Goal: Information Seeking & Learning: Learn about a topic

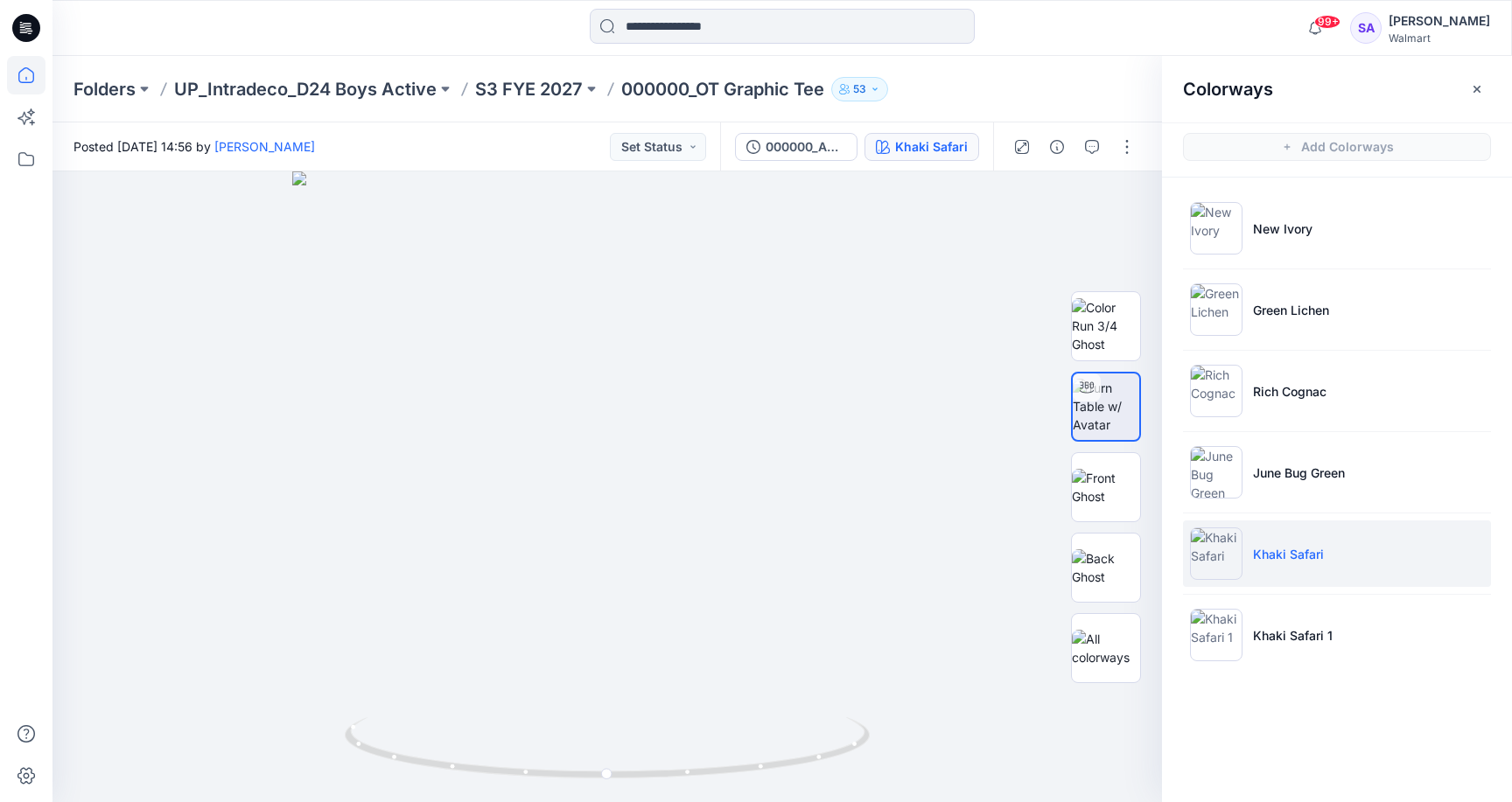
click at [28, 78] on icon at bounding box center [26, 75] width 38 height 38
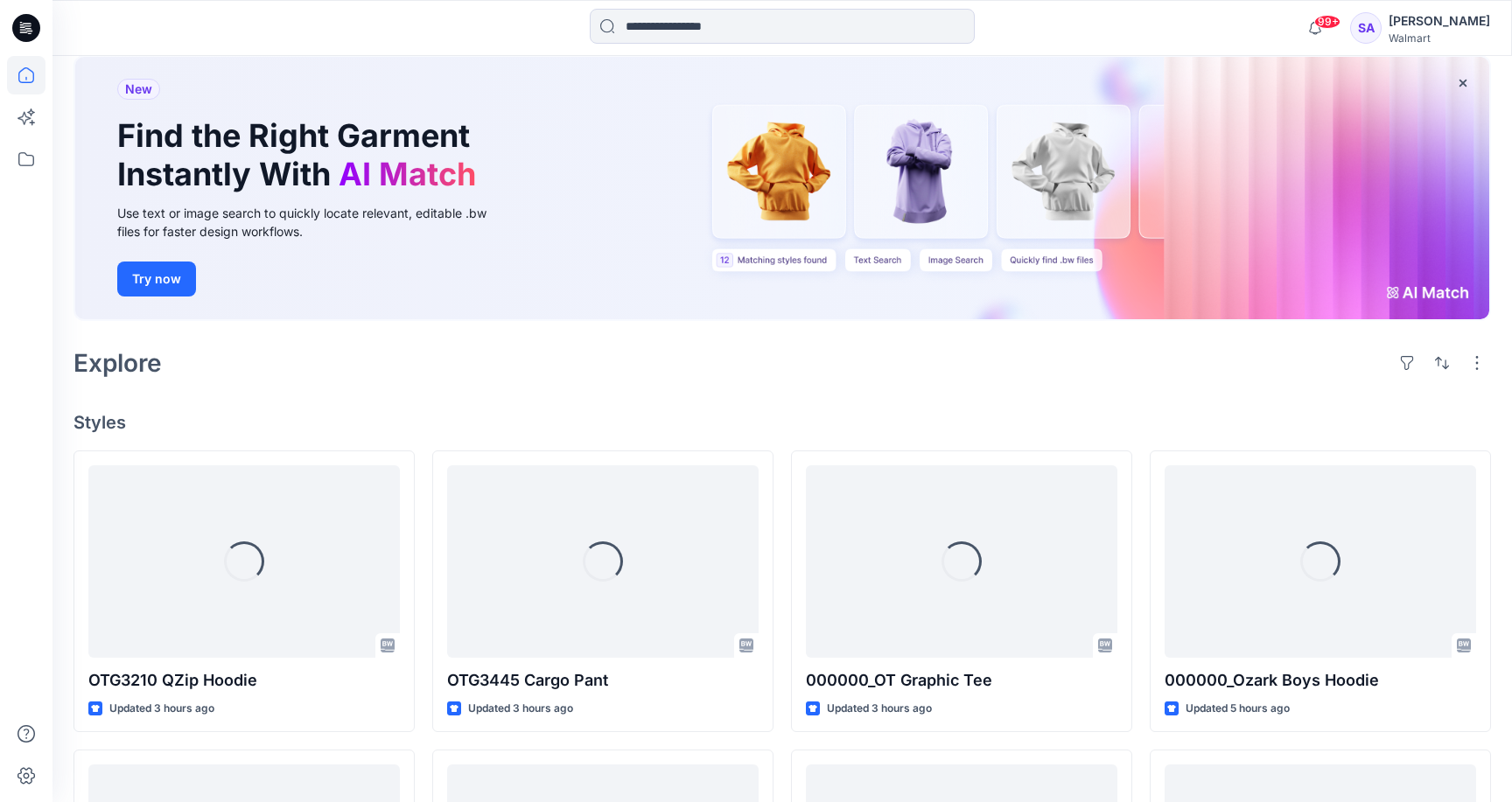
scroll to position [110, 0]
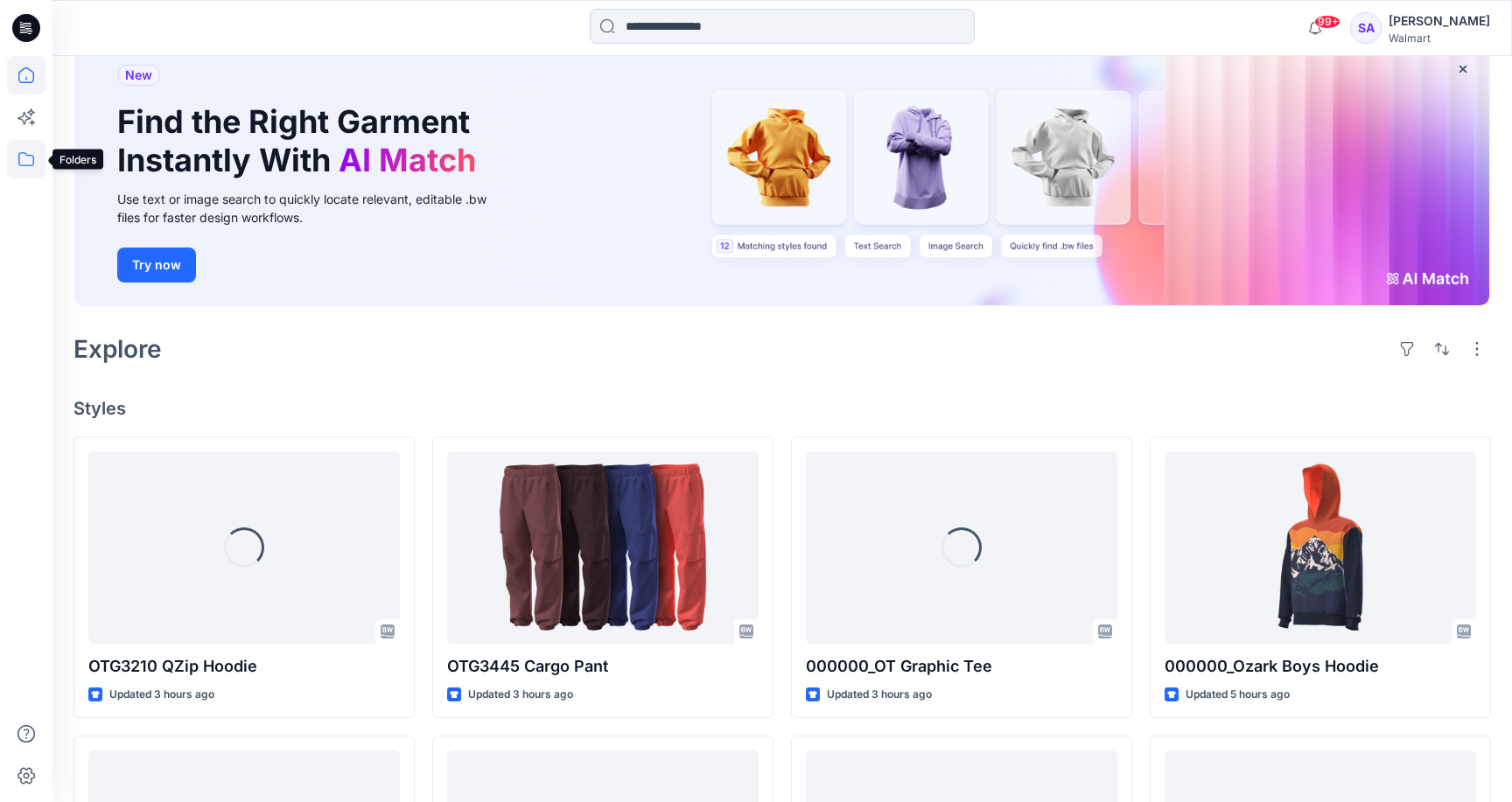
click at [17, 158] on icon at bounding box center [26, 159] width 38 height 38
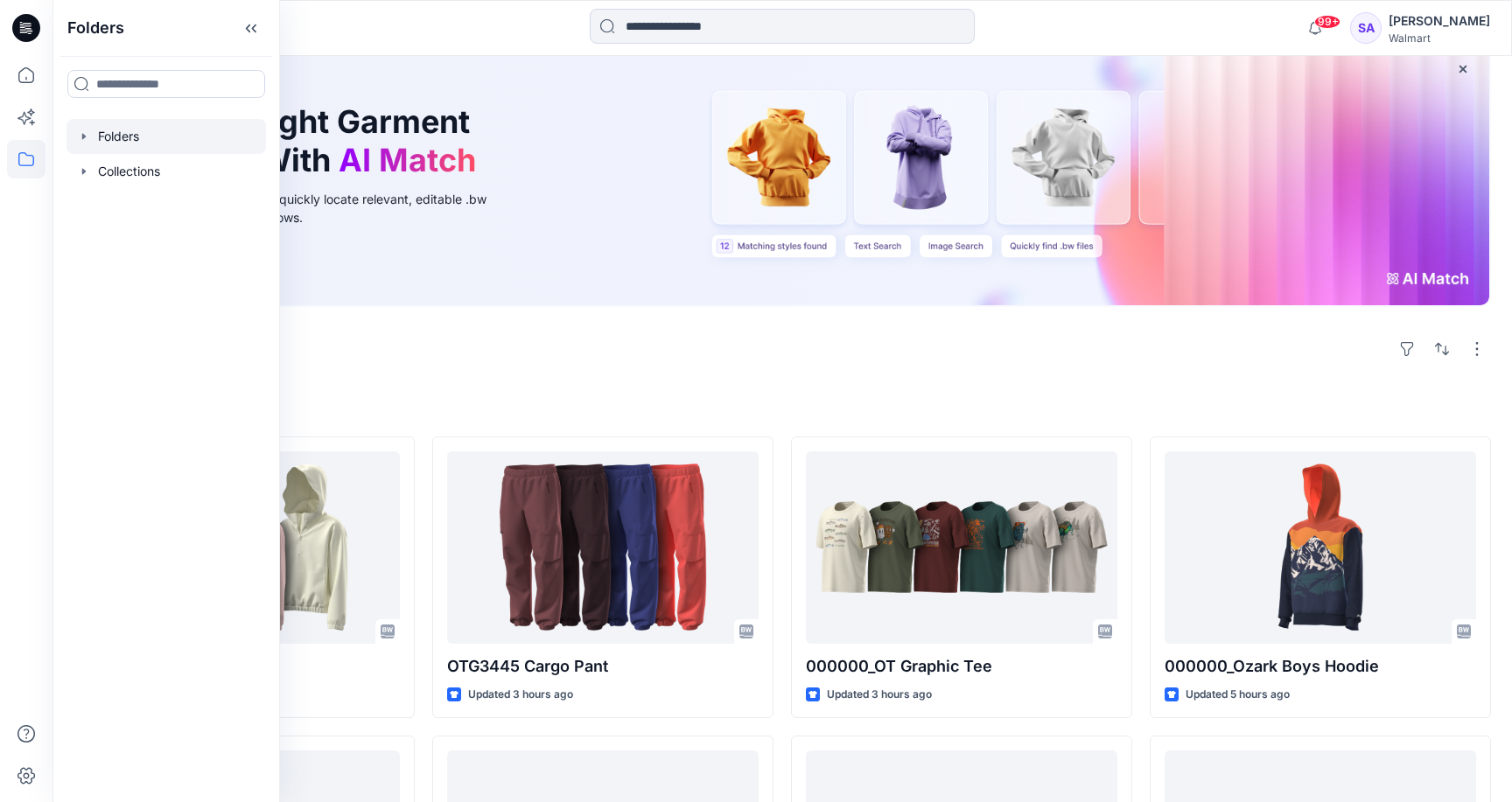
click at [120, 129] on div at bounding box center [166, 136] width 199 height 35
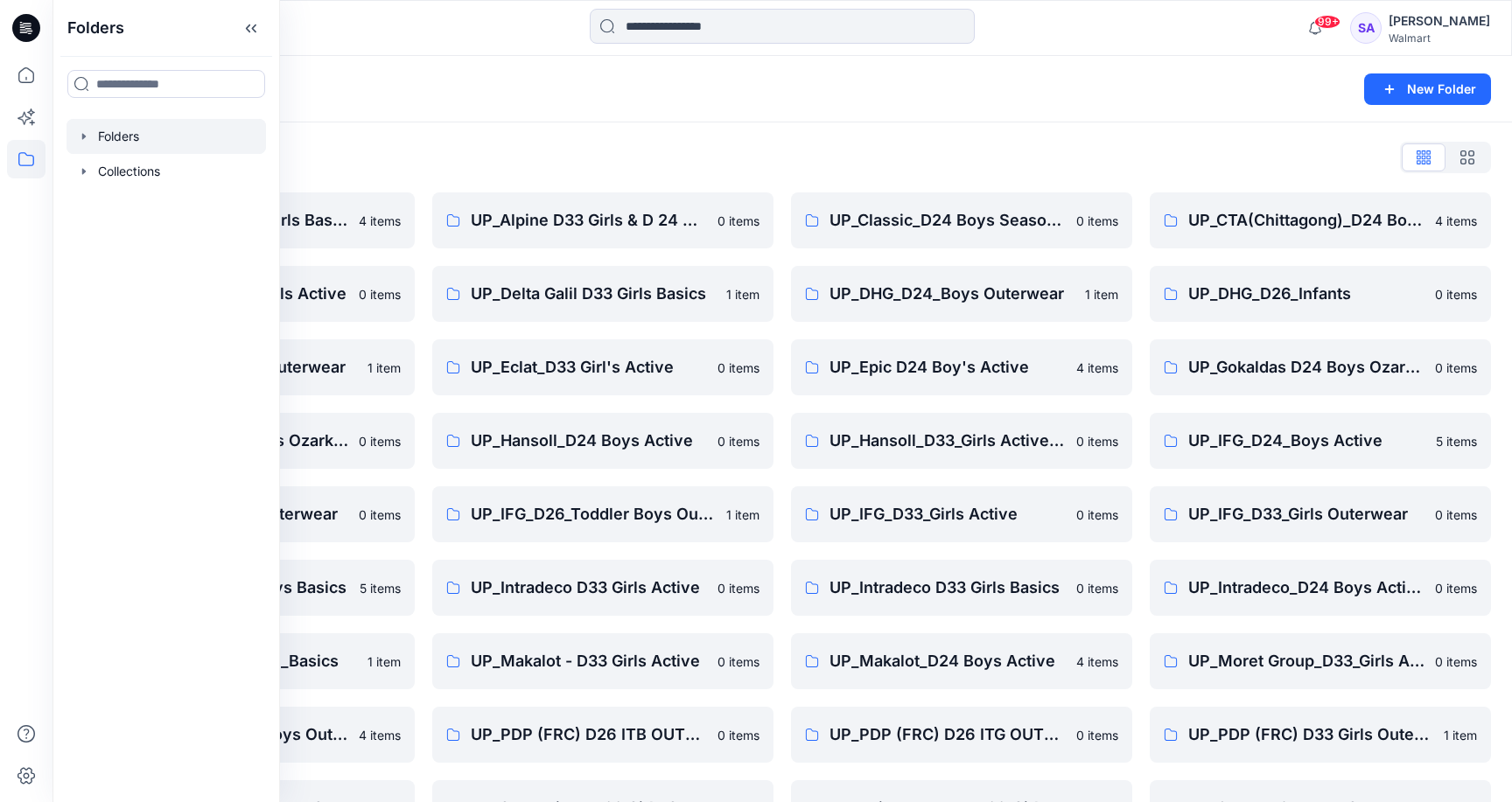
click at [575, 149] on div "Folders List" at bounding box center [782, 157] width 1417 height 28
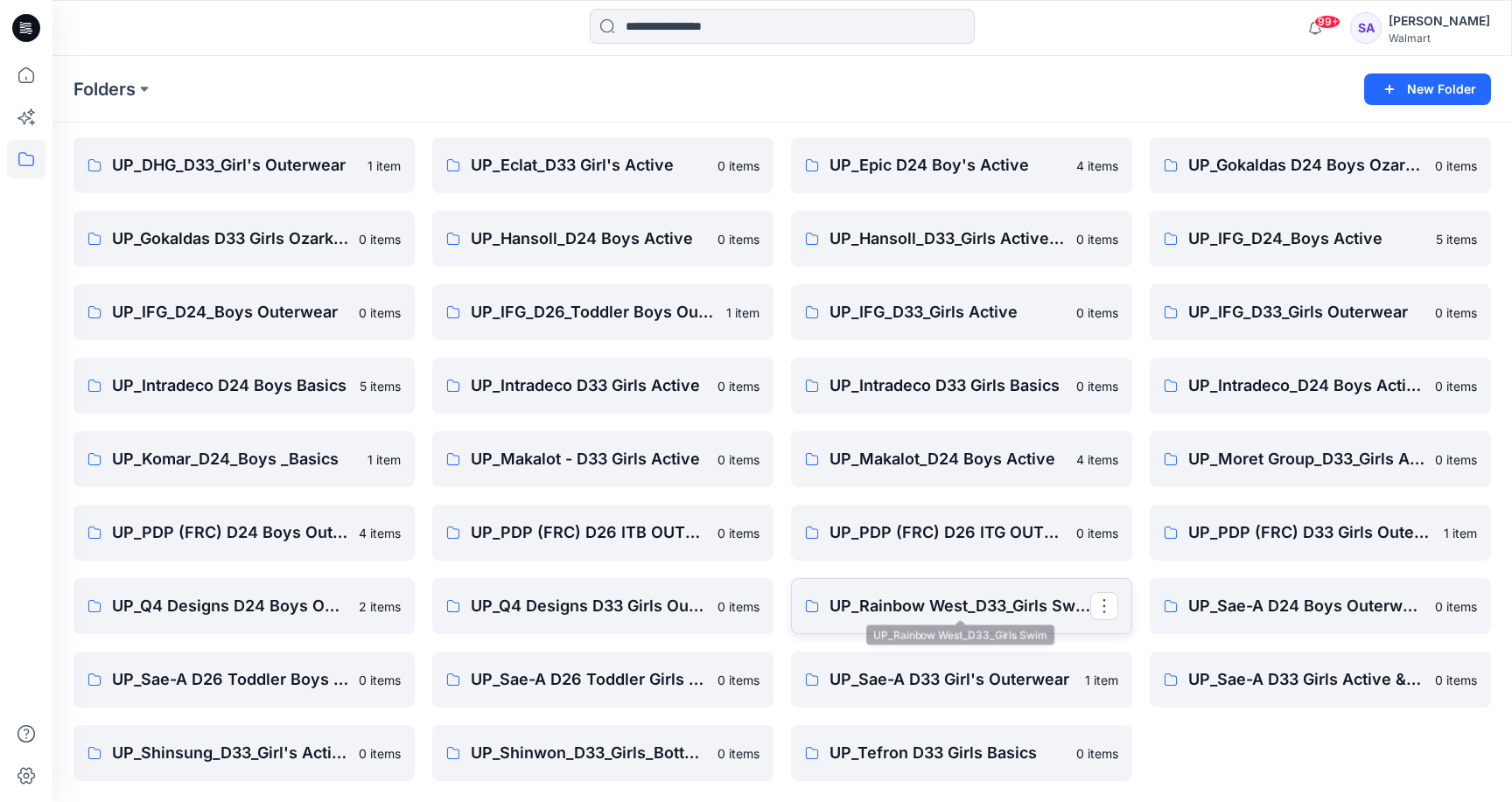
scroll to position [202, 0]
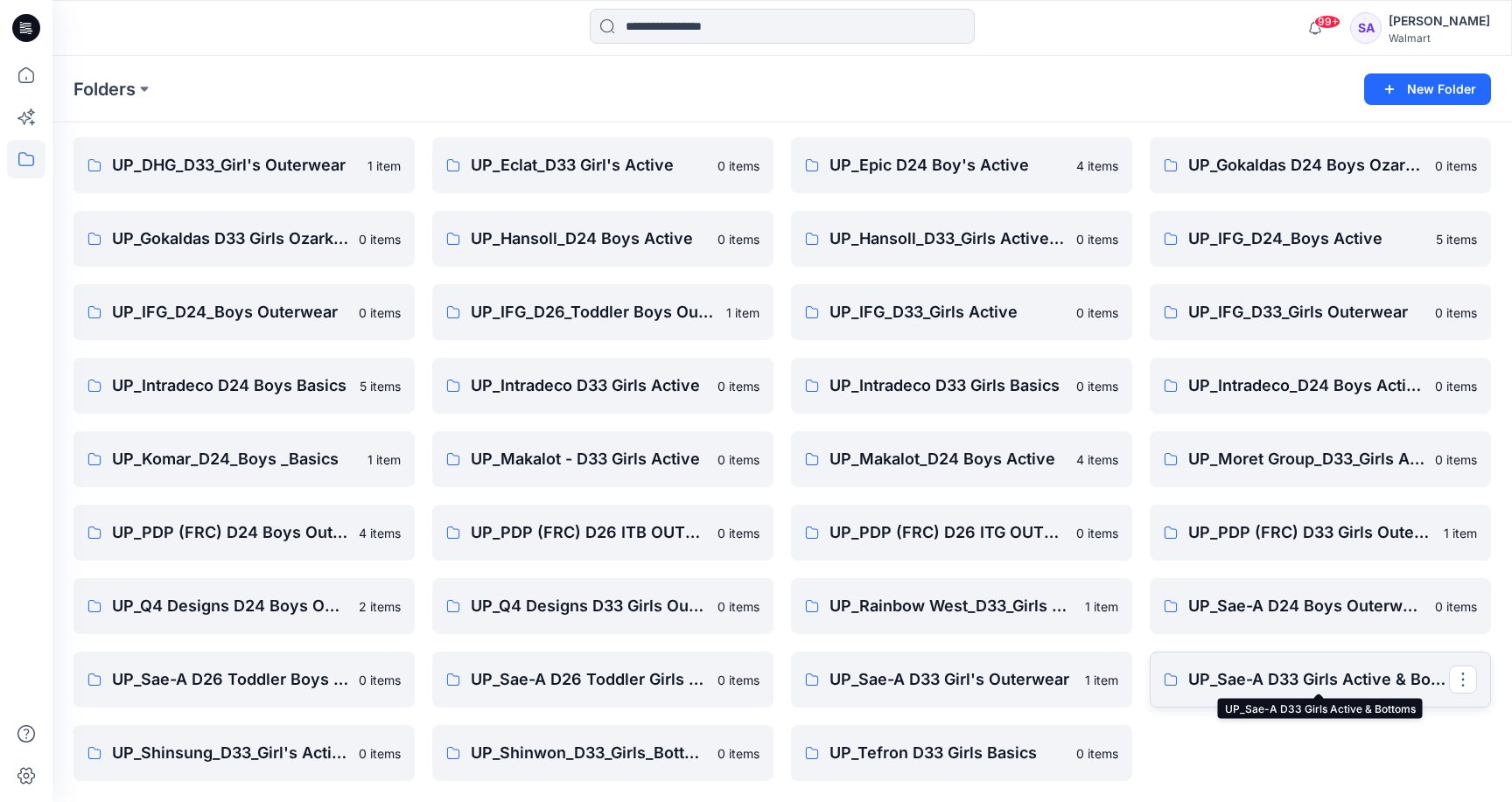
click at [1220, 680] on p "UP_Sae-A D33 Girls Active & Bottoms" at bounding box center [1319, 680] width 261 height 25
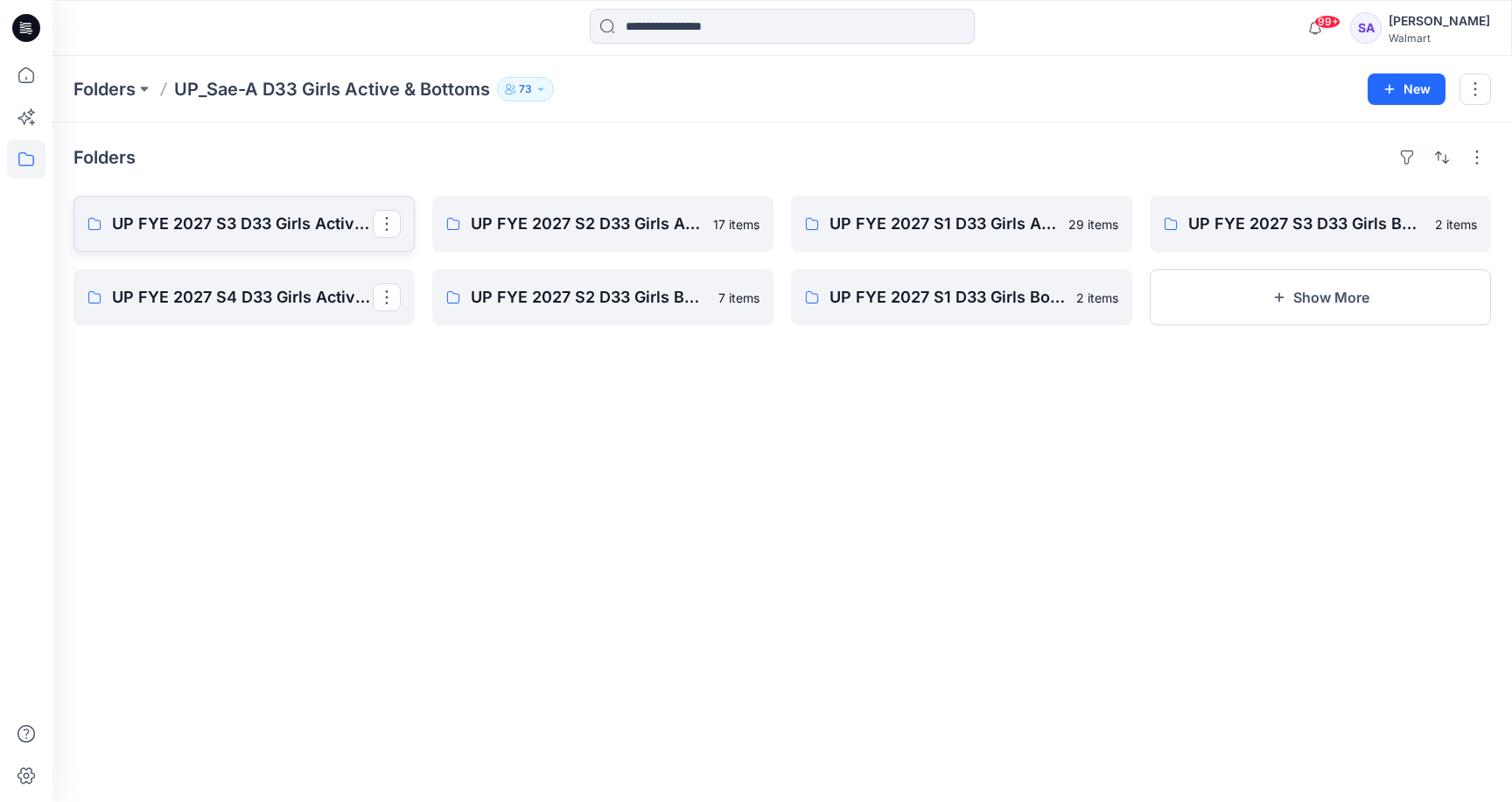
click at [224, 234] on p "UP FYE 2027 S3 D33 Girls Active Sae-A" at bounding box center [242, 224] width 261 height 25
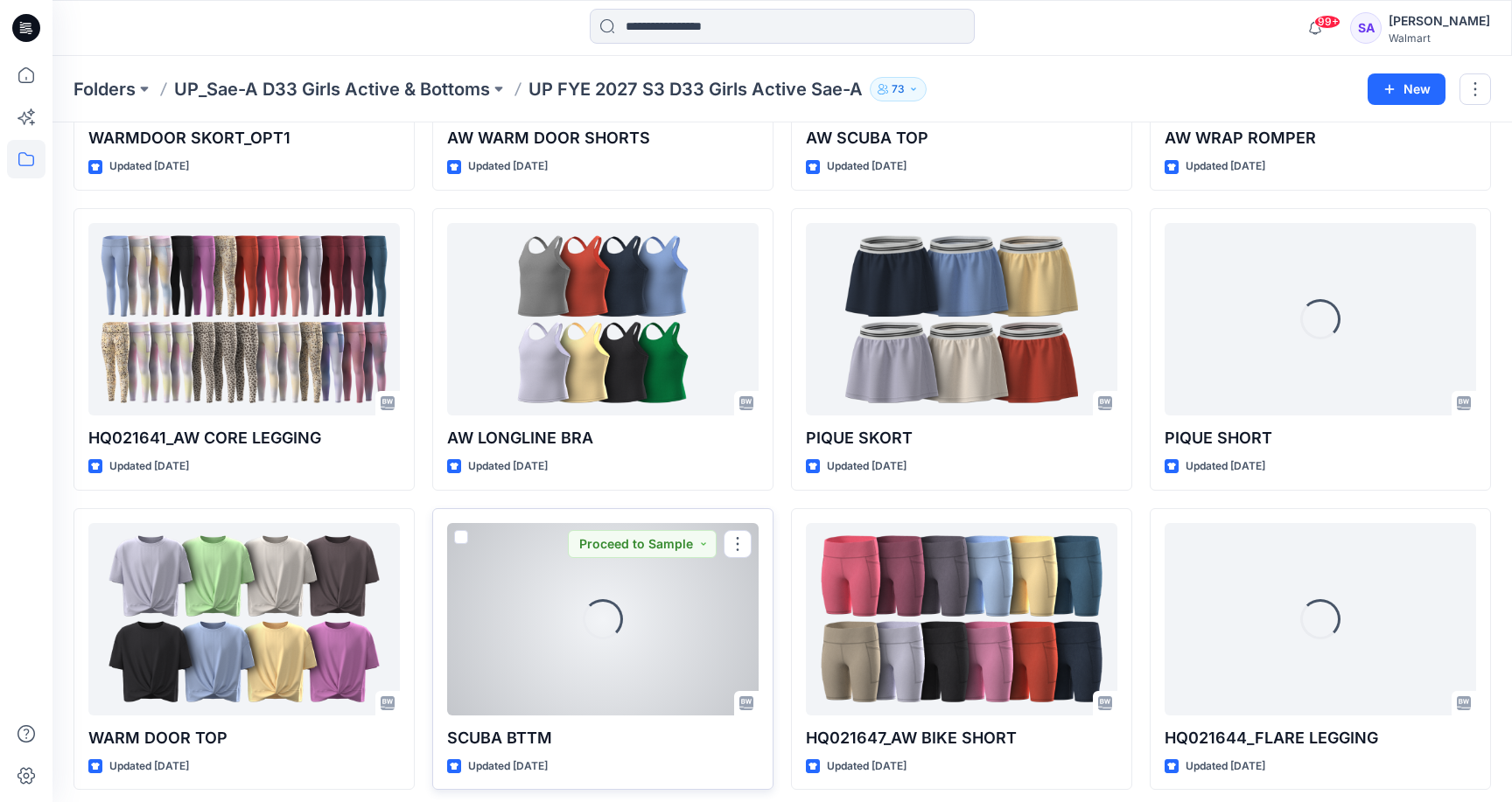
scroll to position [896, 0]
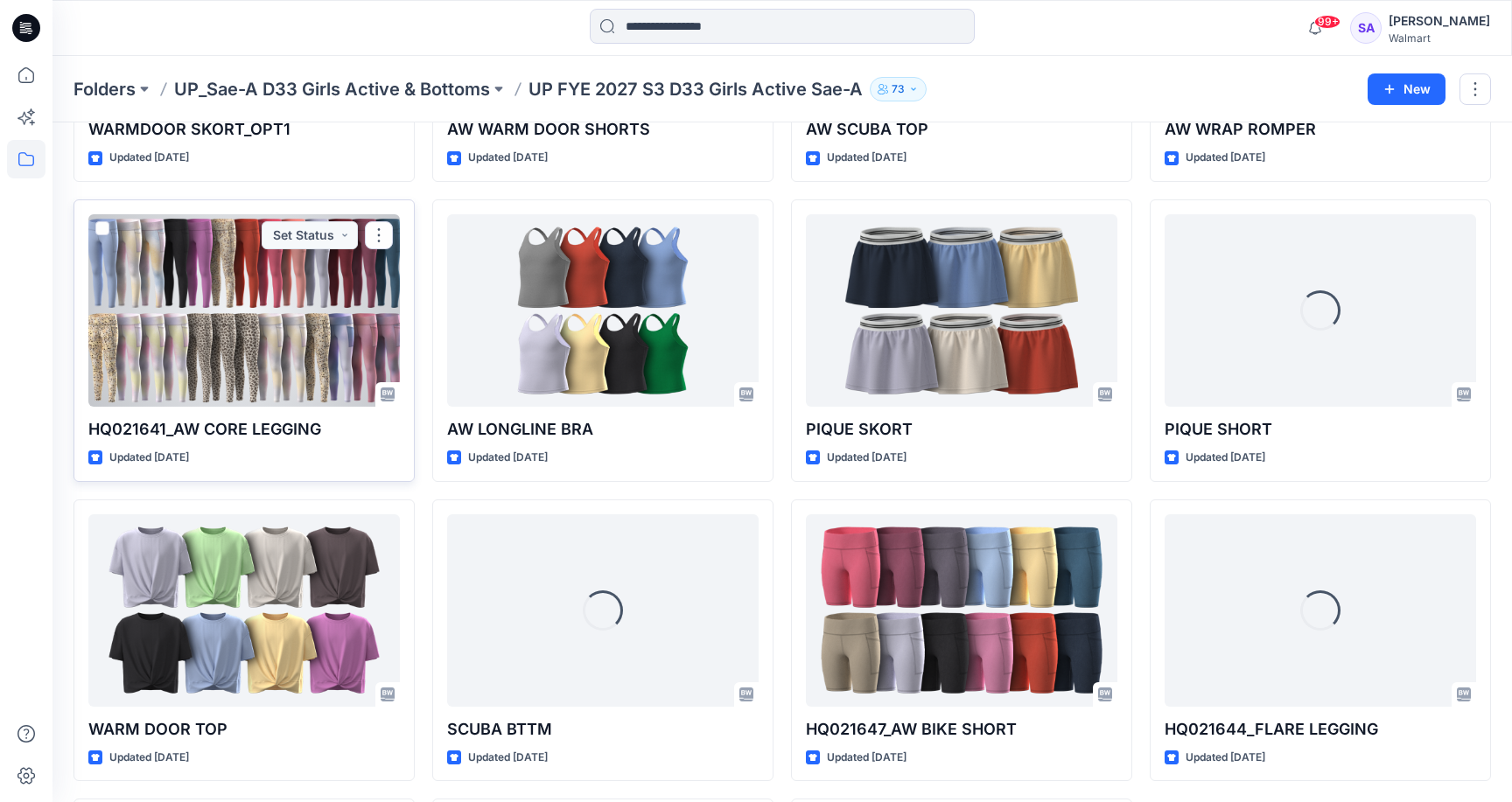
click at [194, 321] on div at bounding box center [245, 310] width 312 height 192
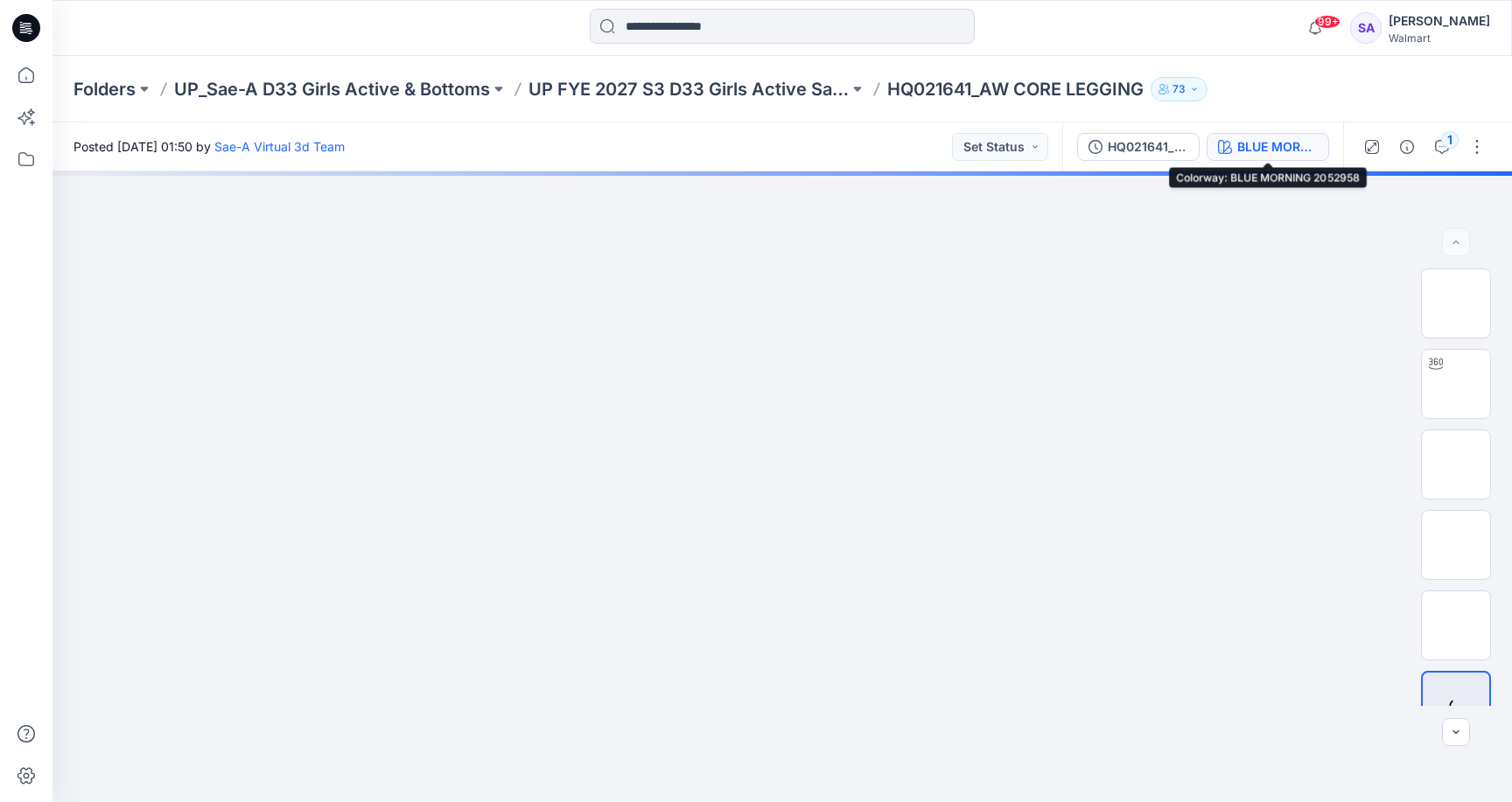
click at [1228, 146] on icon "button" at bounding box center [1225, 147] width 14 height 14
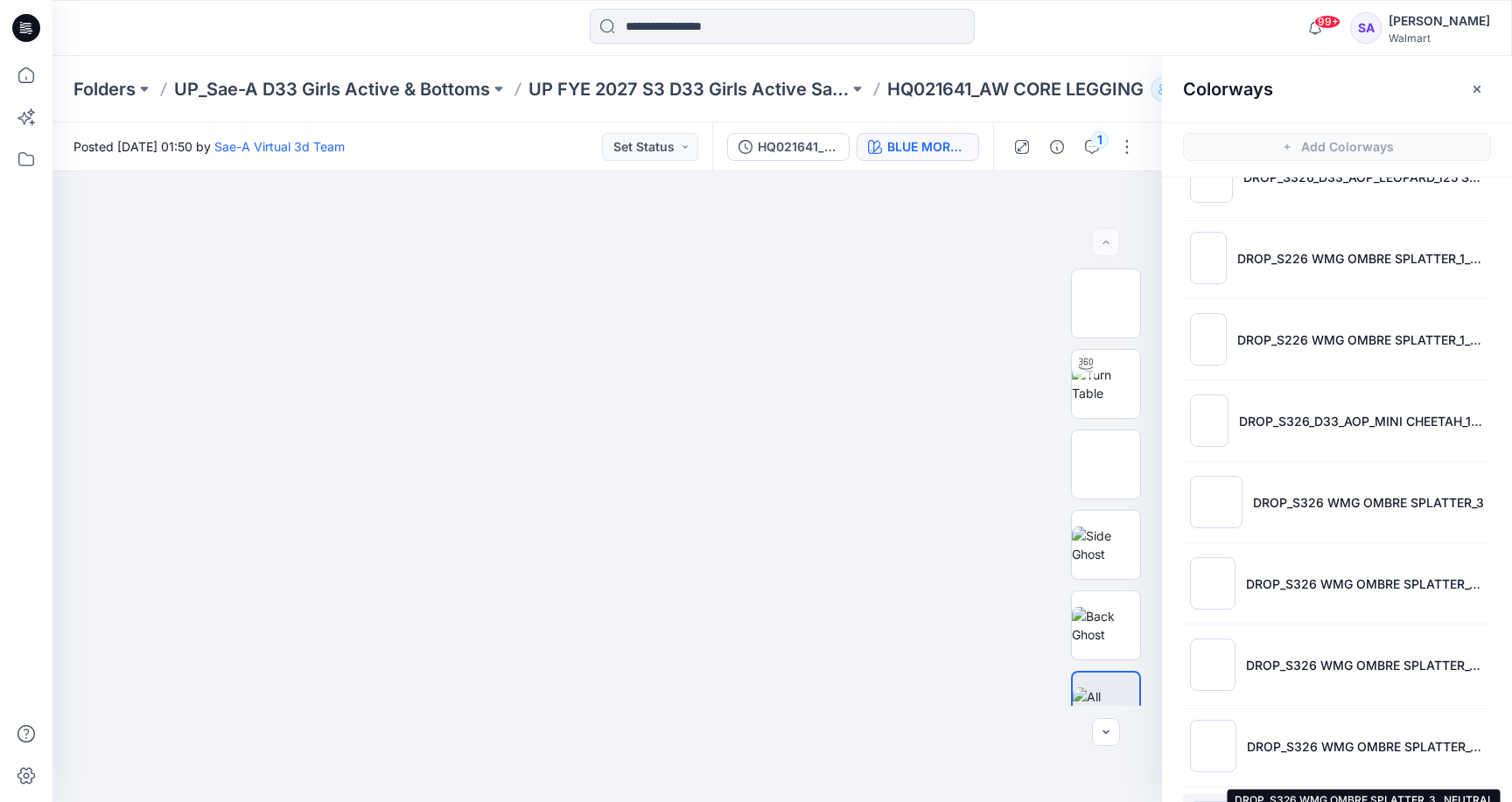
scroll to position [1586, 0]
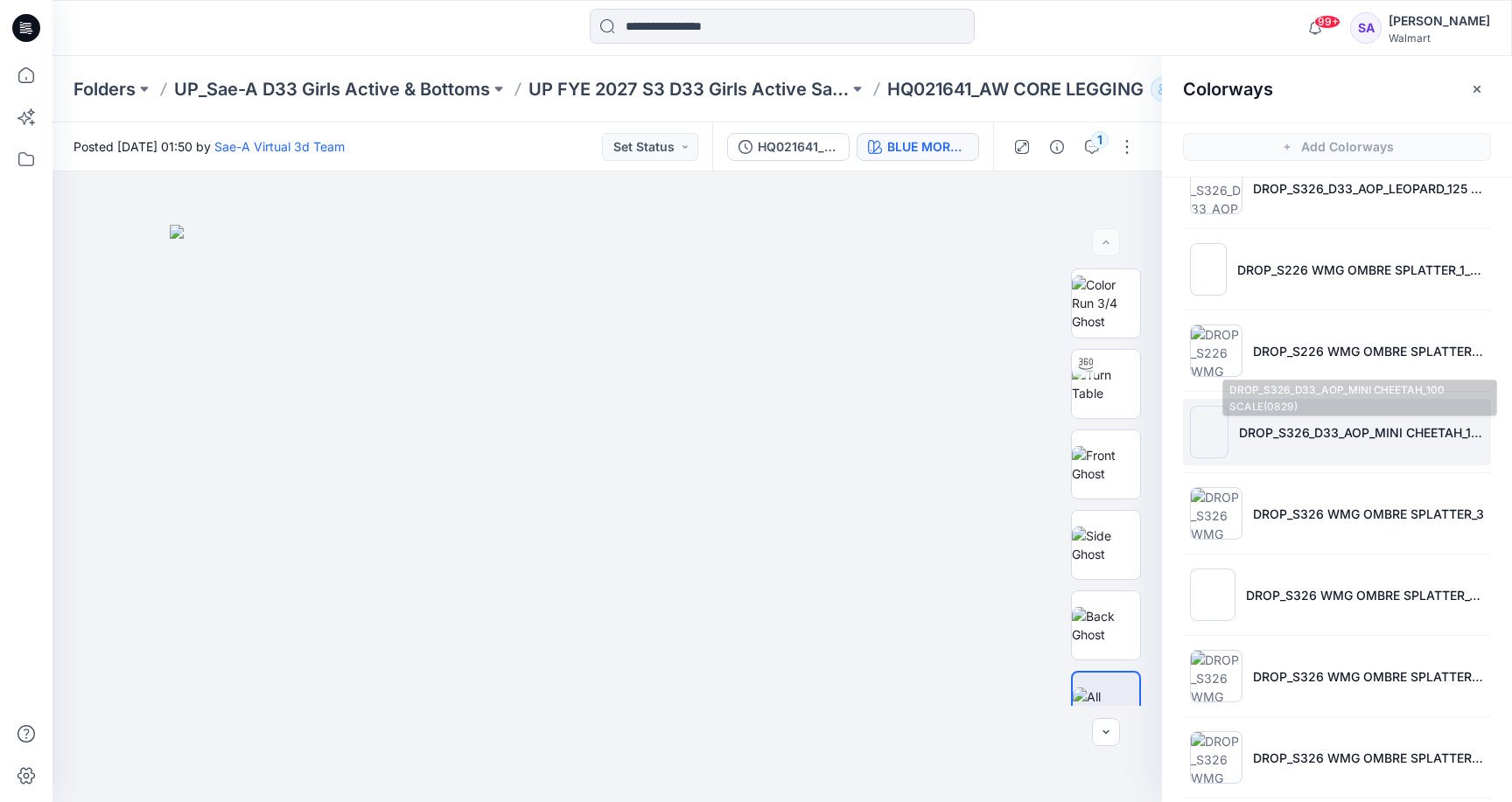
click at [1296, 441] on p "DROP_S326_D33_AOP_MINI CHEETAH_100 SCALE(0829)" at bounding box center [1362, 432] width 245 height 19
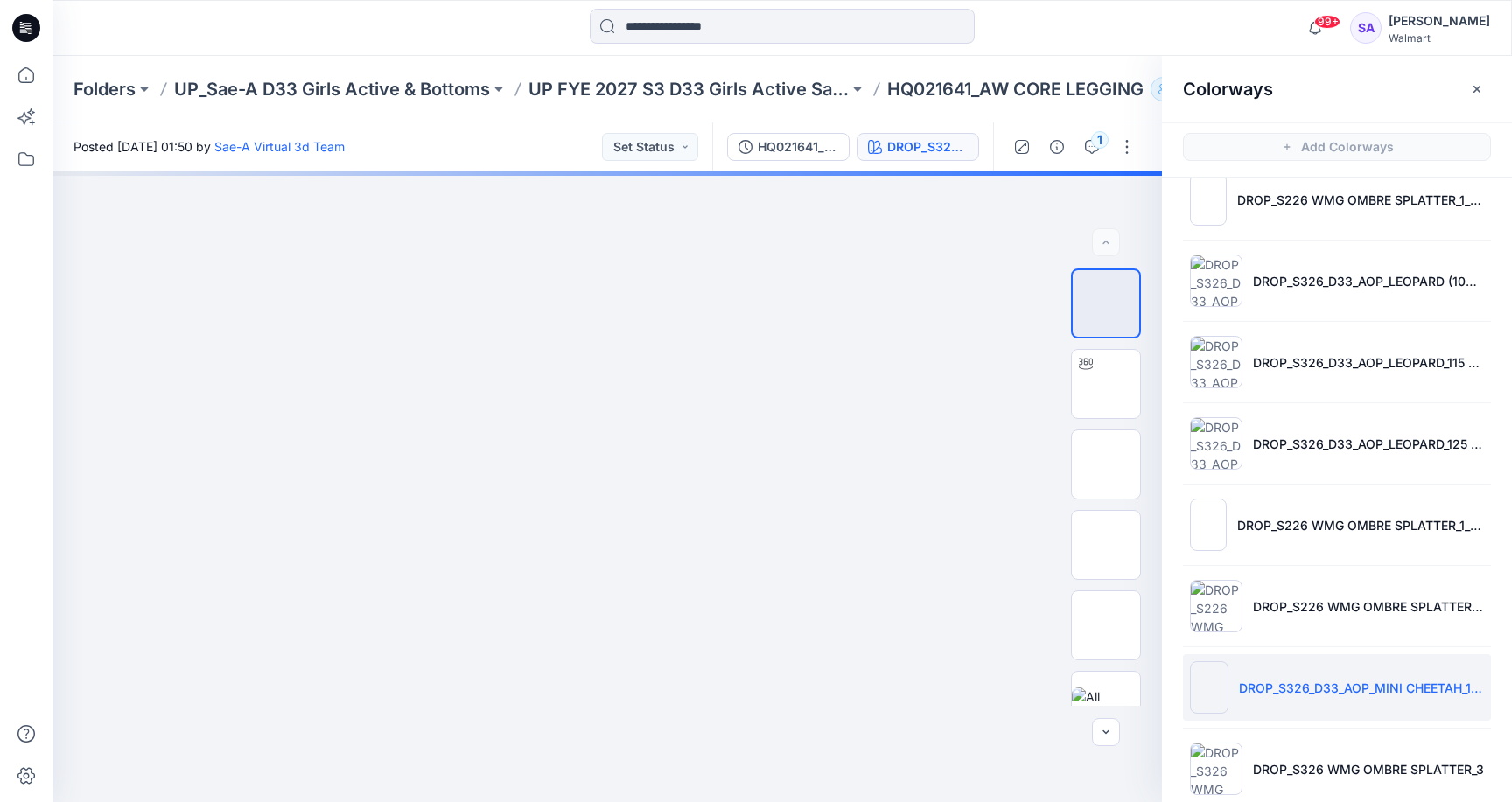
scroll to position [1326, 0]
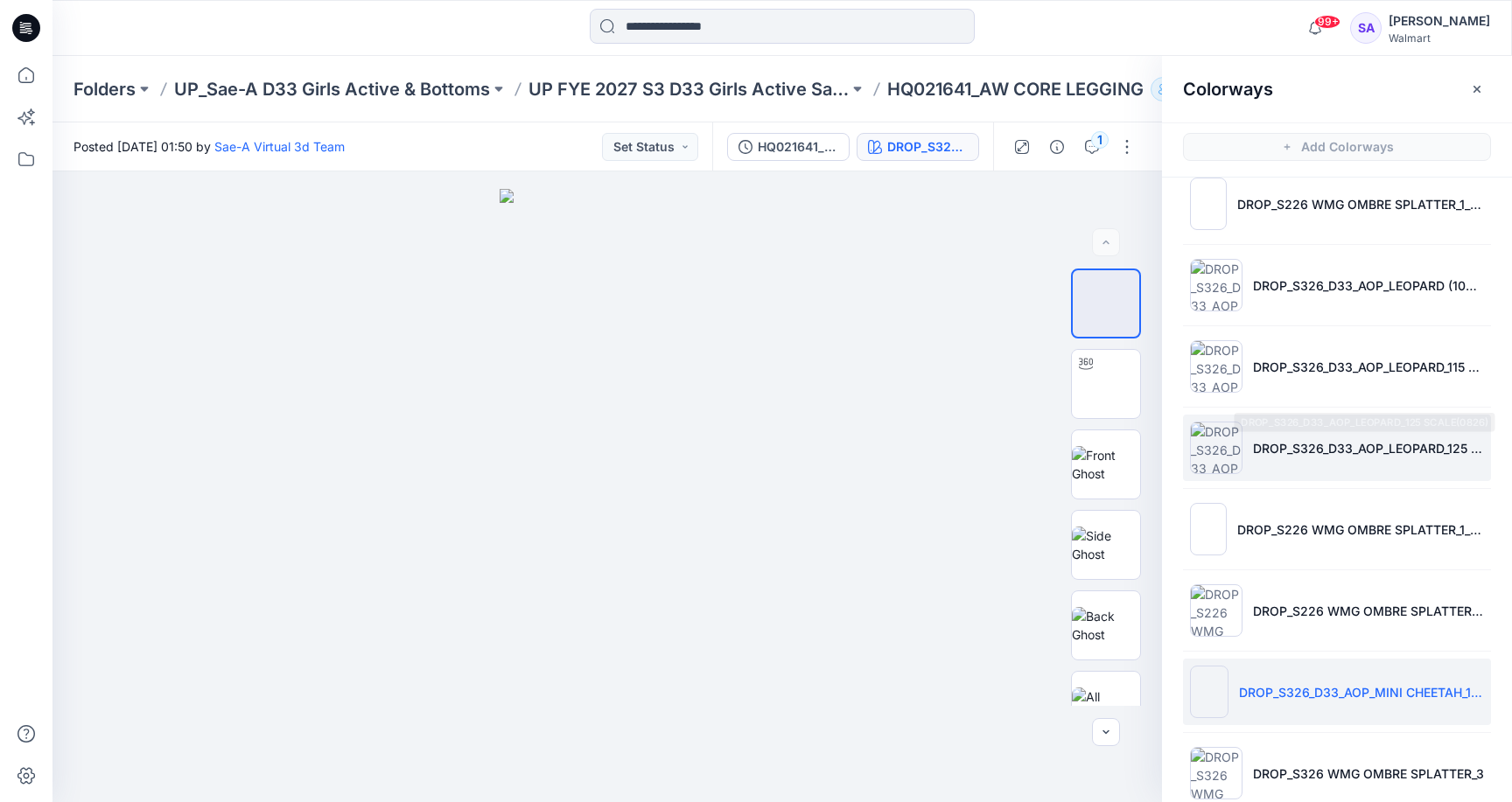
click at [1293, 458] on li "DROP_S326_D33_AOP_LEOPARD_125 SCALE(0826)" at bounding box center [1337, 447] width 308 height 66
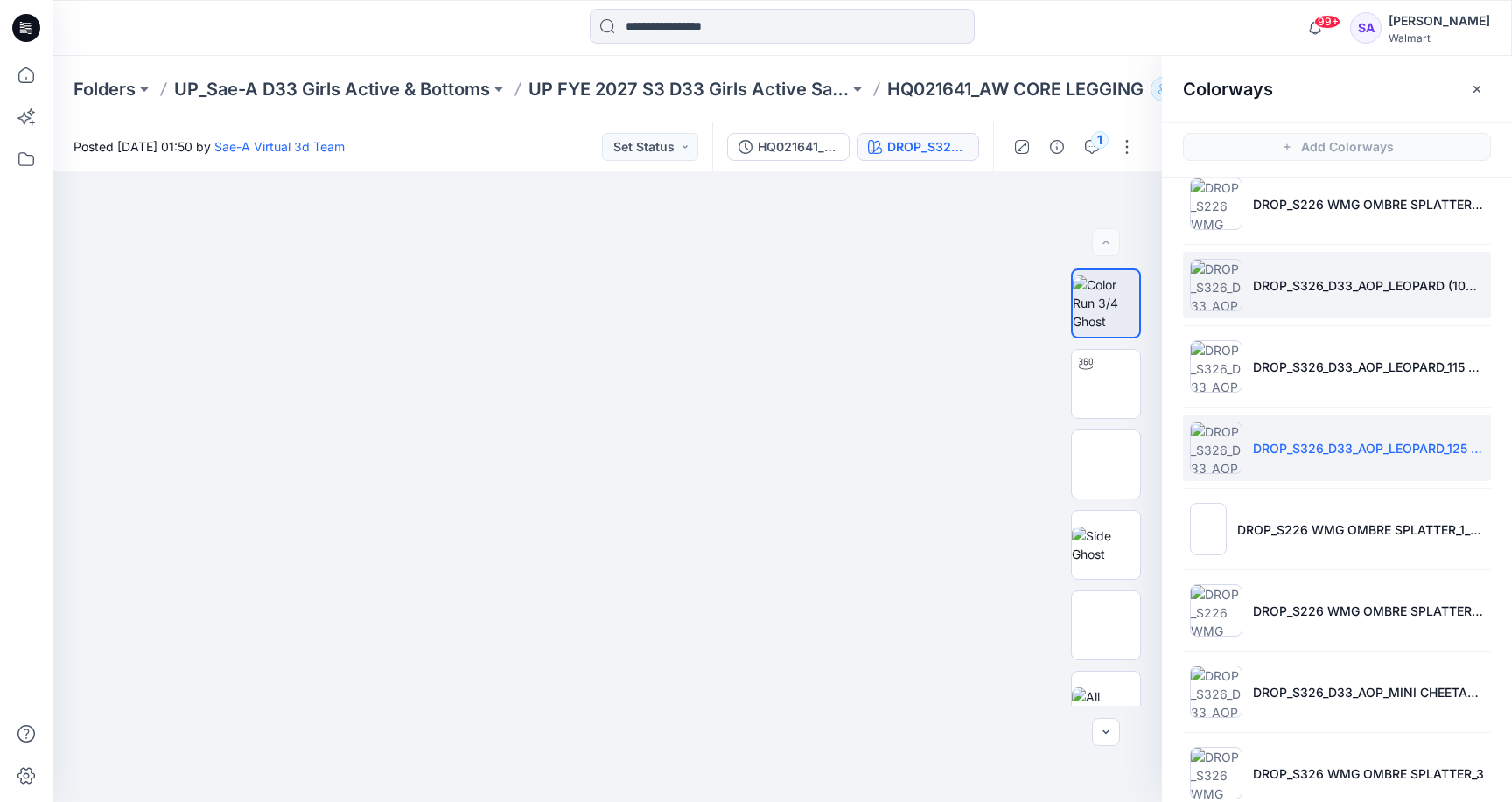
click at [1227, 272] on img at bounding box center [1216, 284] width 52 height 52
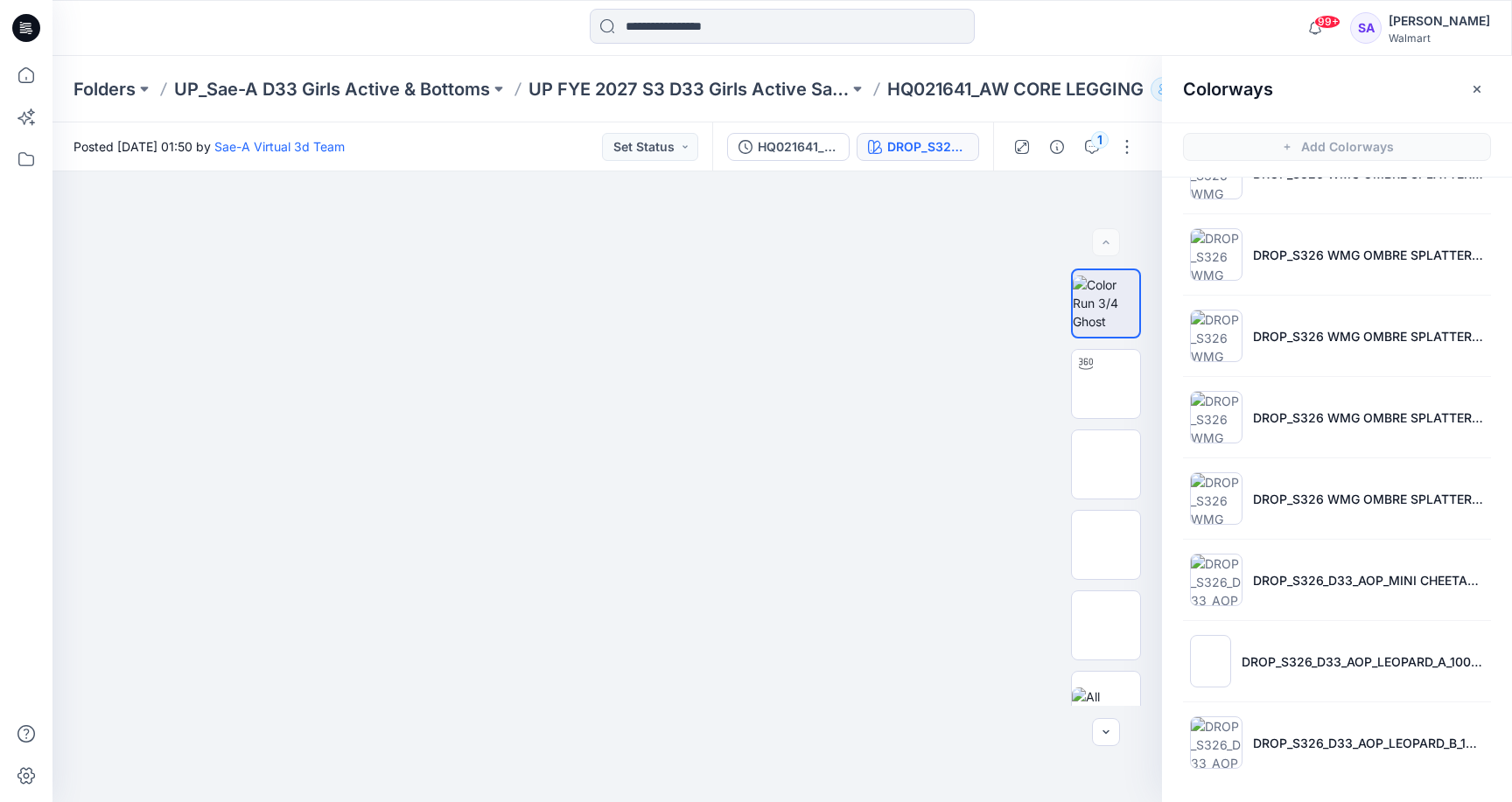
scroll to position [2007, 0]
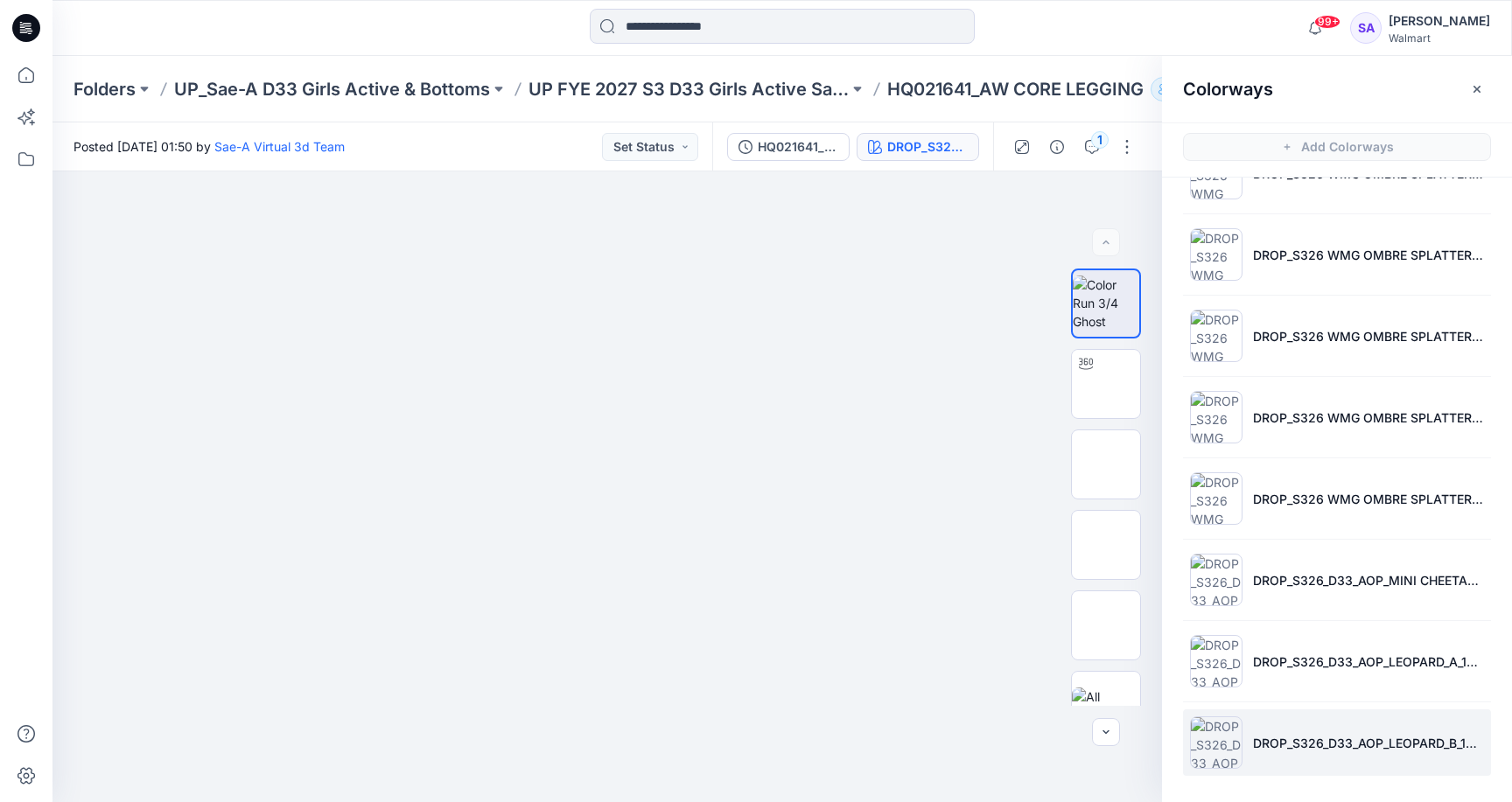
click at [1327, 759] on li "DROP_S326_D33_AOP_LEOPARD_B_100 SCALE(0905)" at bounding box center [1337, 742] width 308 height 66
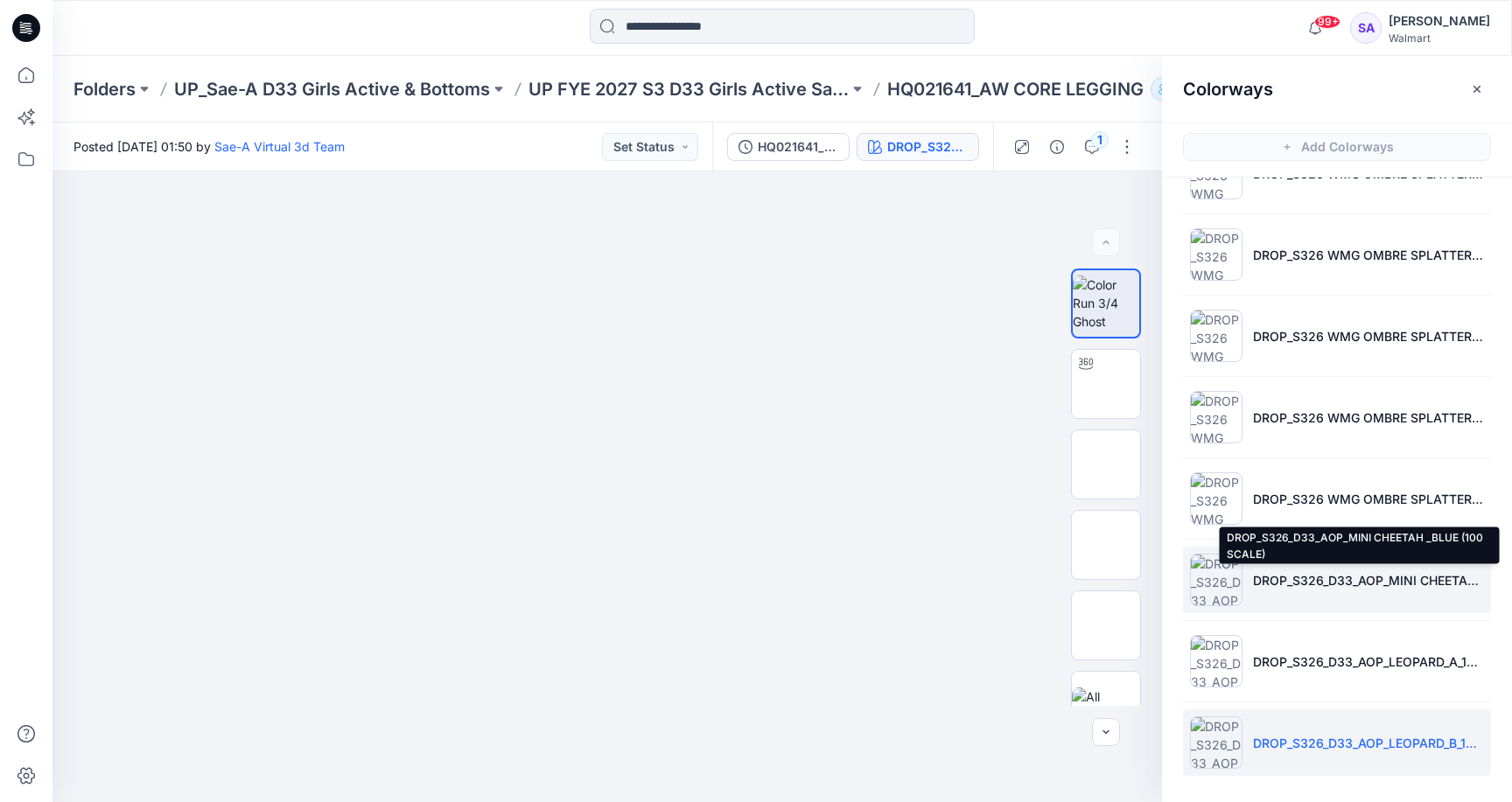
click at [1316, 583] on p "DROP_S326_D33_AOP_MINI CHEETAH _BLUE (100 SCALE)" at bounding box center [1369, 580] width 231 height 19
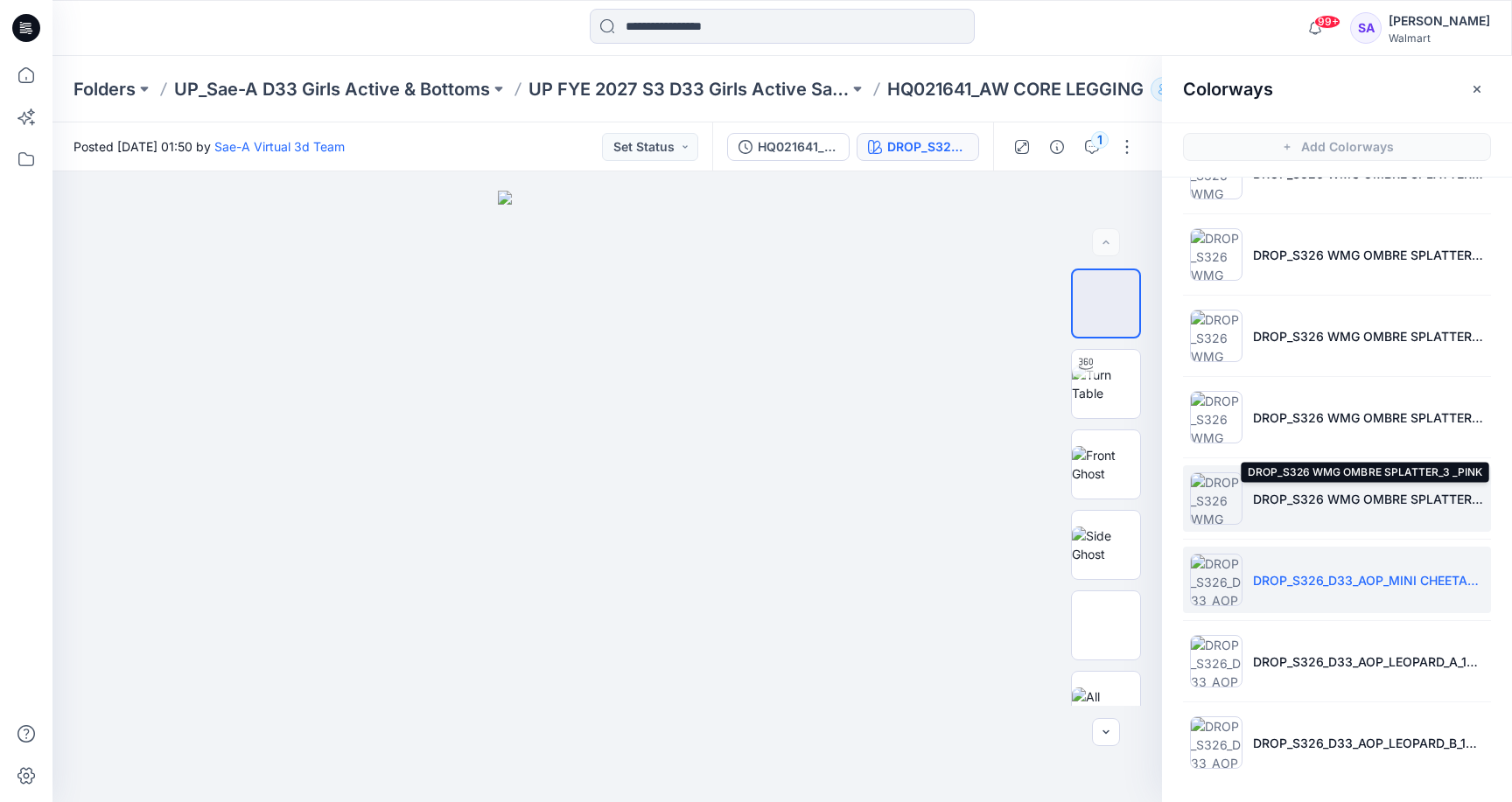
click at [1286, 490] on p "DROP_S326 WMG OMBRE SPLATTER_3 _PINK" at bounding box center [1369, 499] width 231 height 19
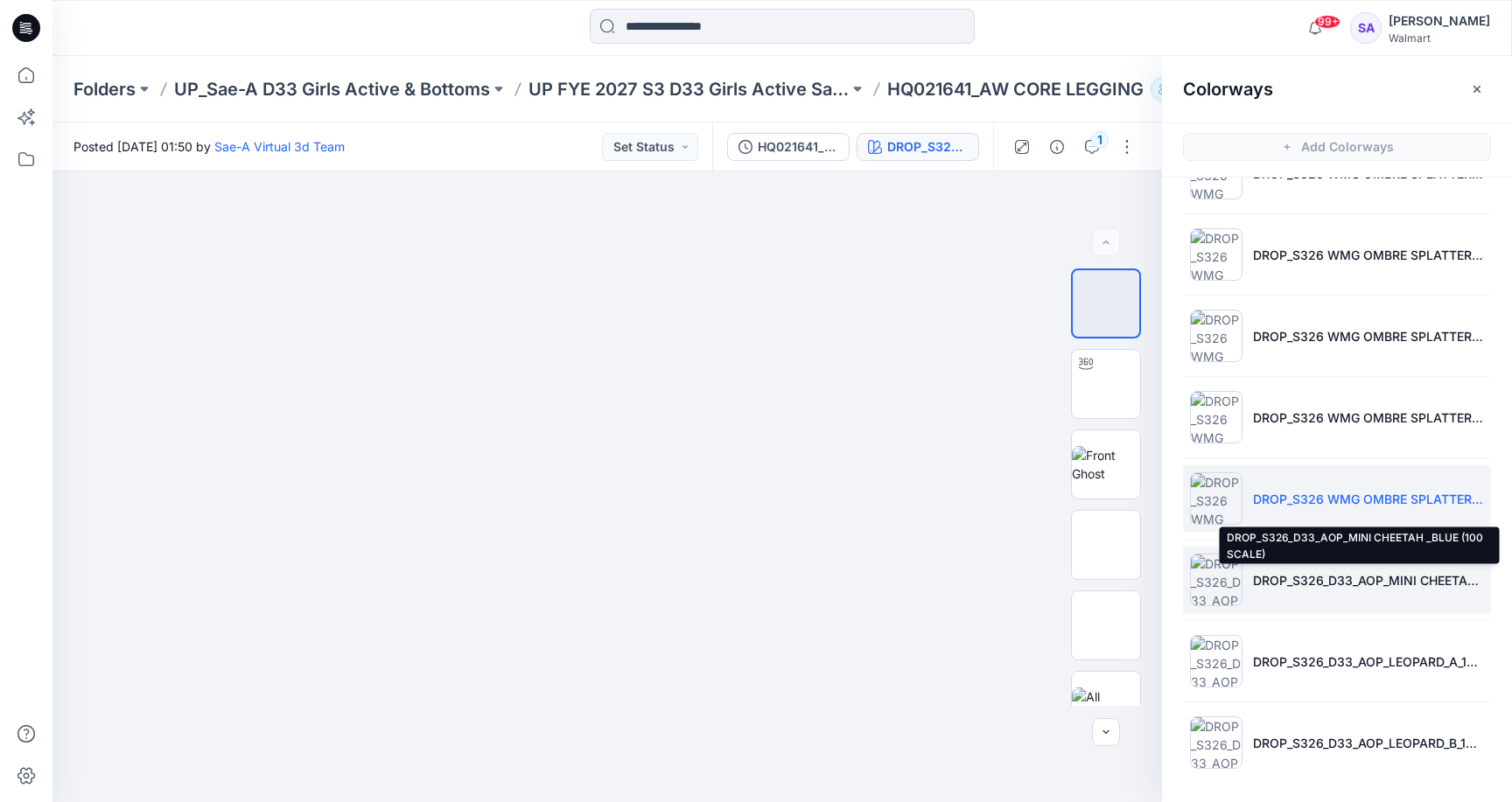
click at [1259, 575] on p "DROP_S326_D33_AOP_MINI CHEETAH _BLUE (100 SCALE)" at bounding box center [1369, 580] width 231 height 19
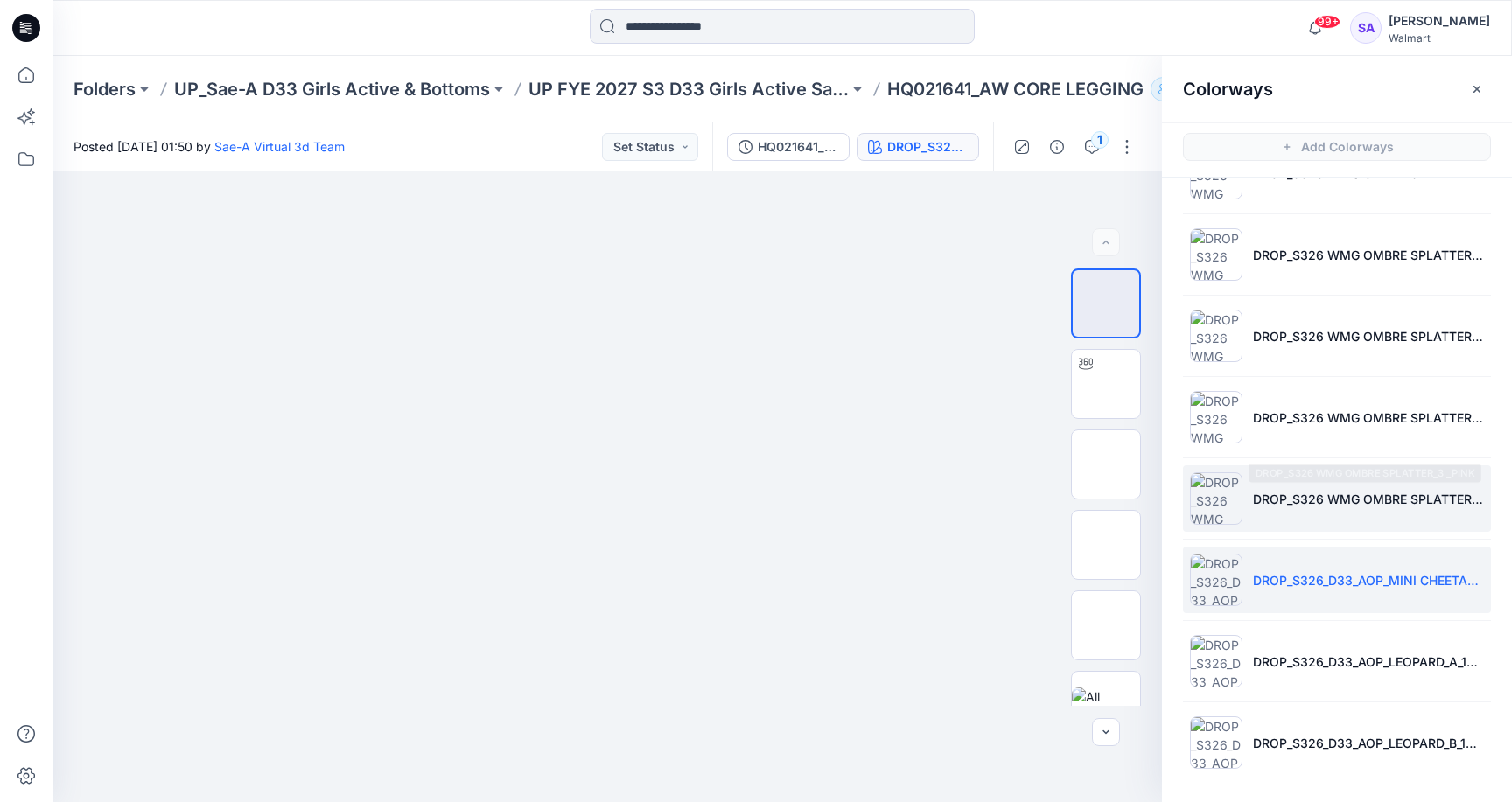
click at [1262, 507] on p "DROP_S326 WMG OMBRE SPLATTER_3 _PINK" at bounding box center [1369, 499] width 231 height 19
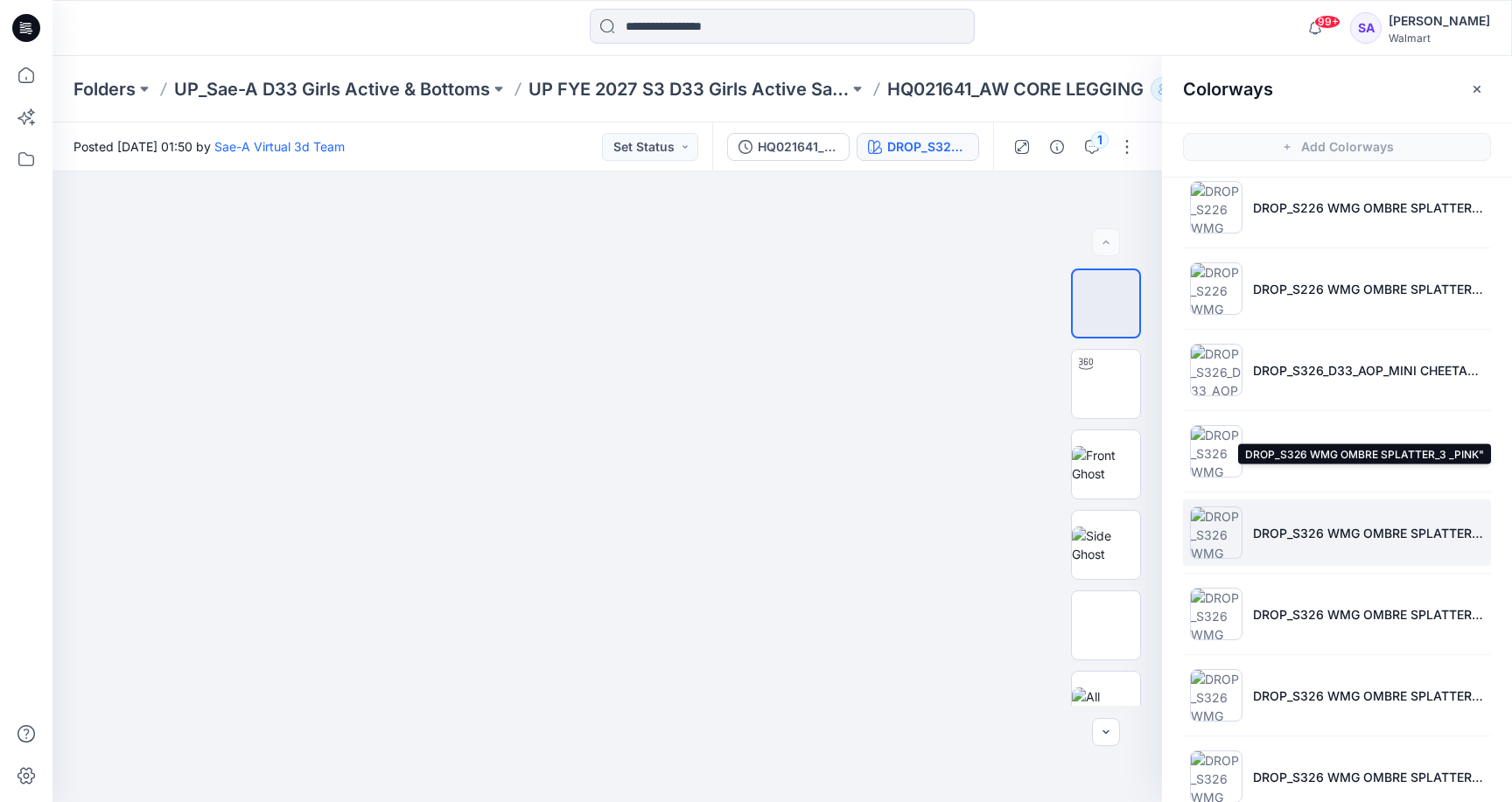
scroll to position [1634, 0]
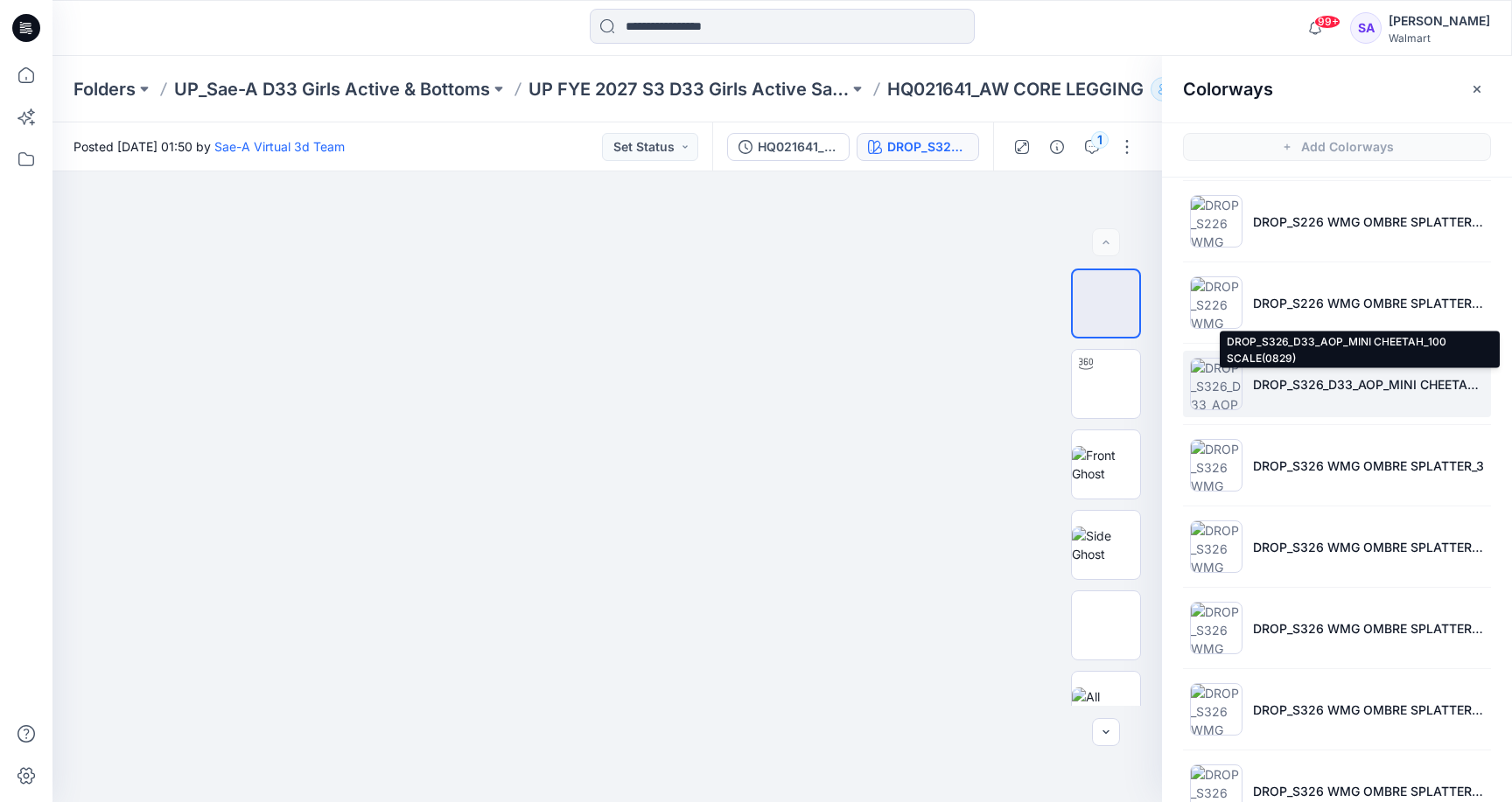
click at [1290, 390] on p "DROP_S326_D33_AOP_MINI CHEETAH_100 SCALE(0829)" at bounding box center [1369, 384] width 231 height 19
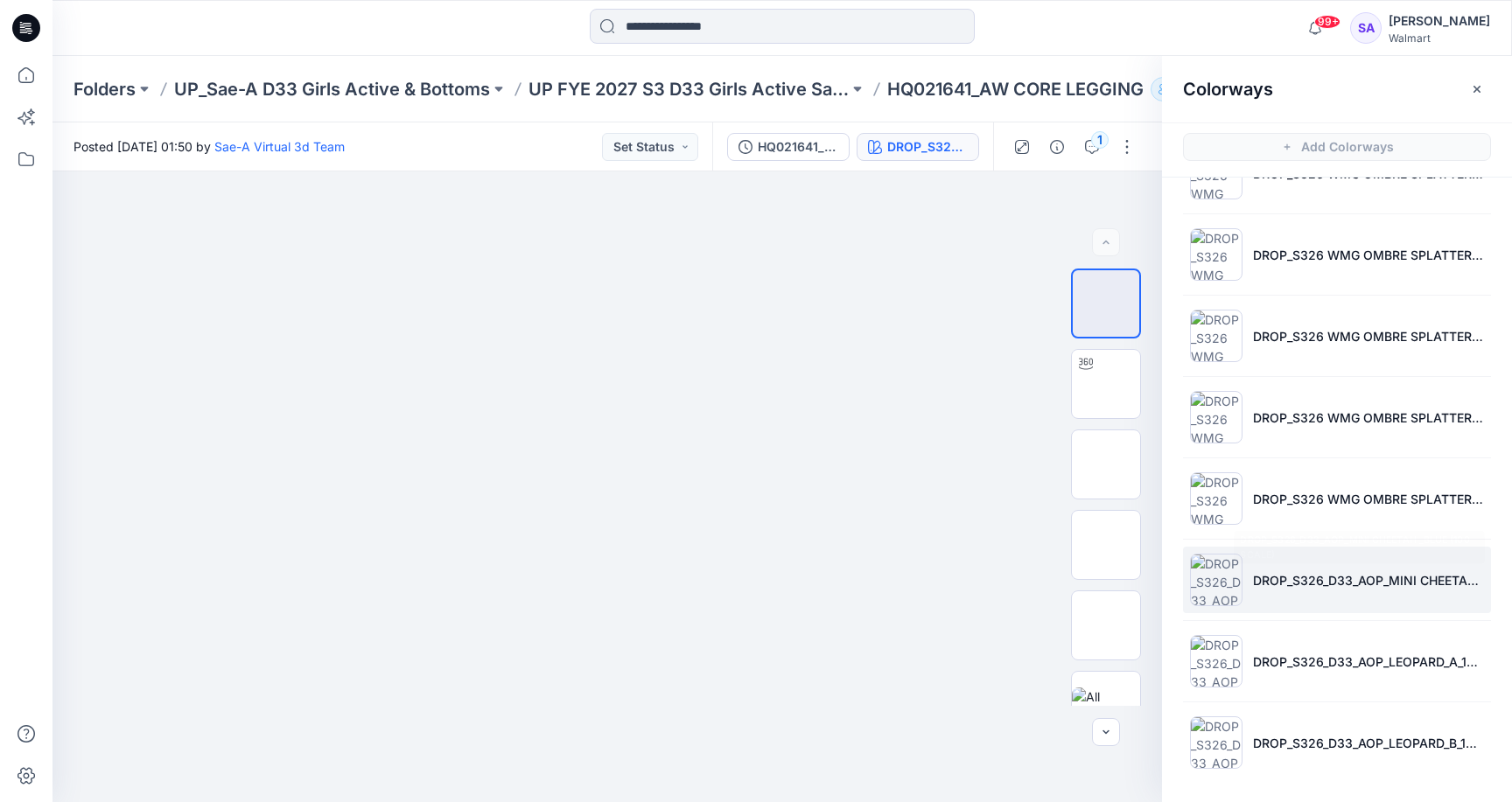
scroll to position [2007, 0]
click at [1286, 577] on p "DROP_S326_D33_AOP_MINI CHEETAH _BLUE (100 SCALE)" at bounding box center [1369, 580] width 231 height 19
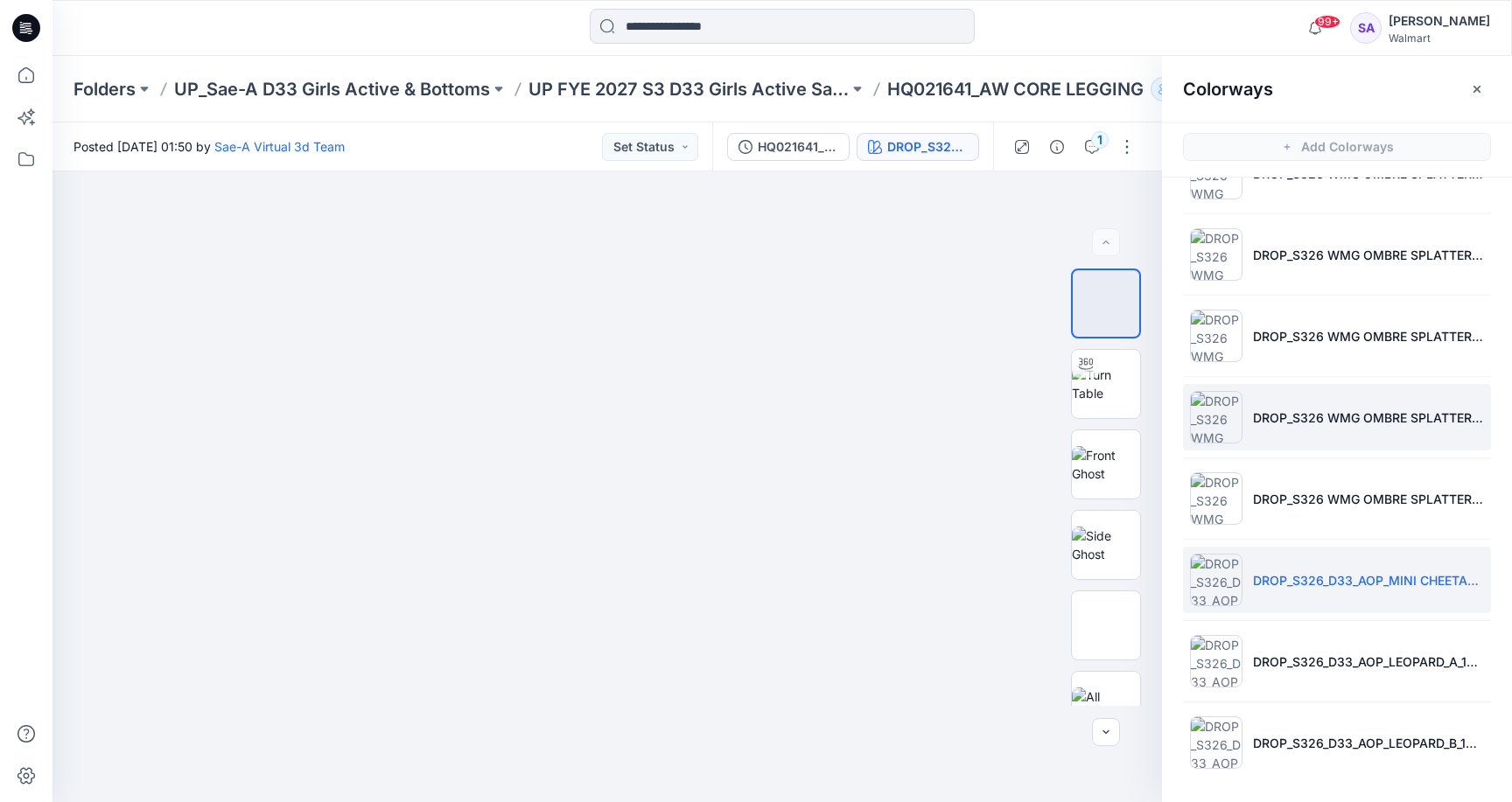
scroll to position [1996, 0]
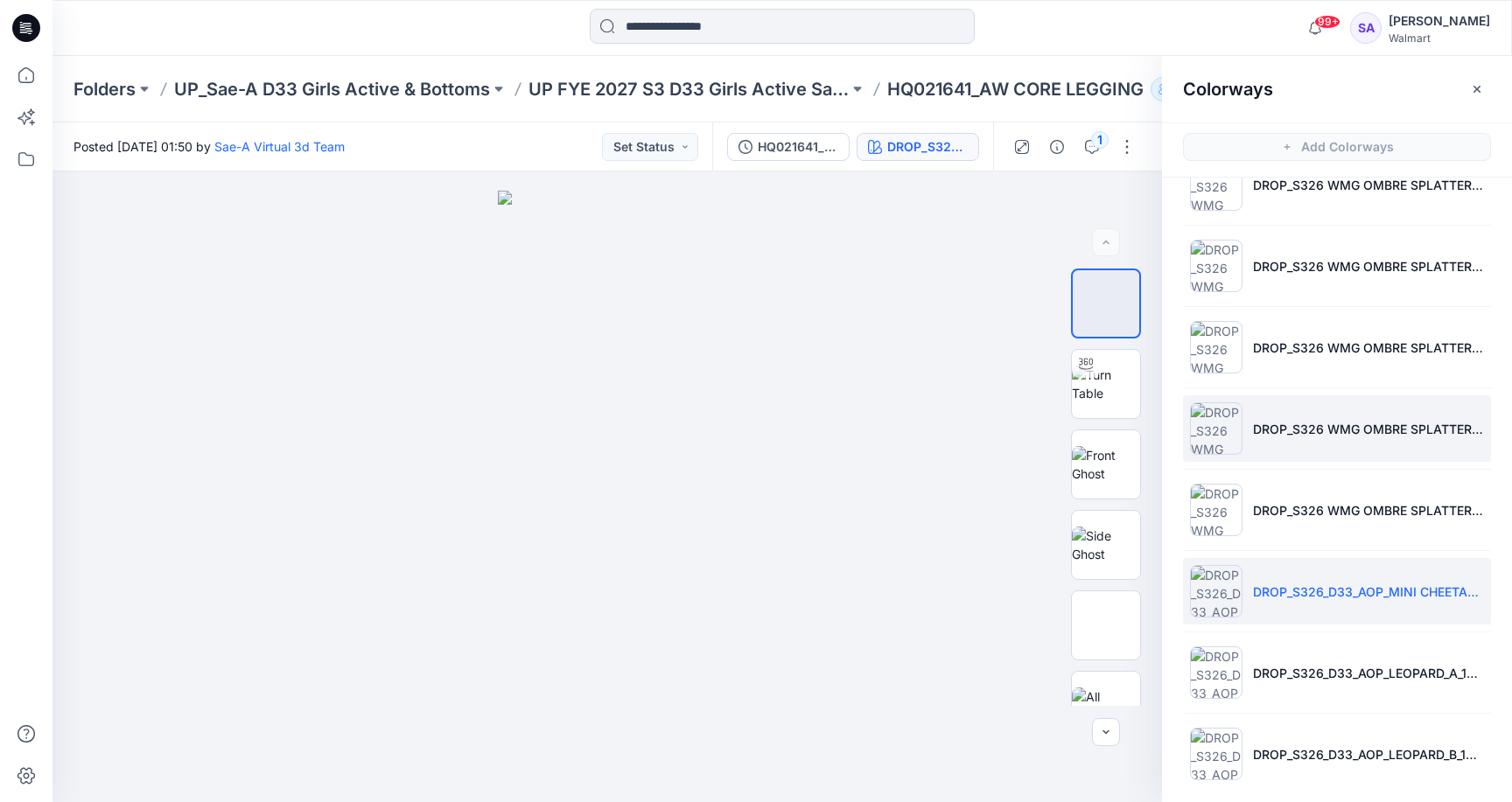
click at [1347, 439] on li "DROP_S326 WMG OMBRE SPLATTER_3 _NEUTRAL" at bounding box center [1337, 428] width 308 height 66
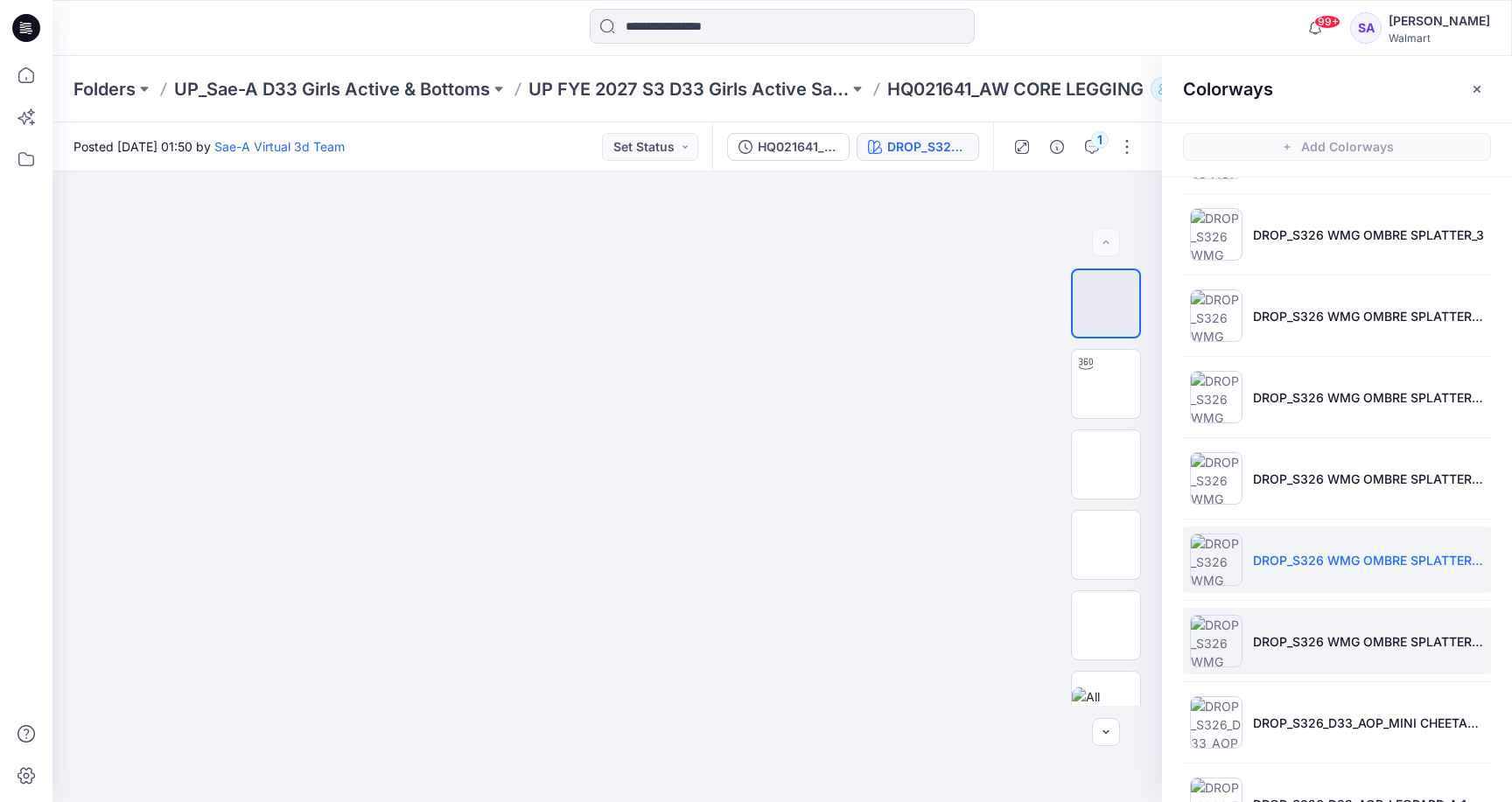
scroll to position [1840, 0]
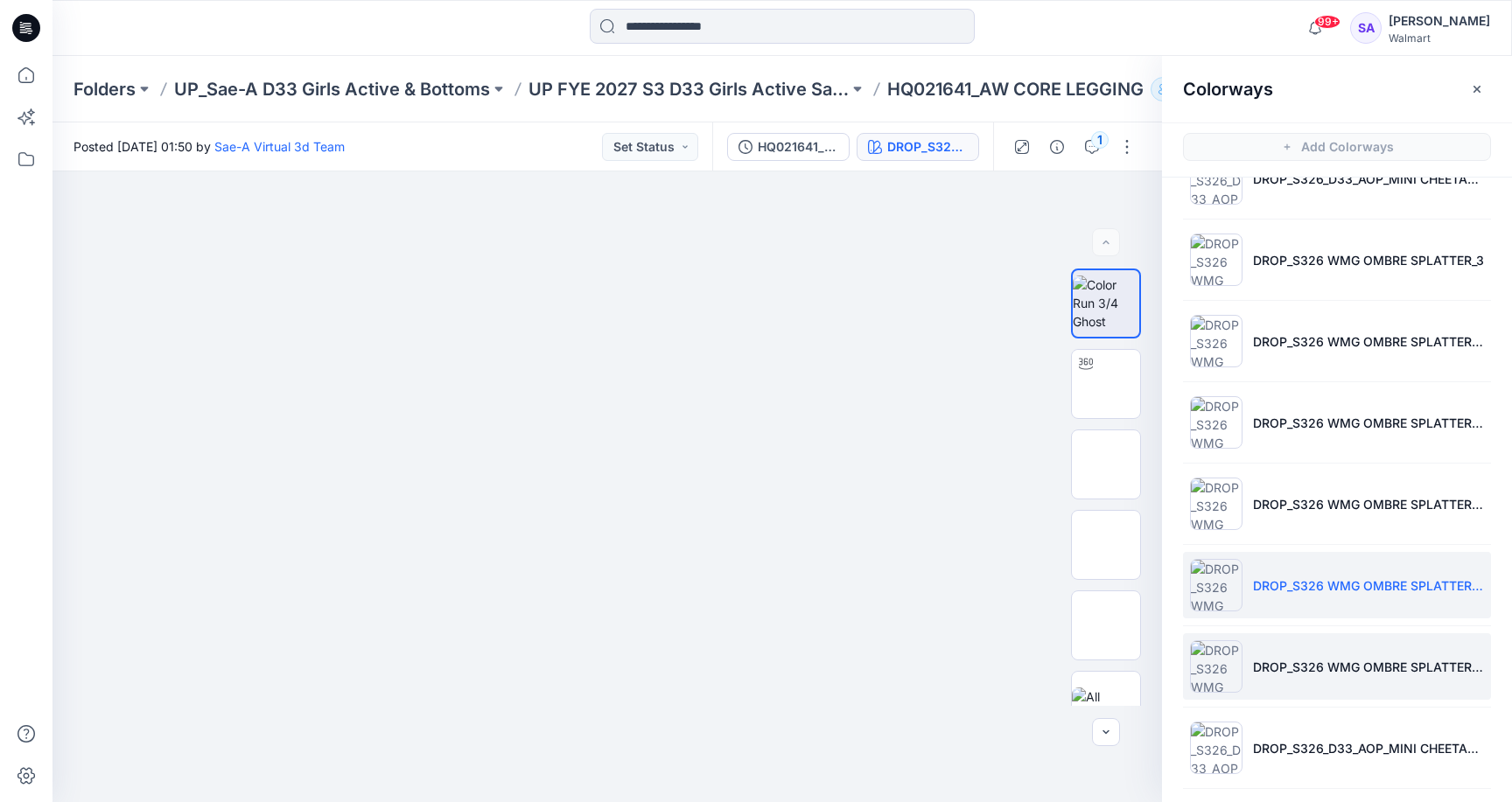
click at [1286, 496] on p "DROP_S326 WMG OMBRE SPLATTER_3 _BLUE" at bounding box center [1369, 504] width 231 height 19
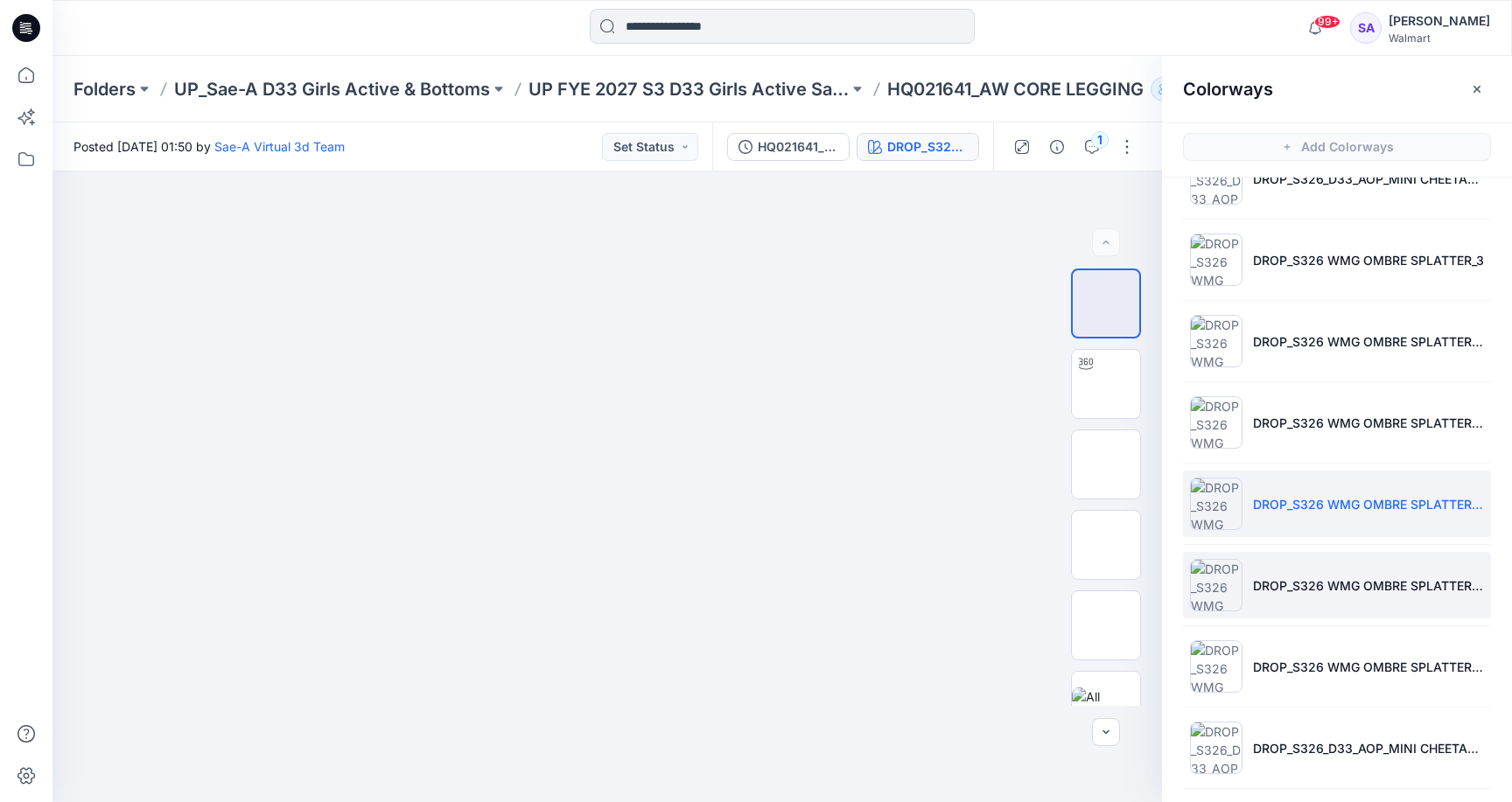
click at [1308, 567] on li "DROP_S326 WMG OMBRE SPLATTER_3 _NEUTRAL" at bounding box center [1337, 585] width 308 height 66
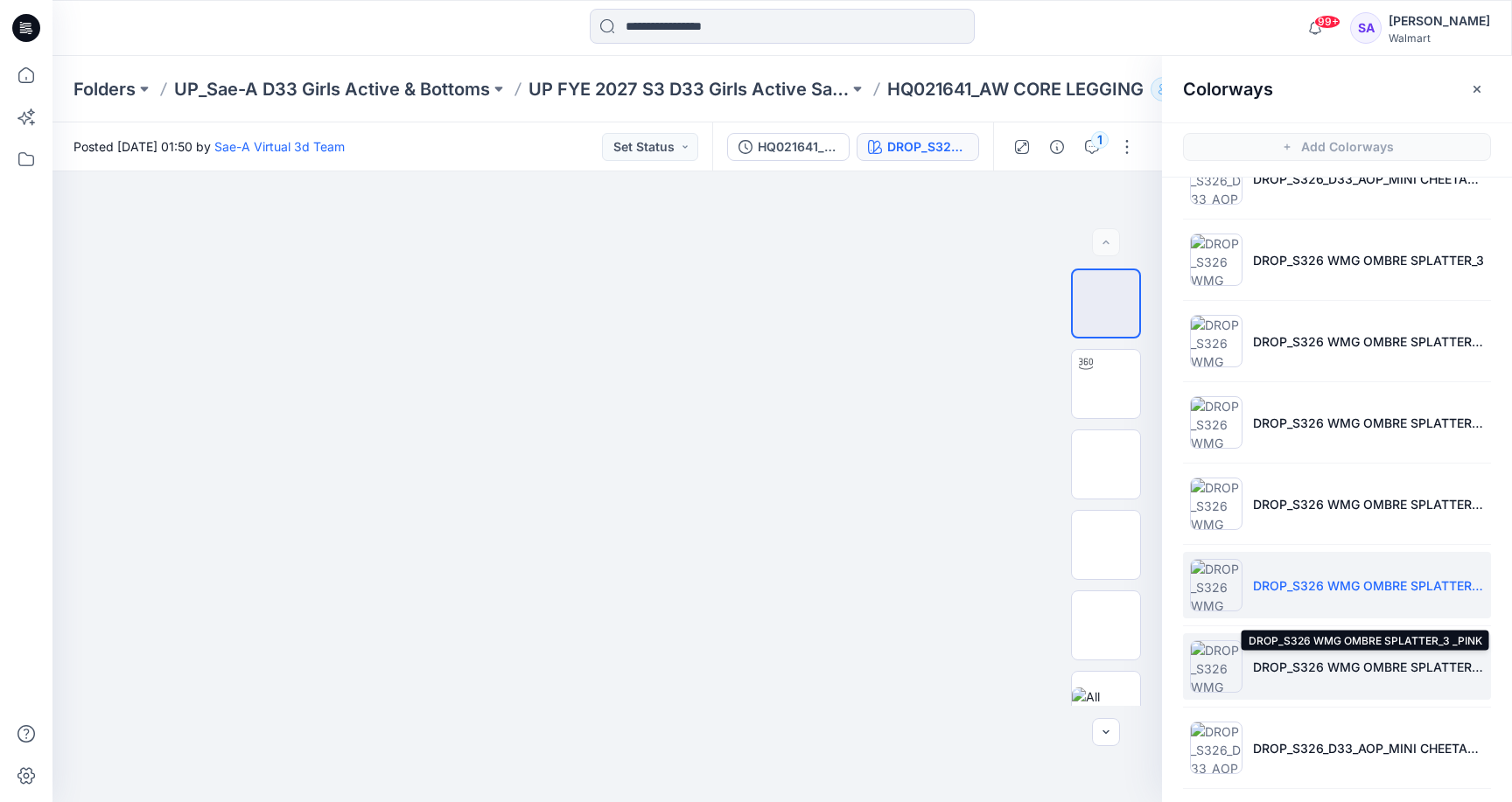
click at [1302, 658] on p "DROP_S326 WMG OMBRE SPLATTER_3 _PINK" at bounding box center [1369, 667] width 231 height 19
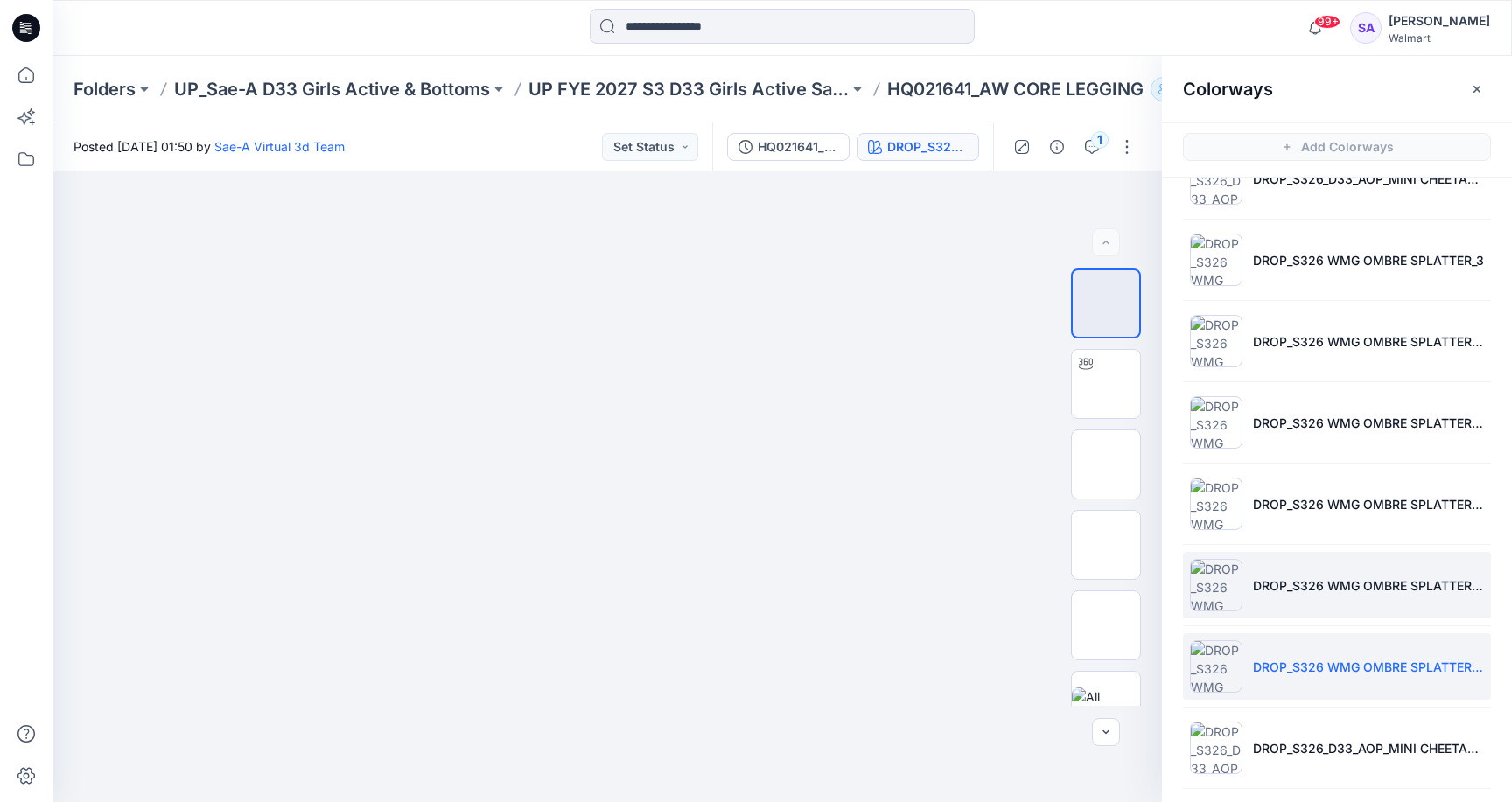
click at [1291, 573] on li "DROP_S326 WMG OMBRE SPLATTER_3 _NEUTRAL" at bounding box center [1337, 585] width 308 height 66
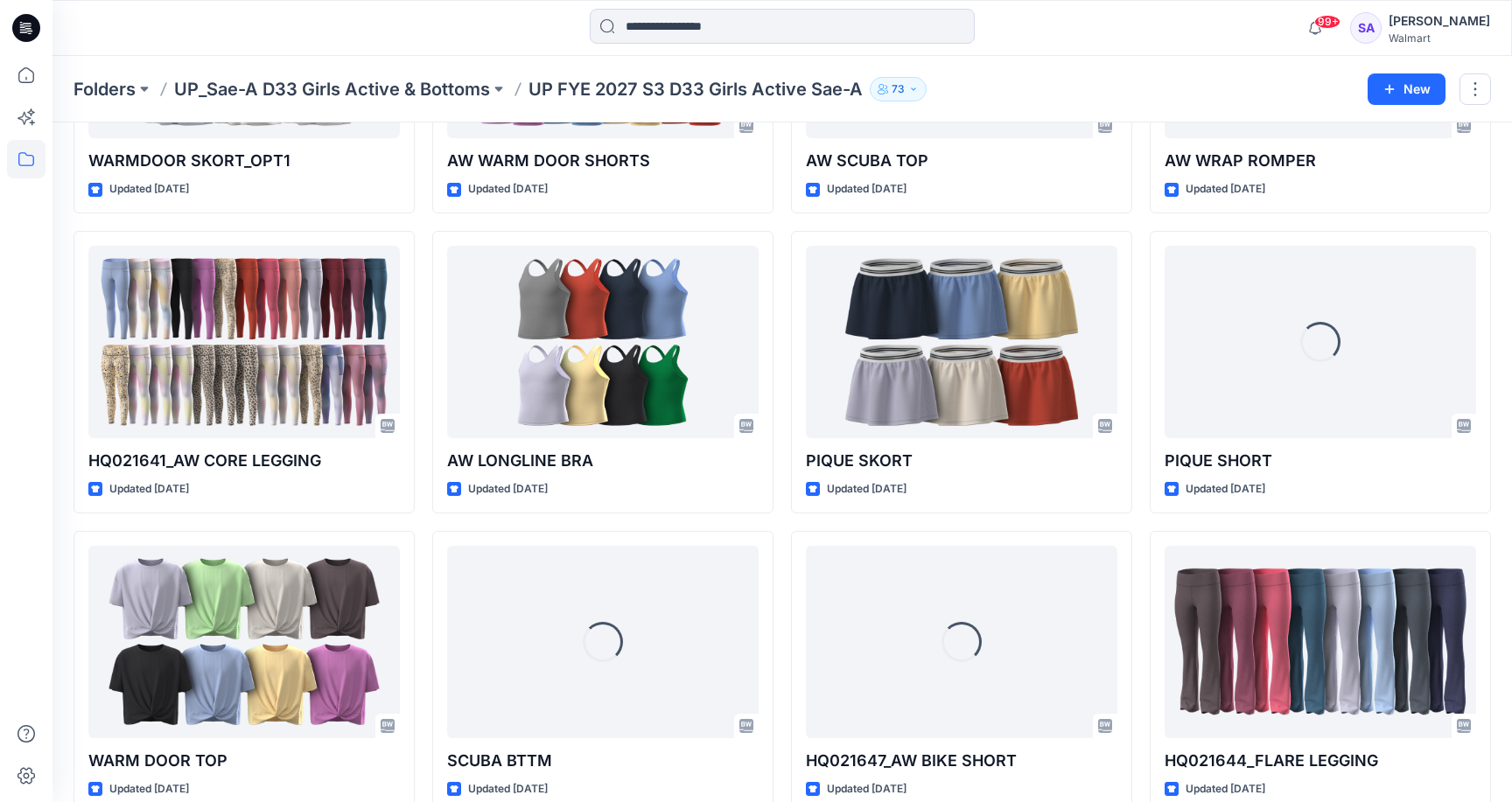
scroll to position [867, 0]
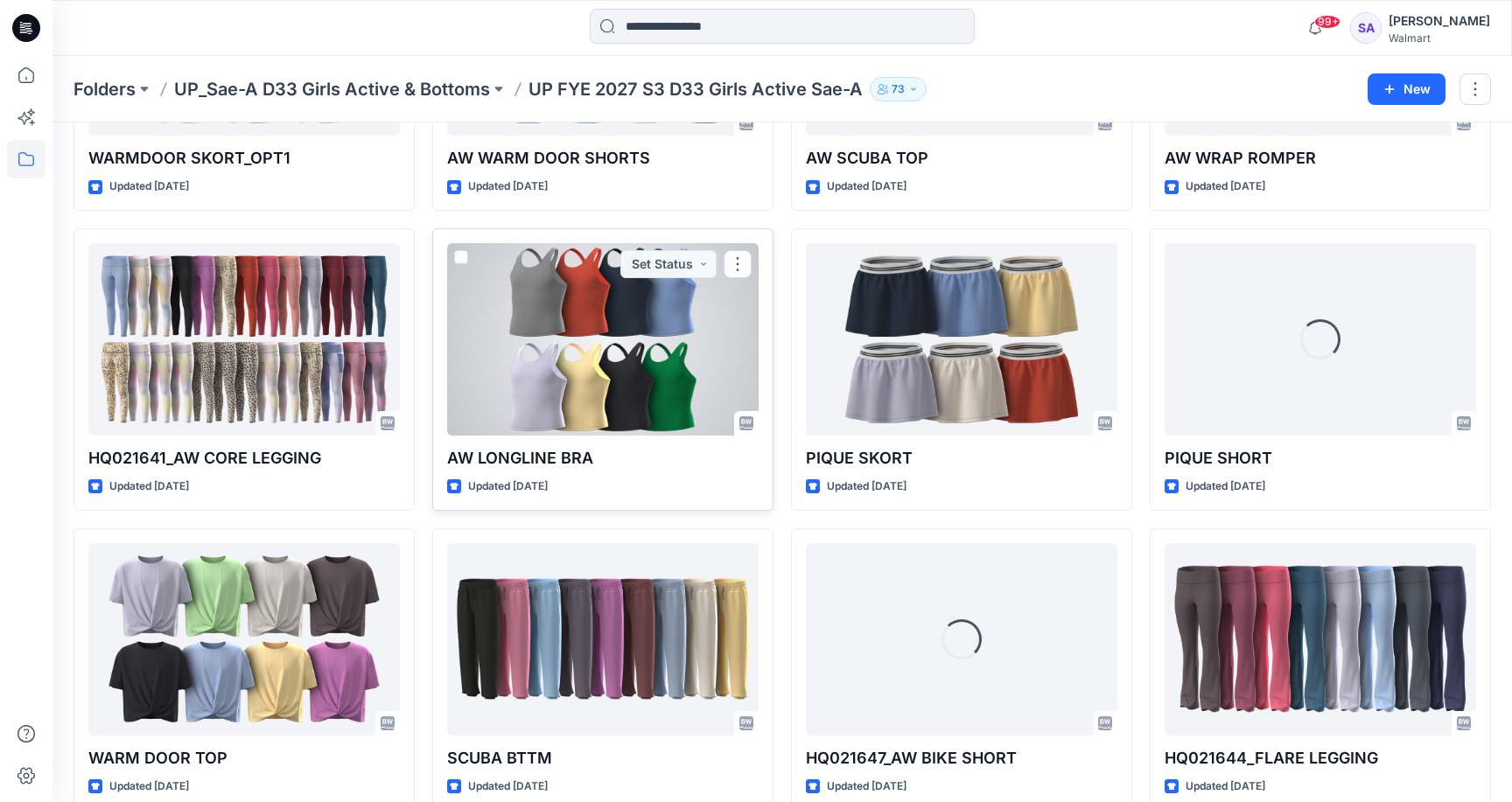
click at [590, 343] on div at bounding box center [603, 339] width 312 height 192
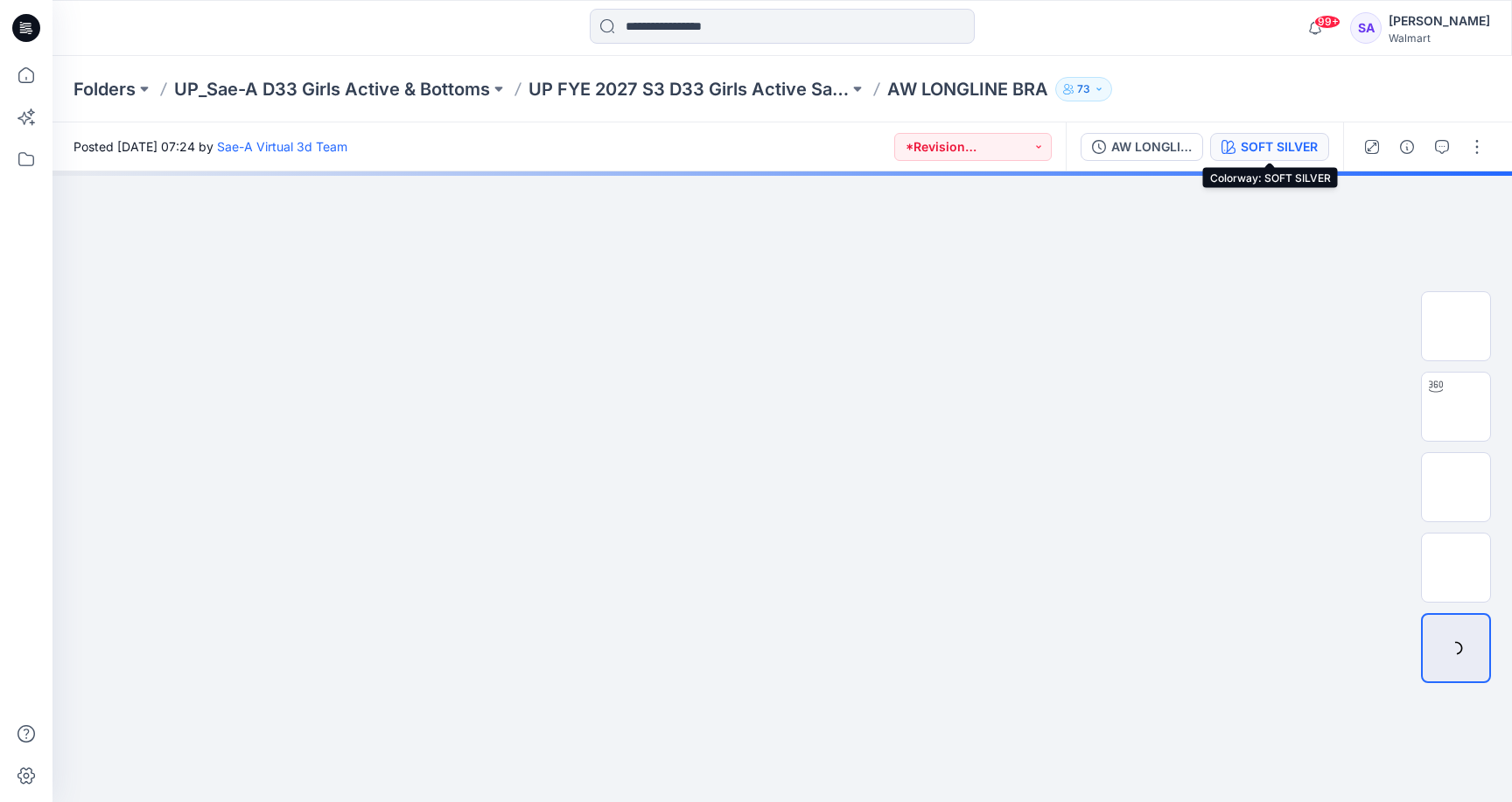
click at [1241, 140] on div "SOFT SILVER" at bounding box center [1279, 147] width 77 height 20
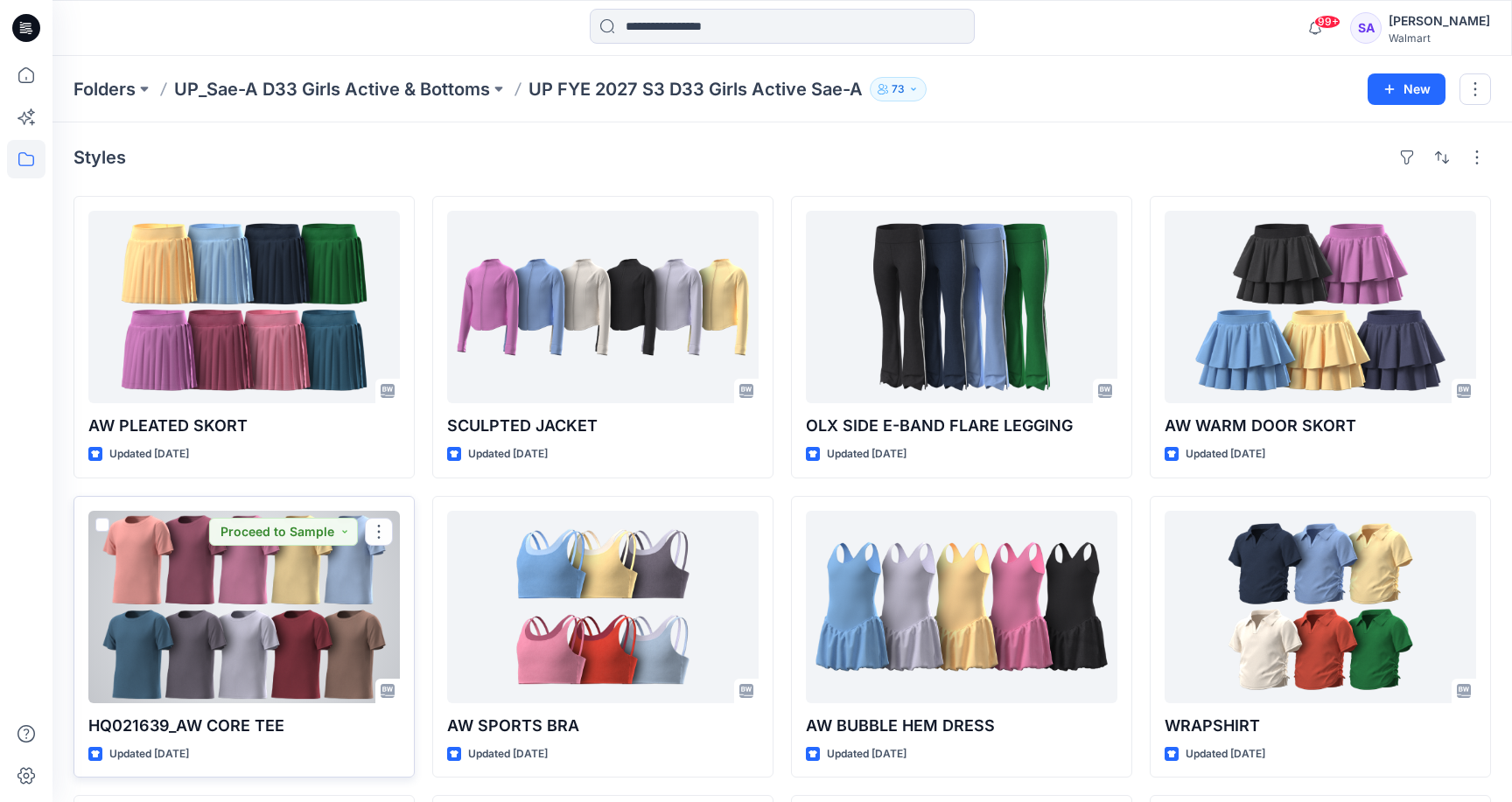
click at [268, 599] on div at bounding box center [245, 607] width 312 height 192
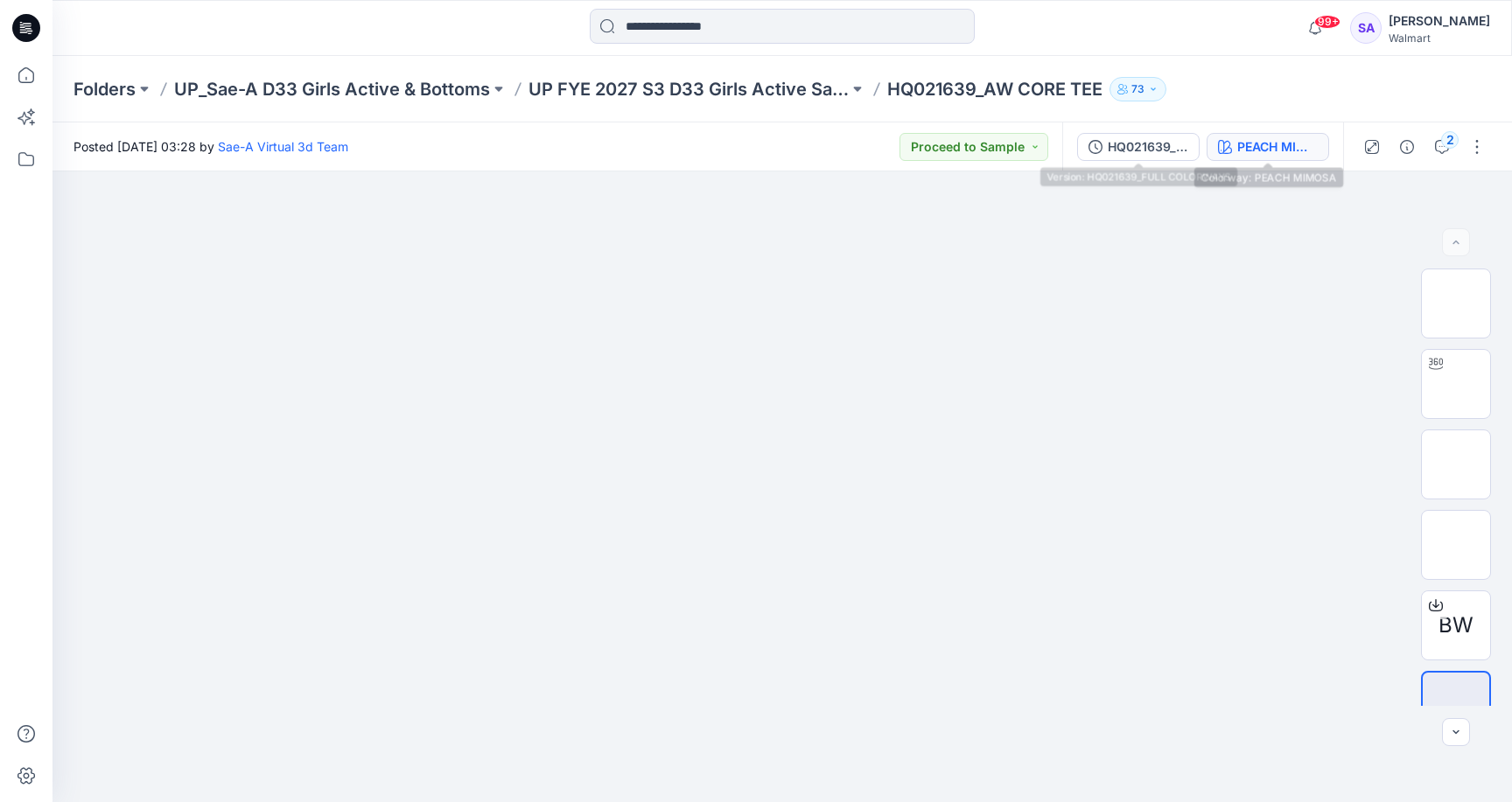
click at [1227, 146] on icon "button" at bounding box center [1225, 147] width 14 height 14
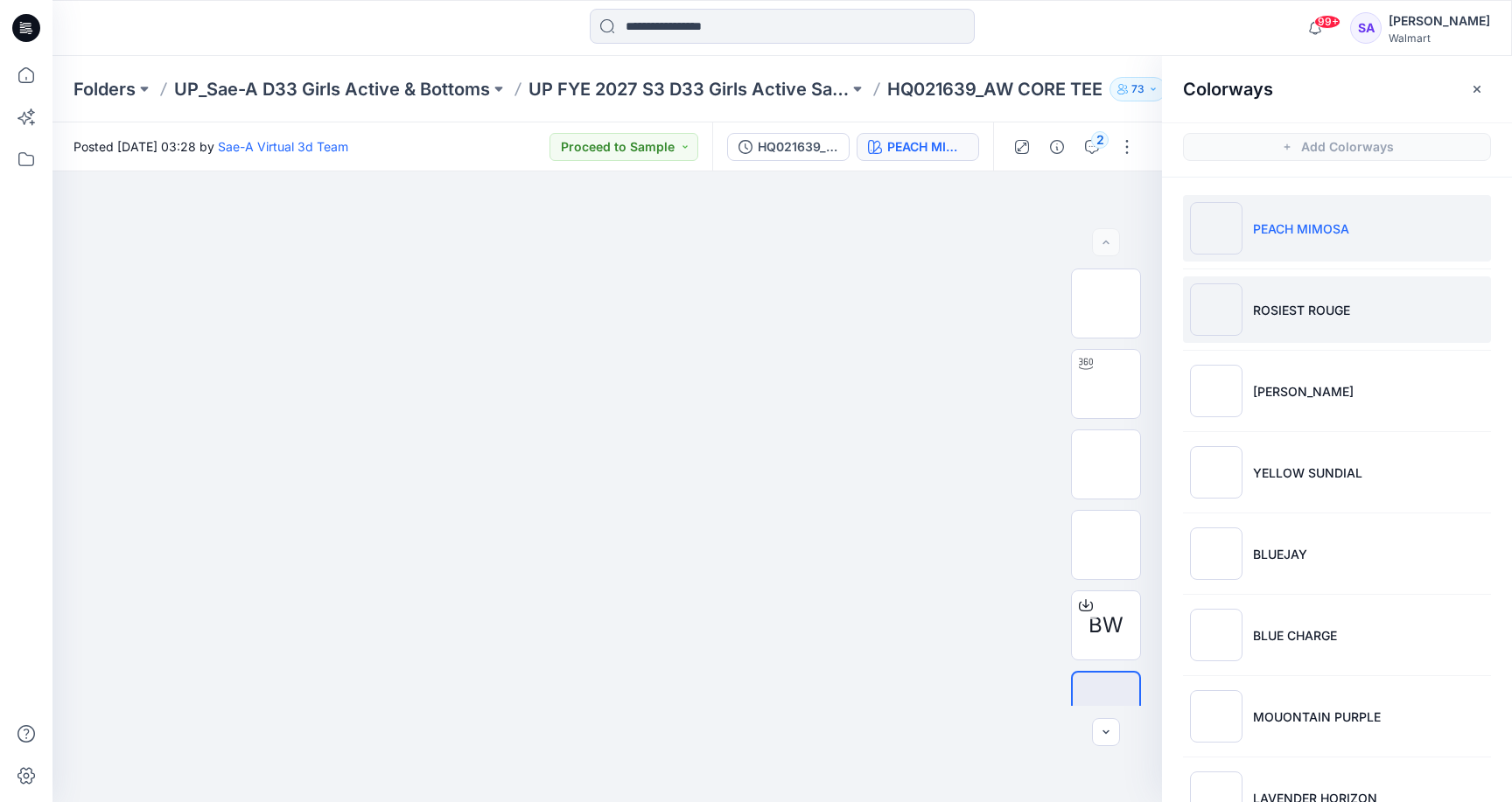
click at [1261, 326] on li "ROSIEST ROUGE" at bounding box center [1337, 309] width 308 height 66
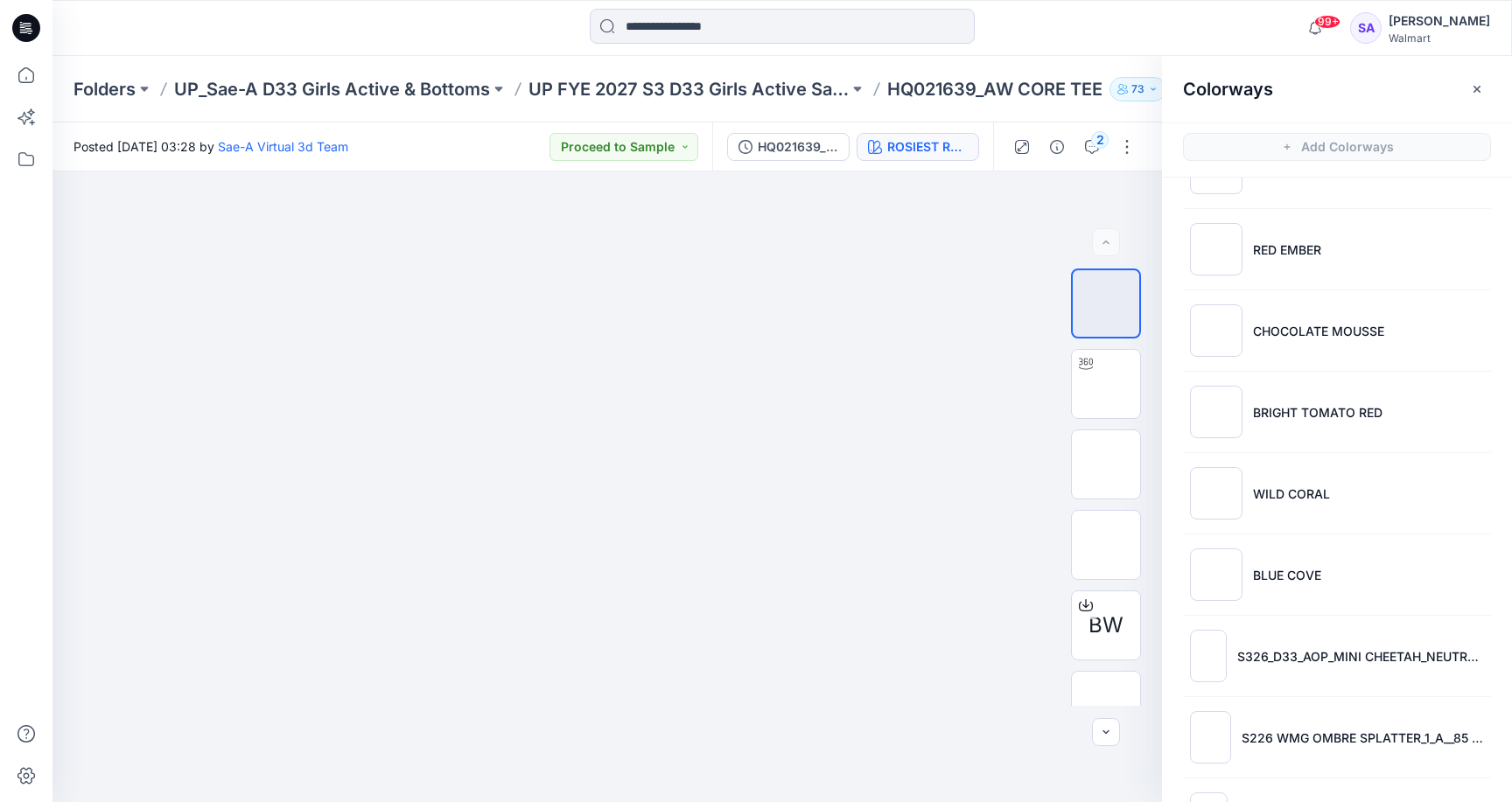
scroll to position [628, 0]
click at [1271, 483] on li "WILD CORAL" at bounding box center [1337, 494] width 308 height 66
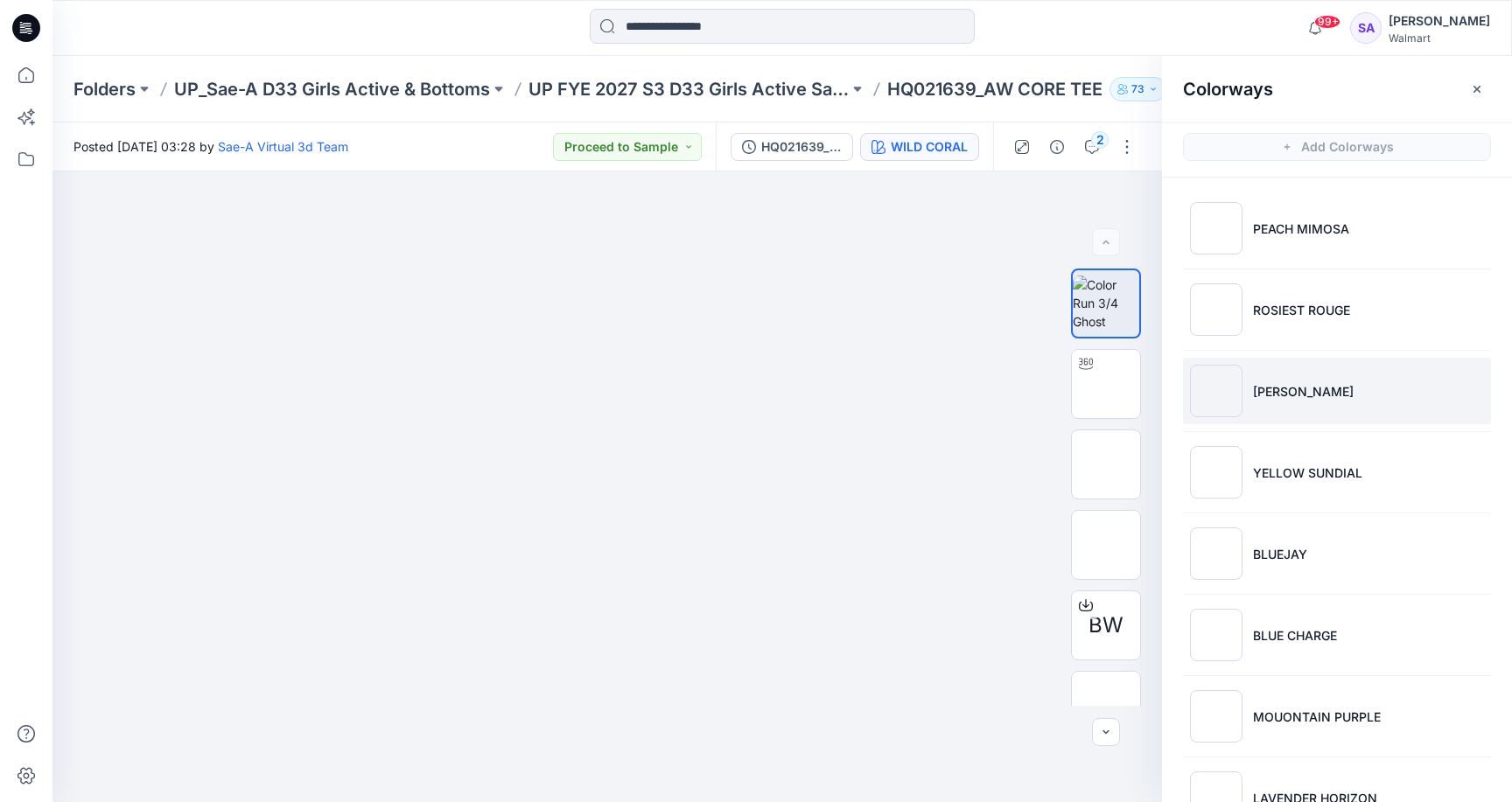
scroll to position [0, 0]
click at [1277, 418] on li "[PERSON_NAME]" at bounding box center [1337, 391] width 308 height 66
click at [35, 80] on icon at bounding box center [26, 75] width 38 height 38
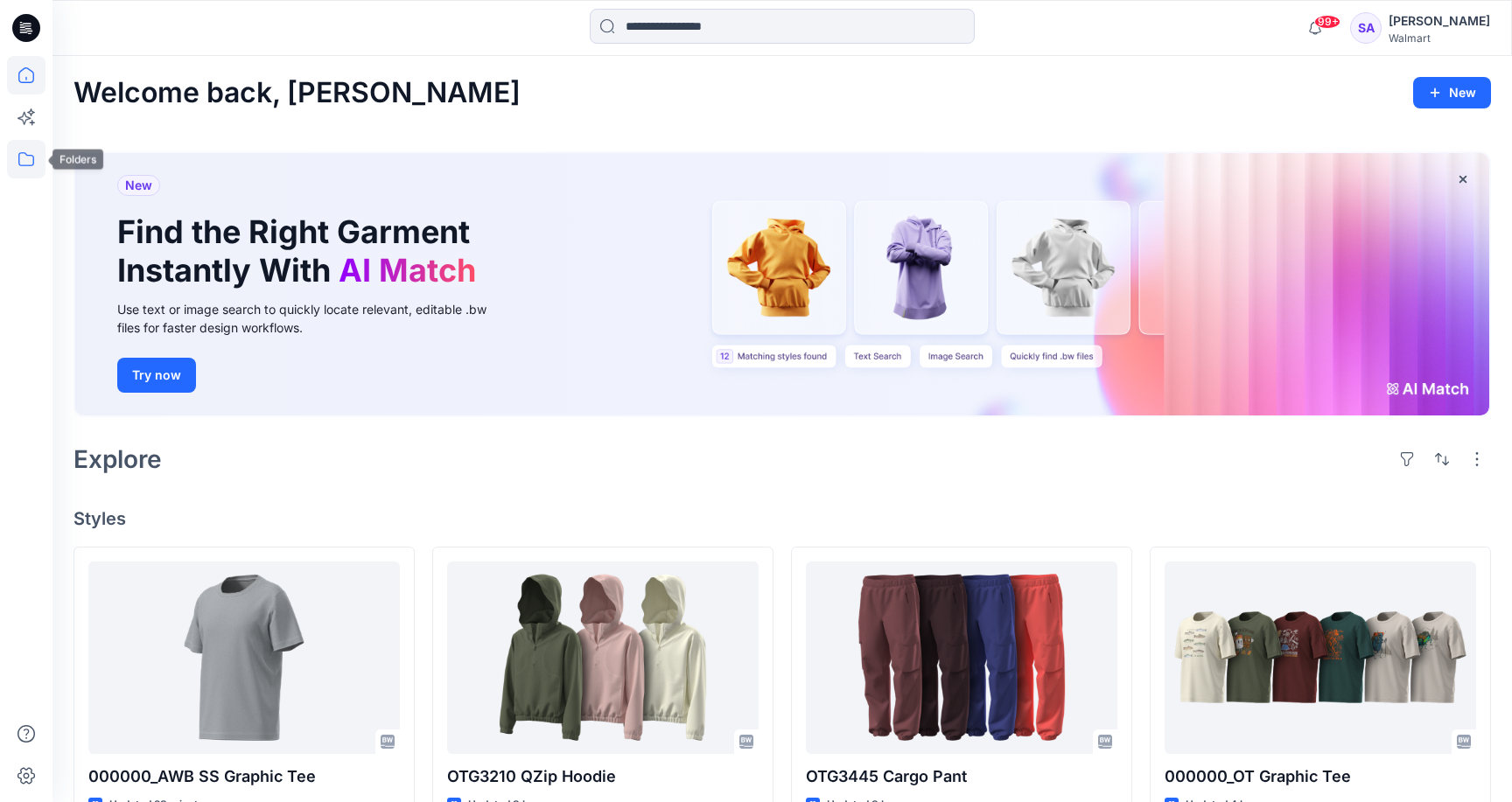
click at [27, 161] on icon at bounding box center [26, 159] width 38 height 38
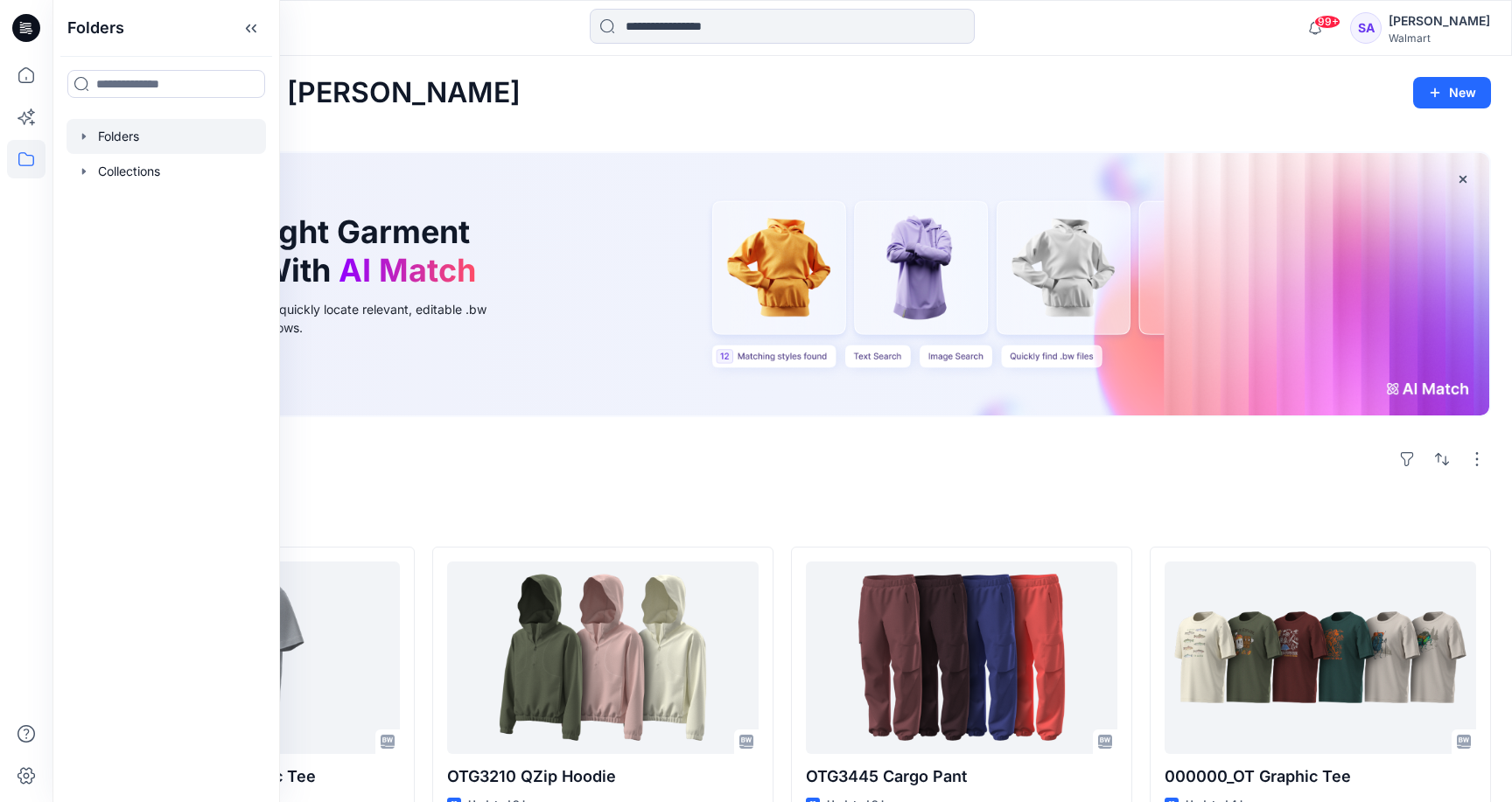
click at [145, 138] on div at bounding box center [166, 136] width 199 height 35
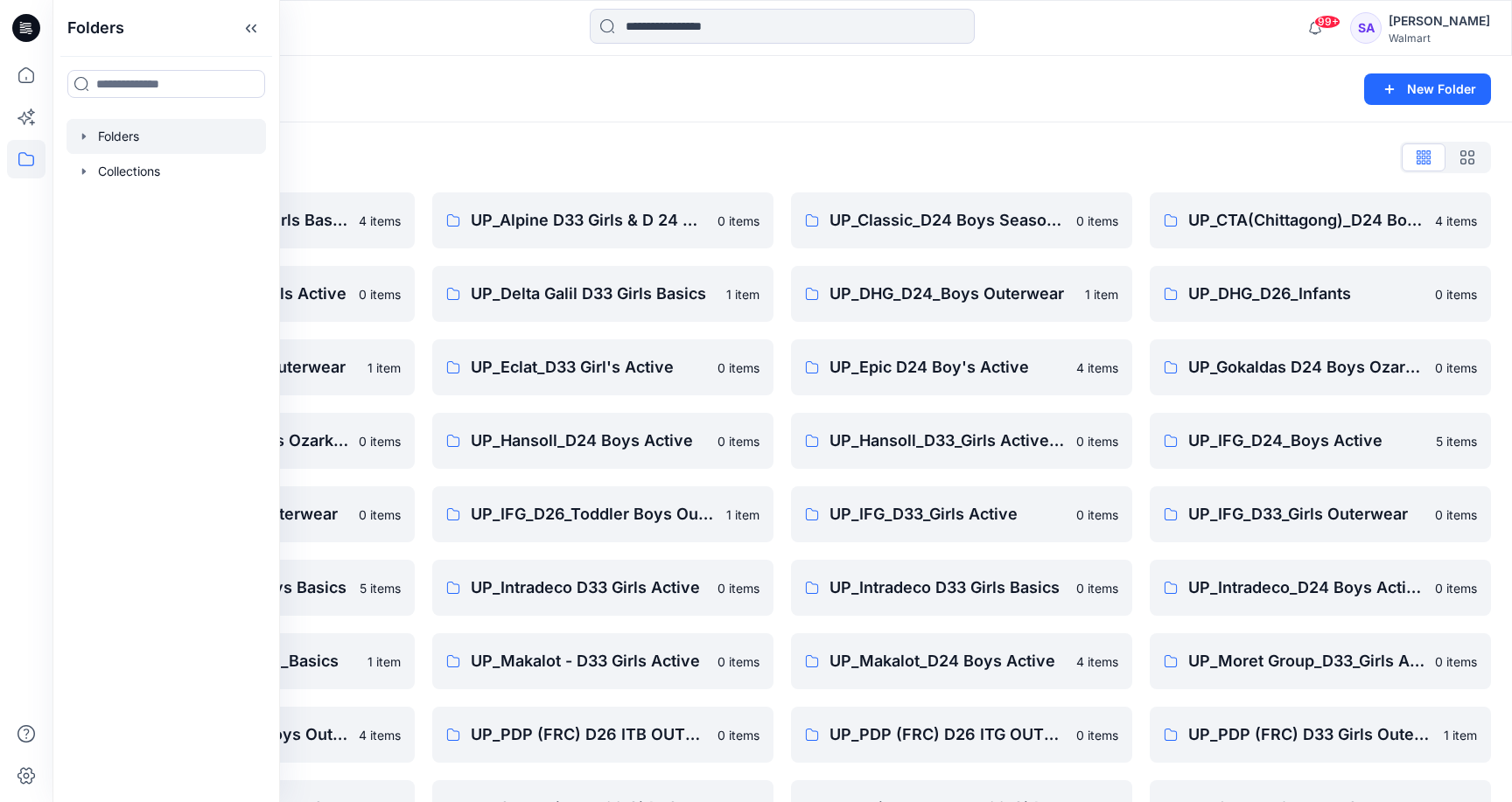
click at [631, 119] on div "Folders New Folder" at bounding box center [782, 89] width 1460 height 66
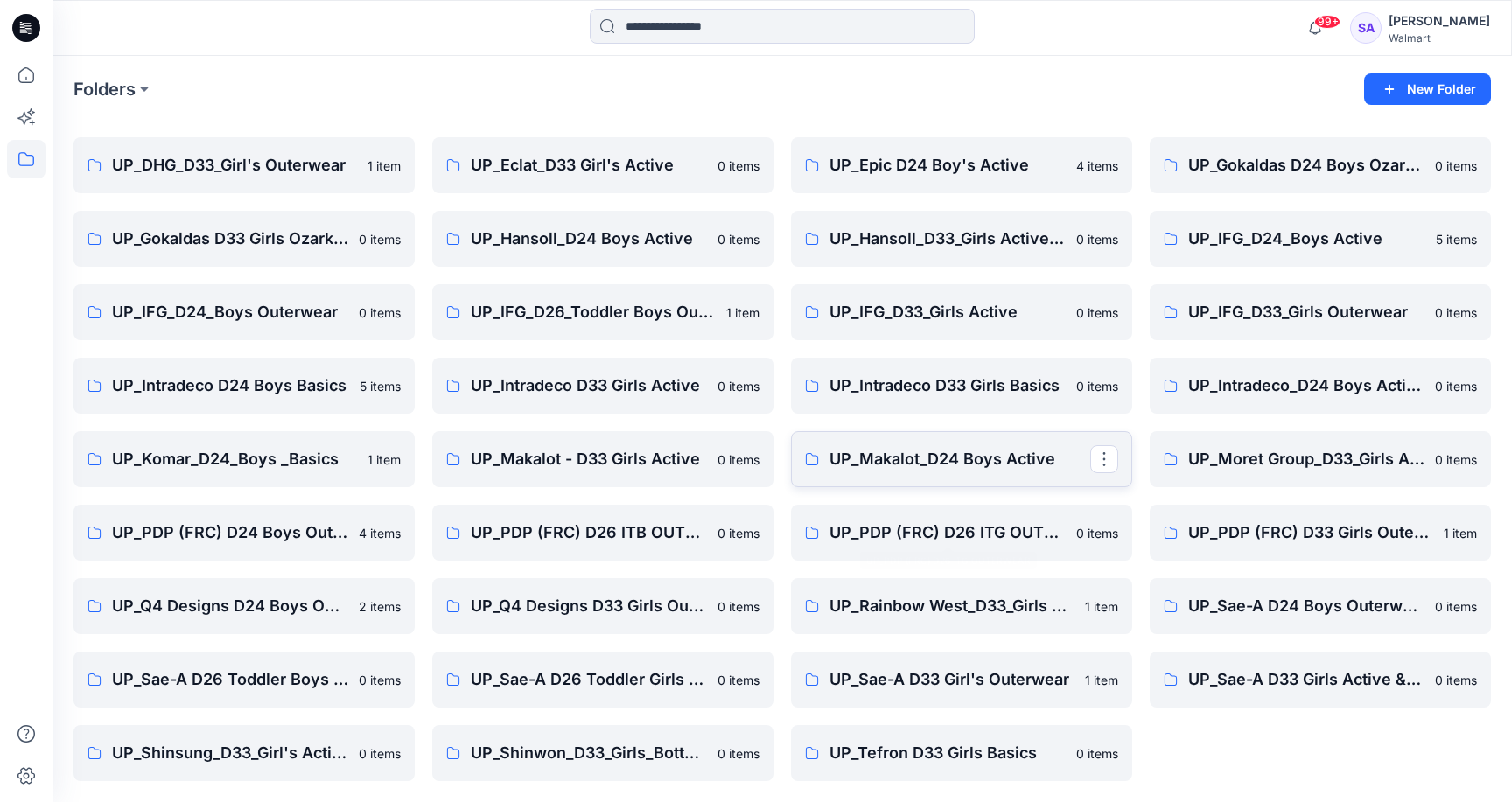
scroll to position [202, 0]
click at [581, 454] on p "UP_Makalot - D33 Girls Active" at bounding box center [601, 459] width 261 height 25
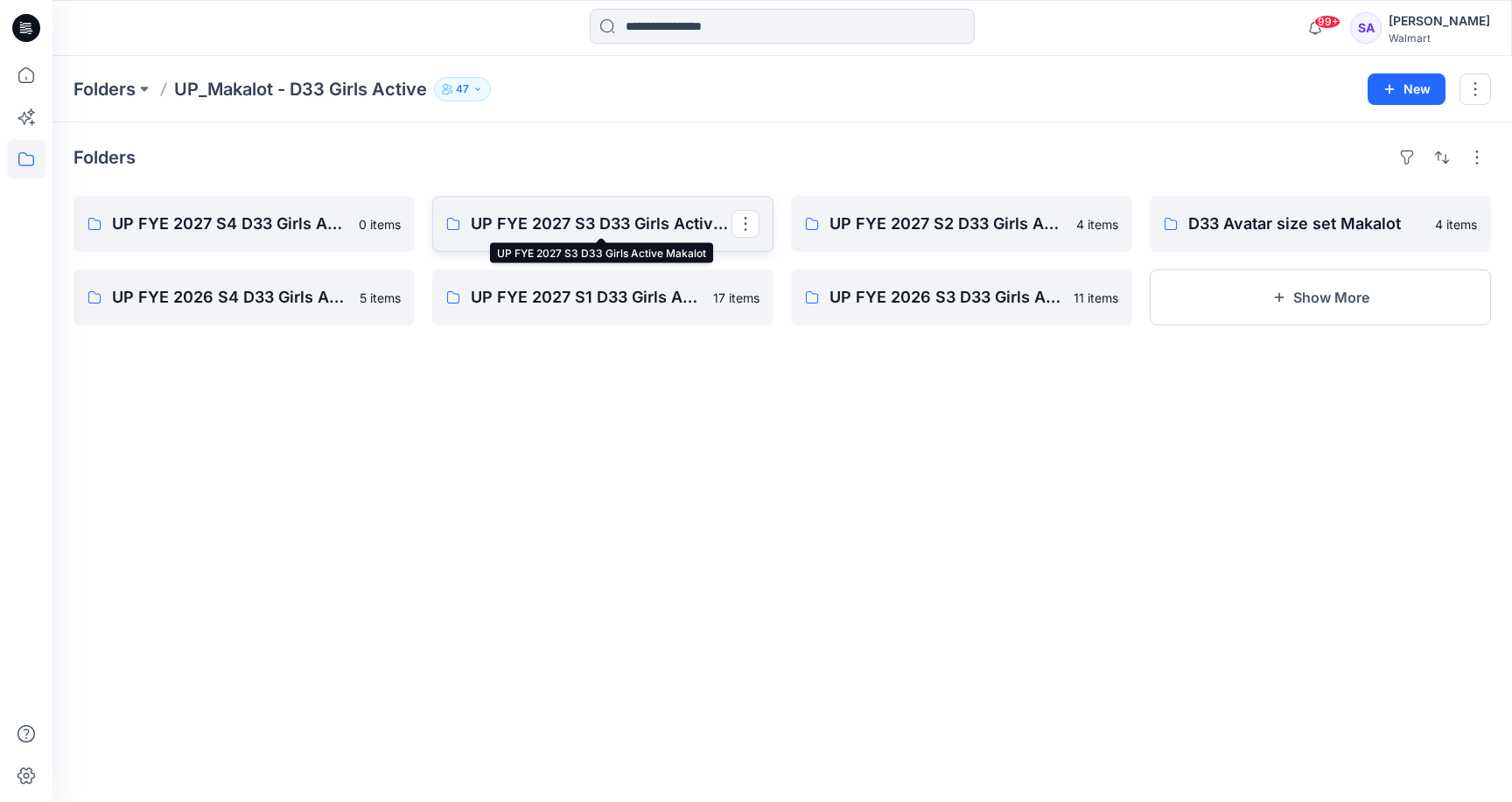
click at [536, 225] on p "UP FYE 2027 S3 D33 Girls Active Makalot" at bounding box center [601, 224] width 261 height 25
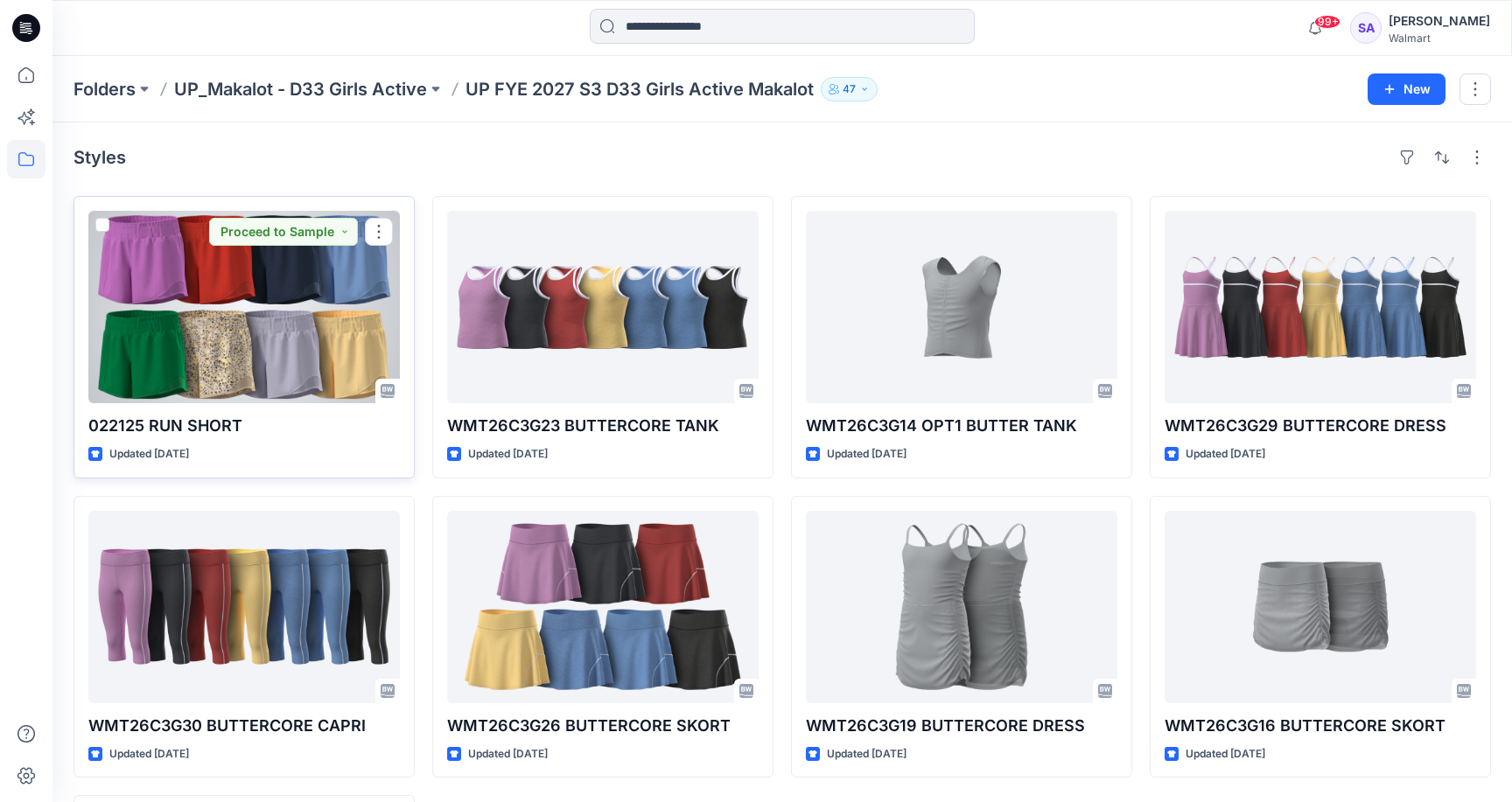
click at [294, 322] on div at bounding box center [245, 307] width 312 height 192
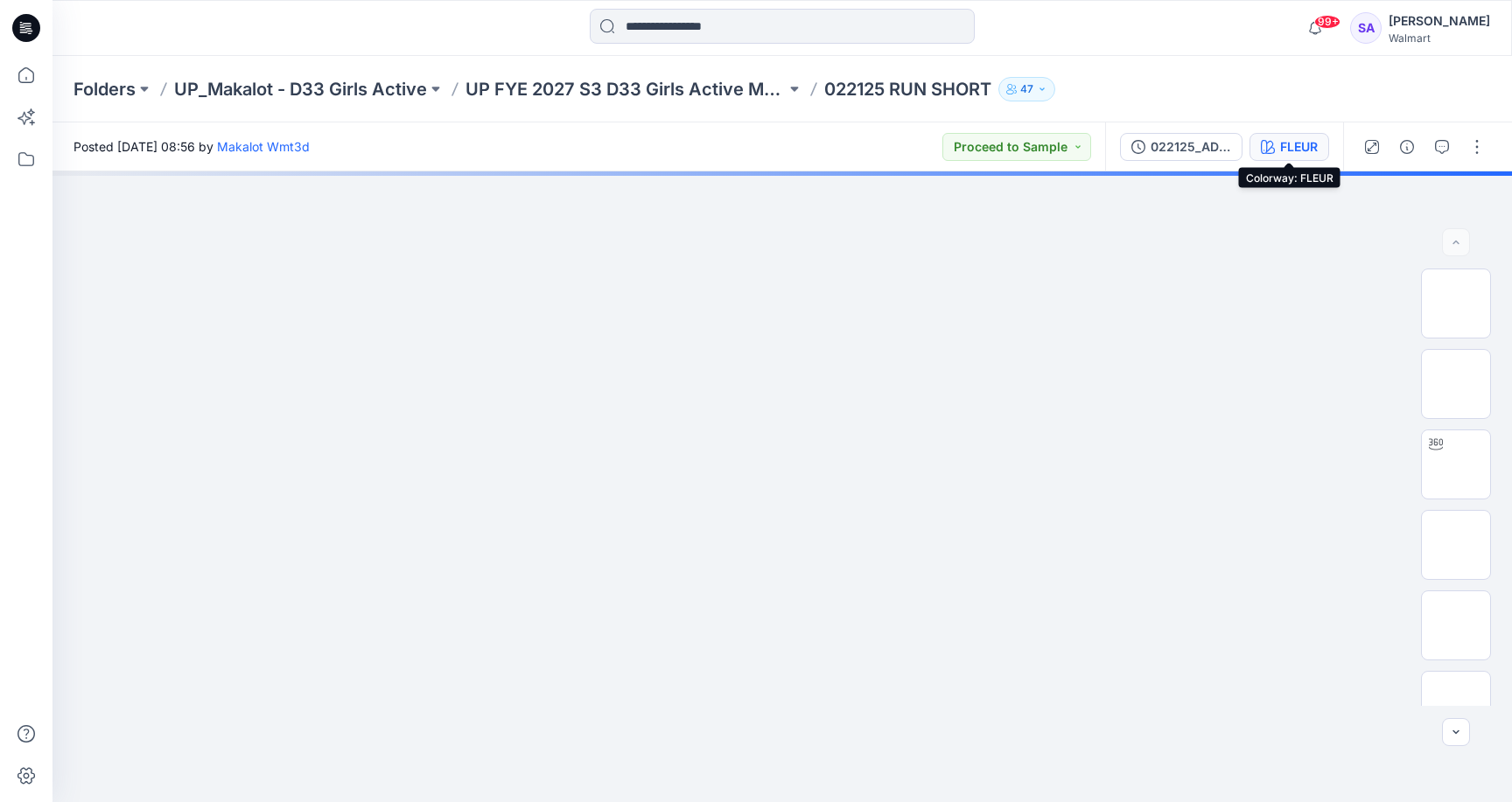
click at [1257, 148] on button "FLEUR" at bounding box center [1289, 147] width 80 height 28
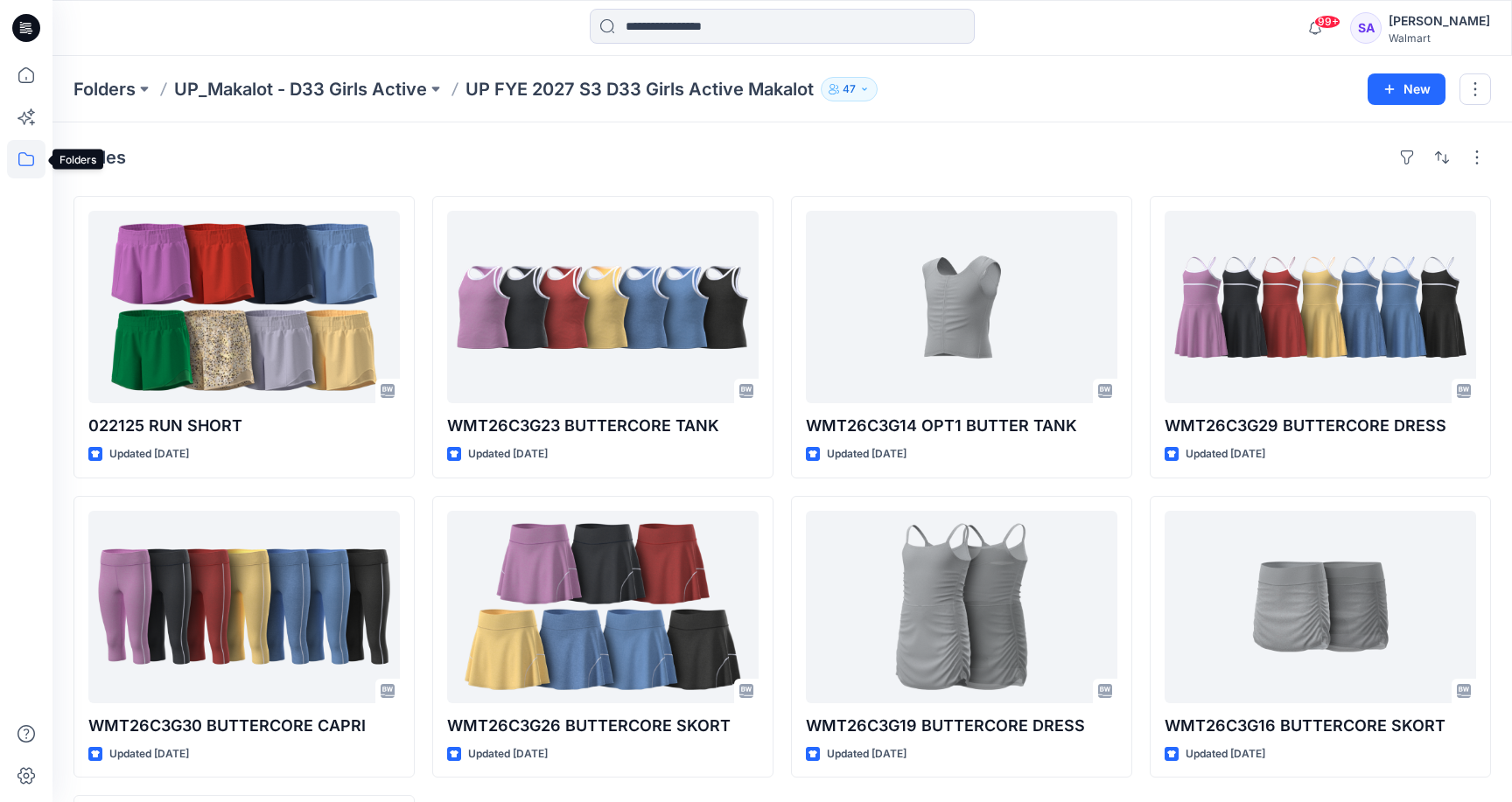
click at [32, 161] on icon at bounding box center [26, 159] width 38 height 38
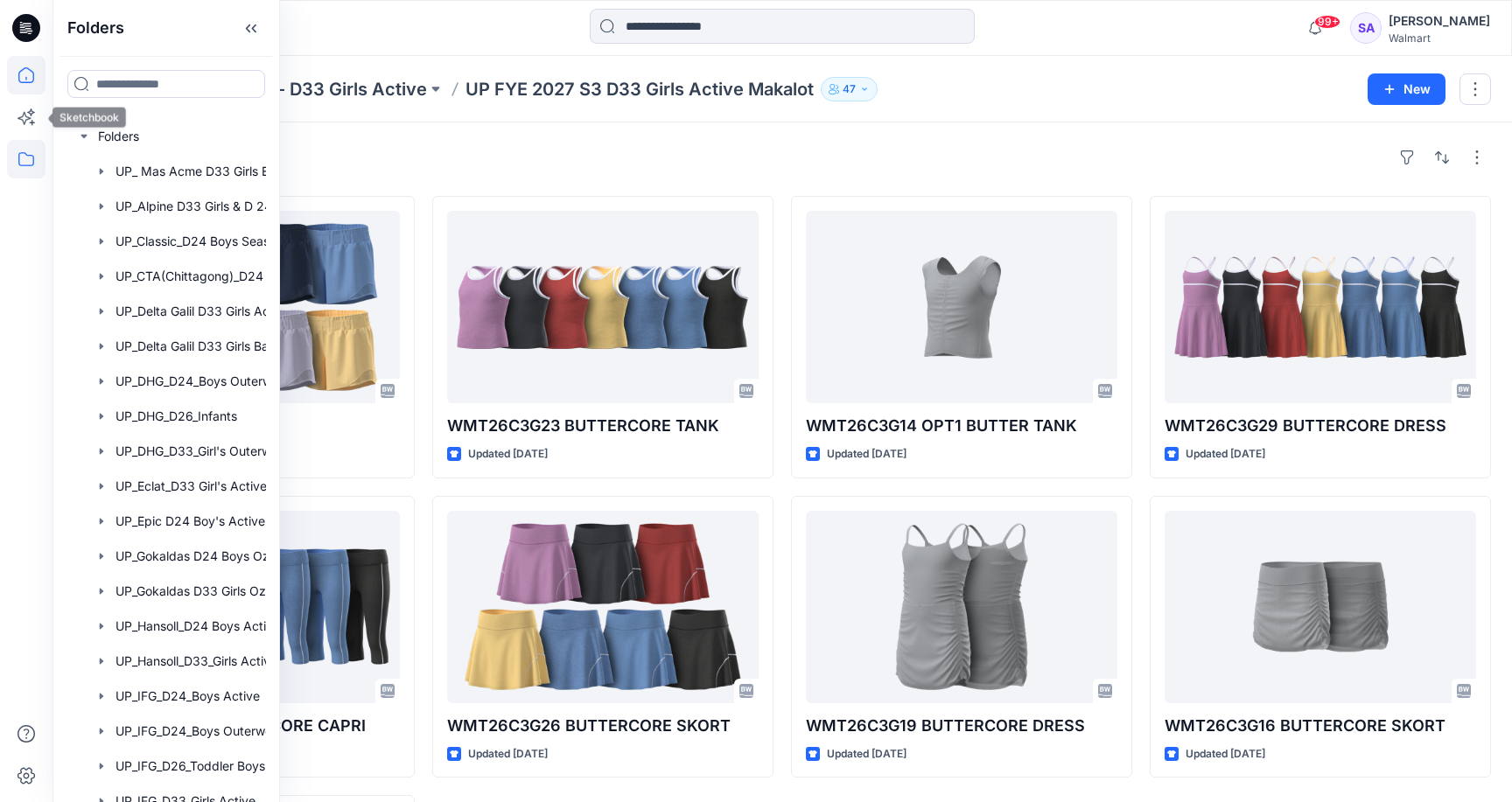
click at [27, 89] on icon at bounding box center [26, 75] width 38 height 38
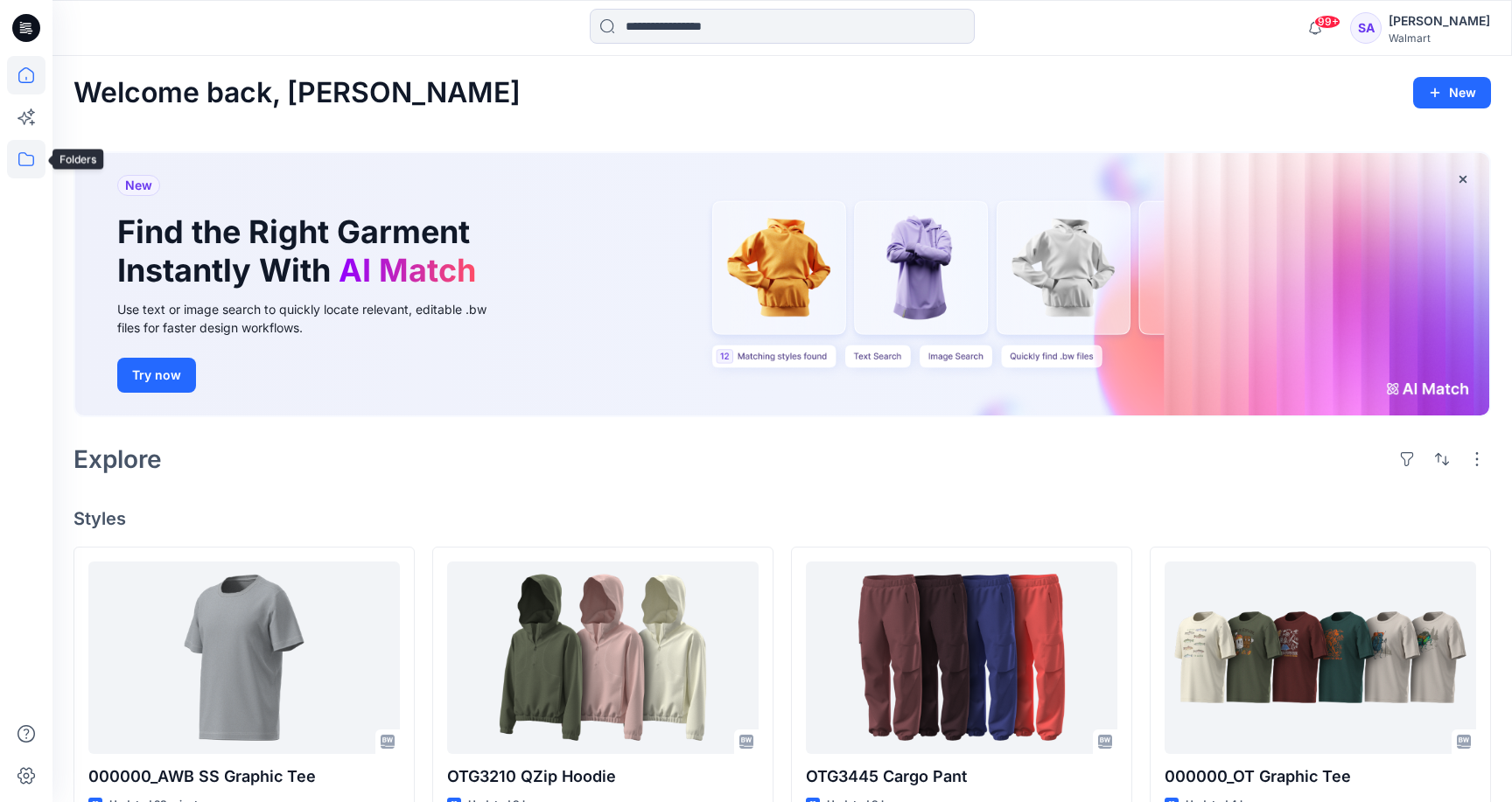
click at [31, 161] on icon at bounding box center [26, 159] width 38 height 38
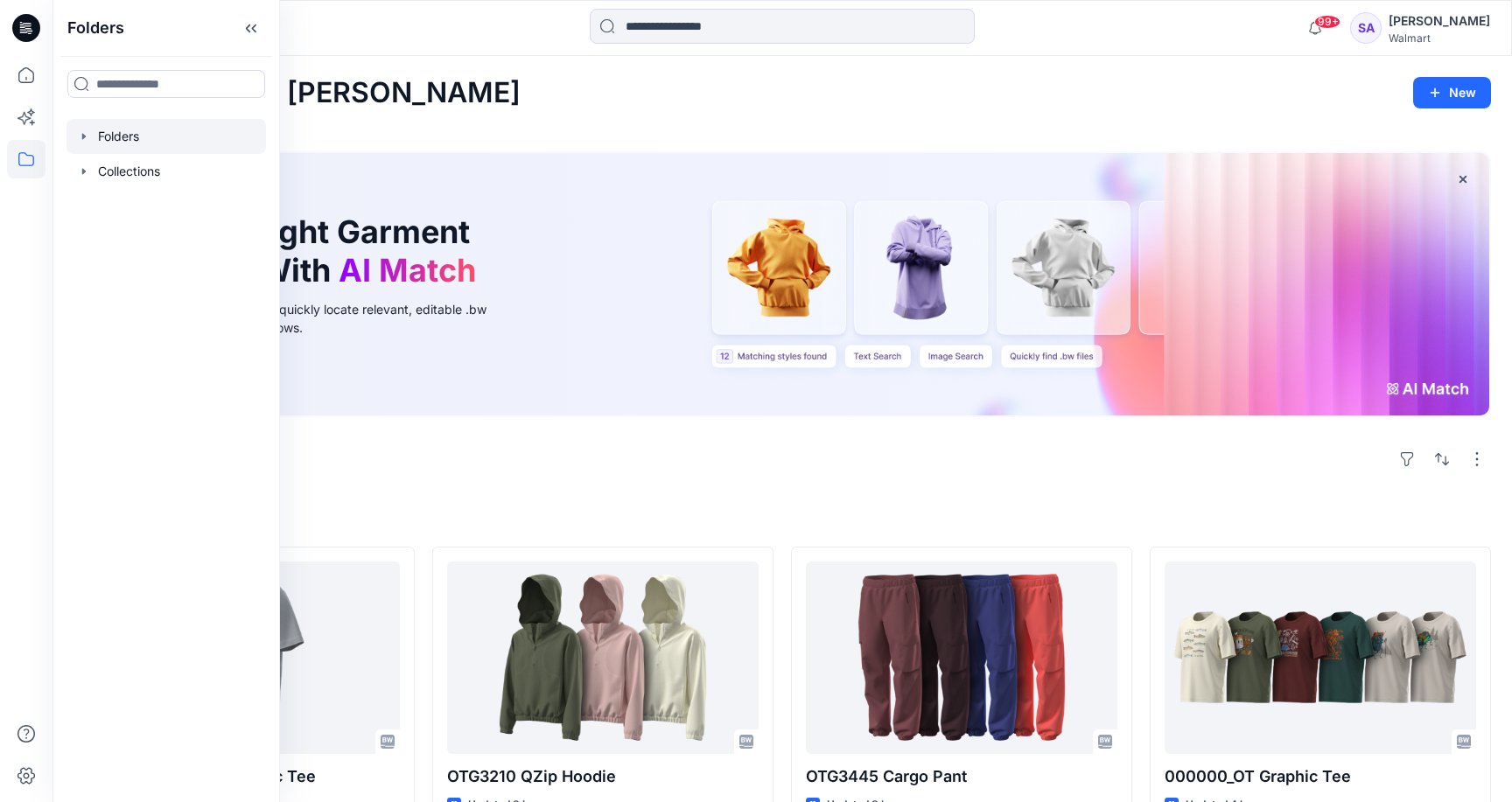
click at [156, 140] on div at bounding box center [166, 136] width 199 height 35
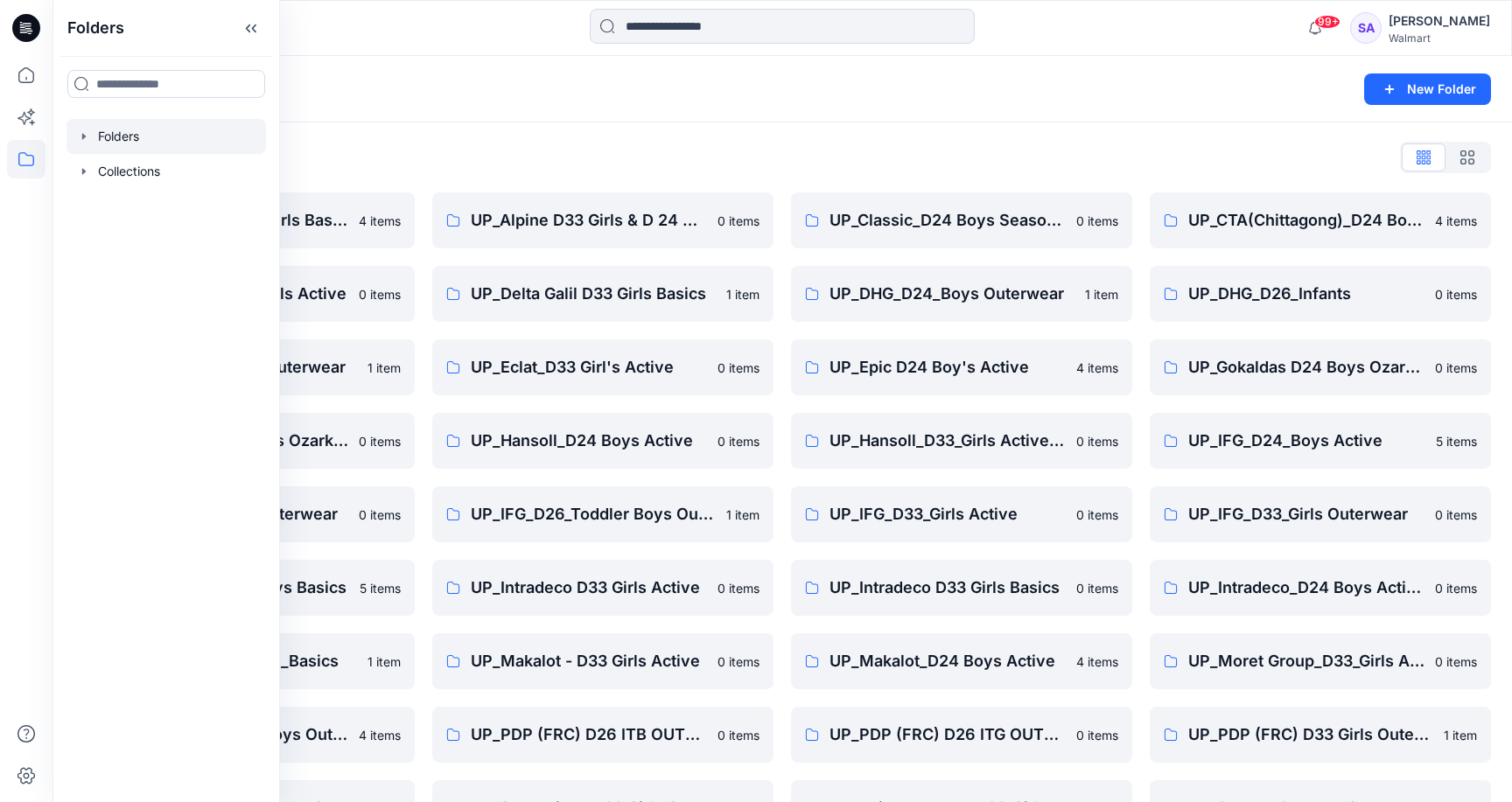
click at [583, 158] on div "Folders List" at bounding box center [782, 157] width 1417 height 28
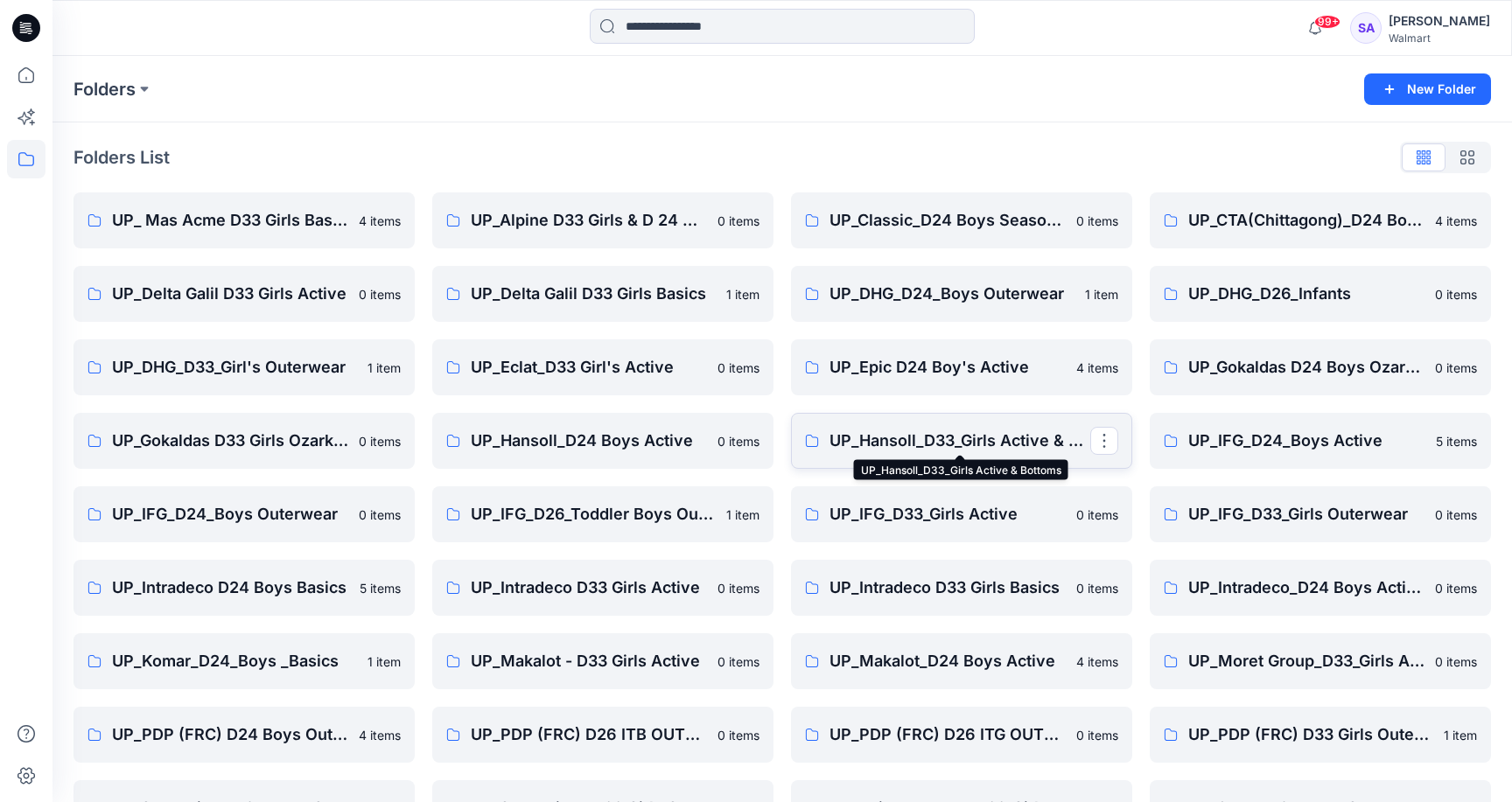
click at [971, 444] on p "UP_Hansoll_D33_Girls Active & Bottoms" at bounding box center [960, 440] width 261 height 25
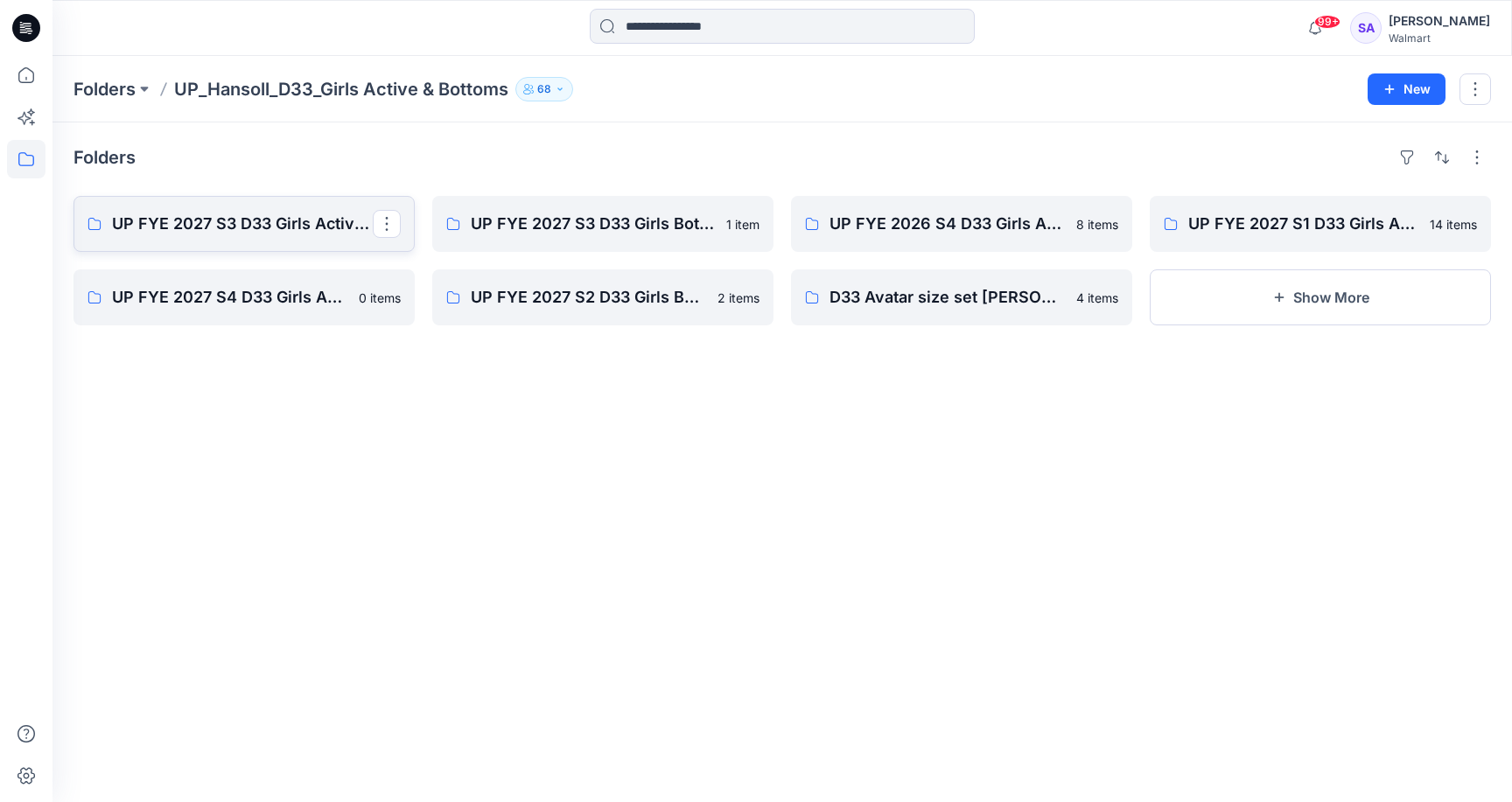
click at [247, 228] on p "UP FYE 2027 S3 D33 Girls Active Hansoll" at bounding box center [242, 224] width 261 height 25
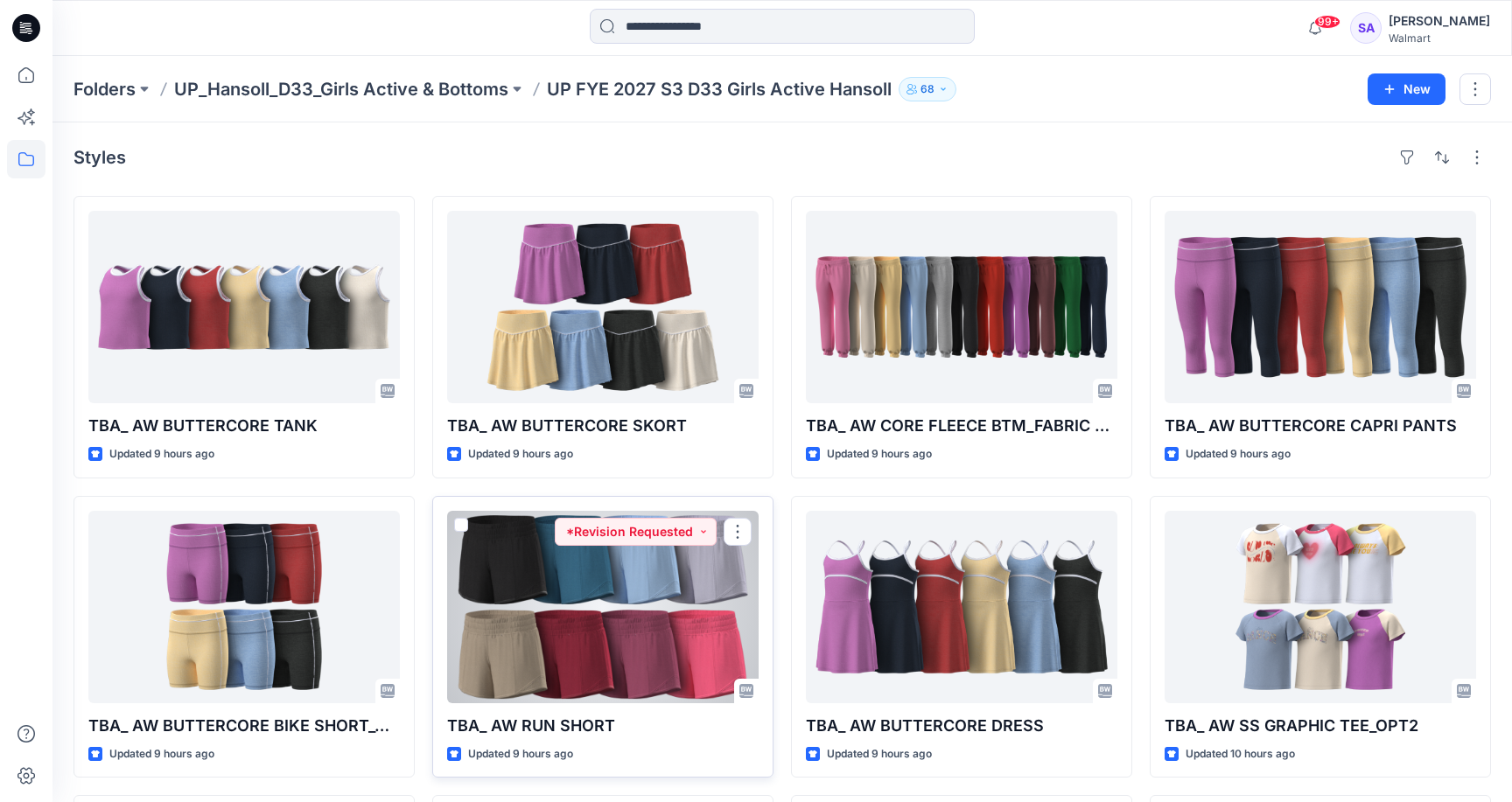
click at [561, 642] on div at bounding box center [603, 607] width 312 height 192
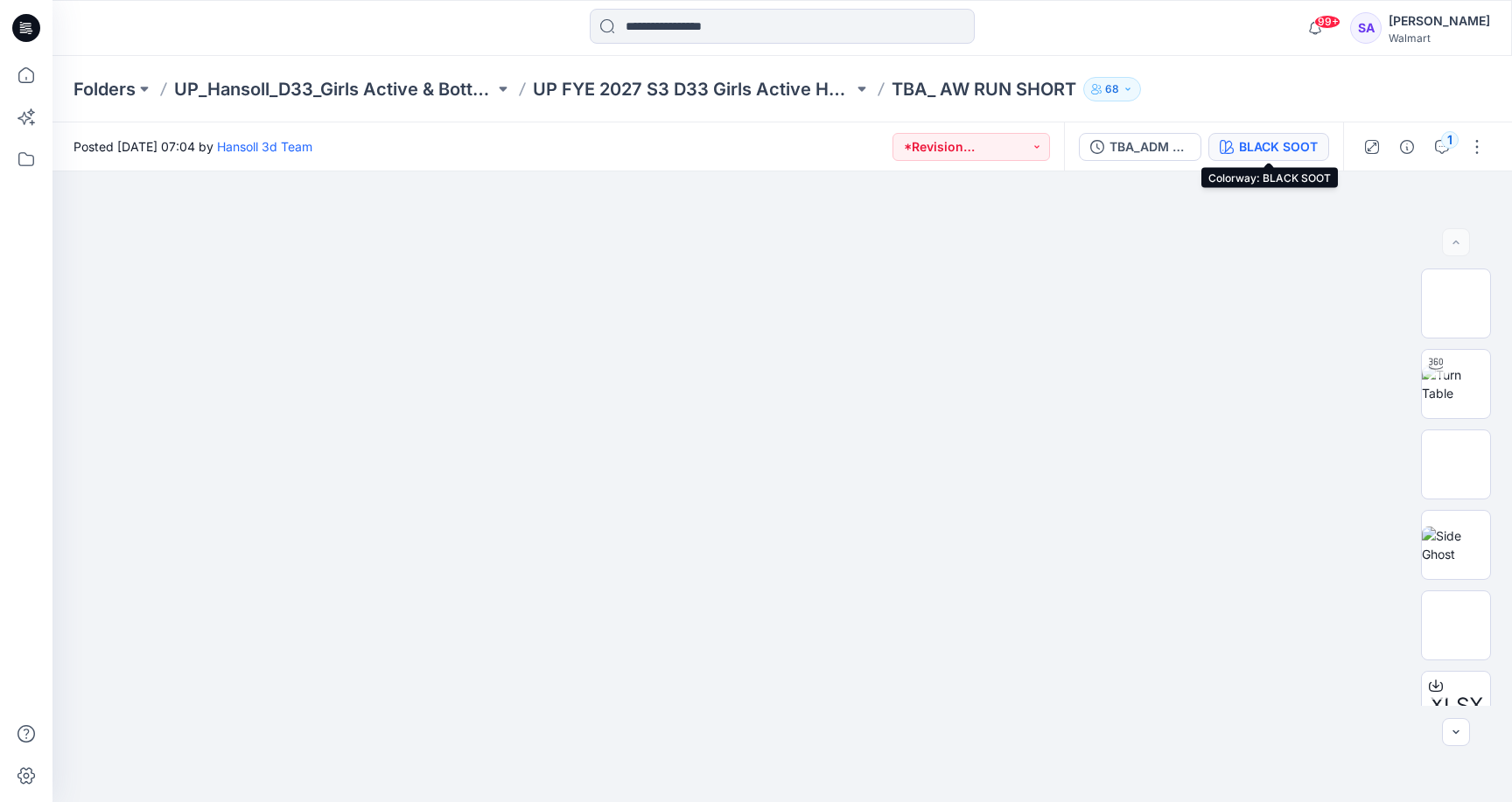
click at [1252, 147] on div "BLACK SOOT" at bounding box center [1279, 147] width 79 height 20
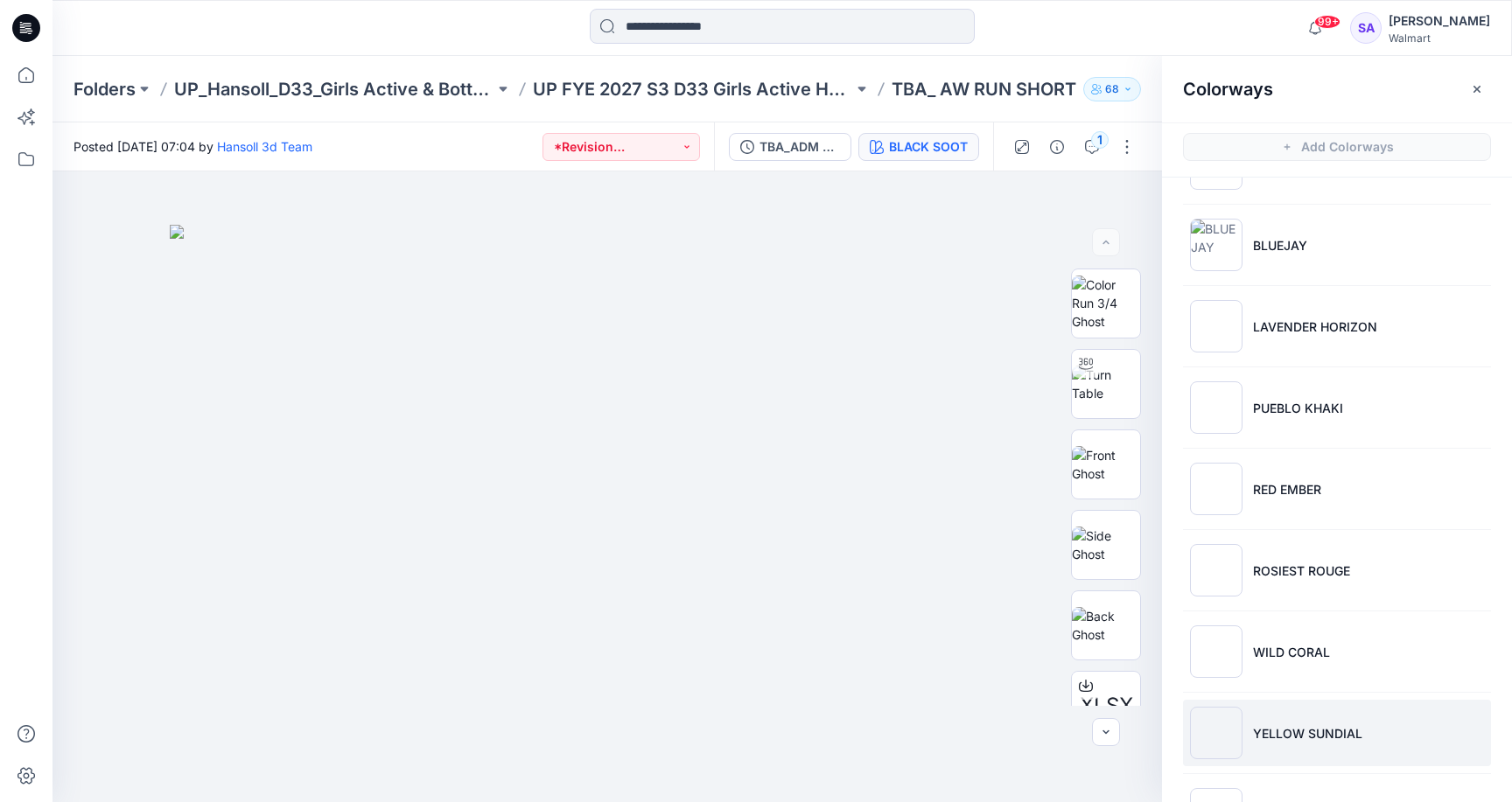
scroll to position [160, 0]
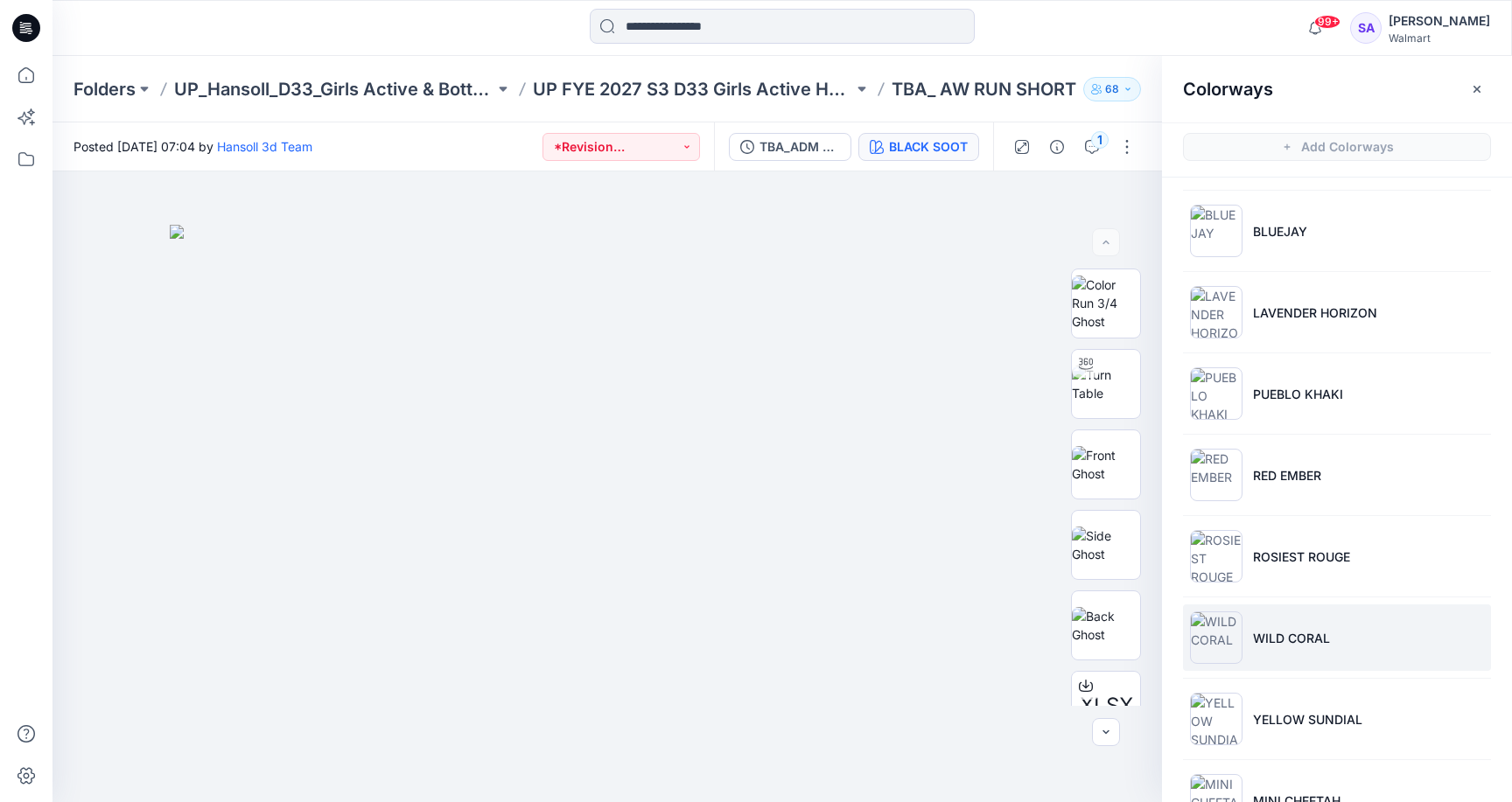
click at [1298, 648] on li "WILD CORAL" at bounding box center [1337, 637] width 308 height 66
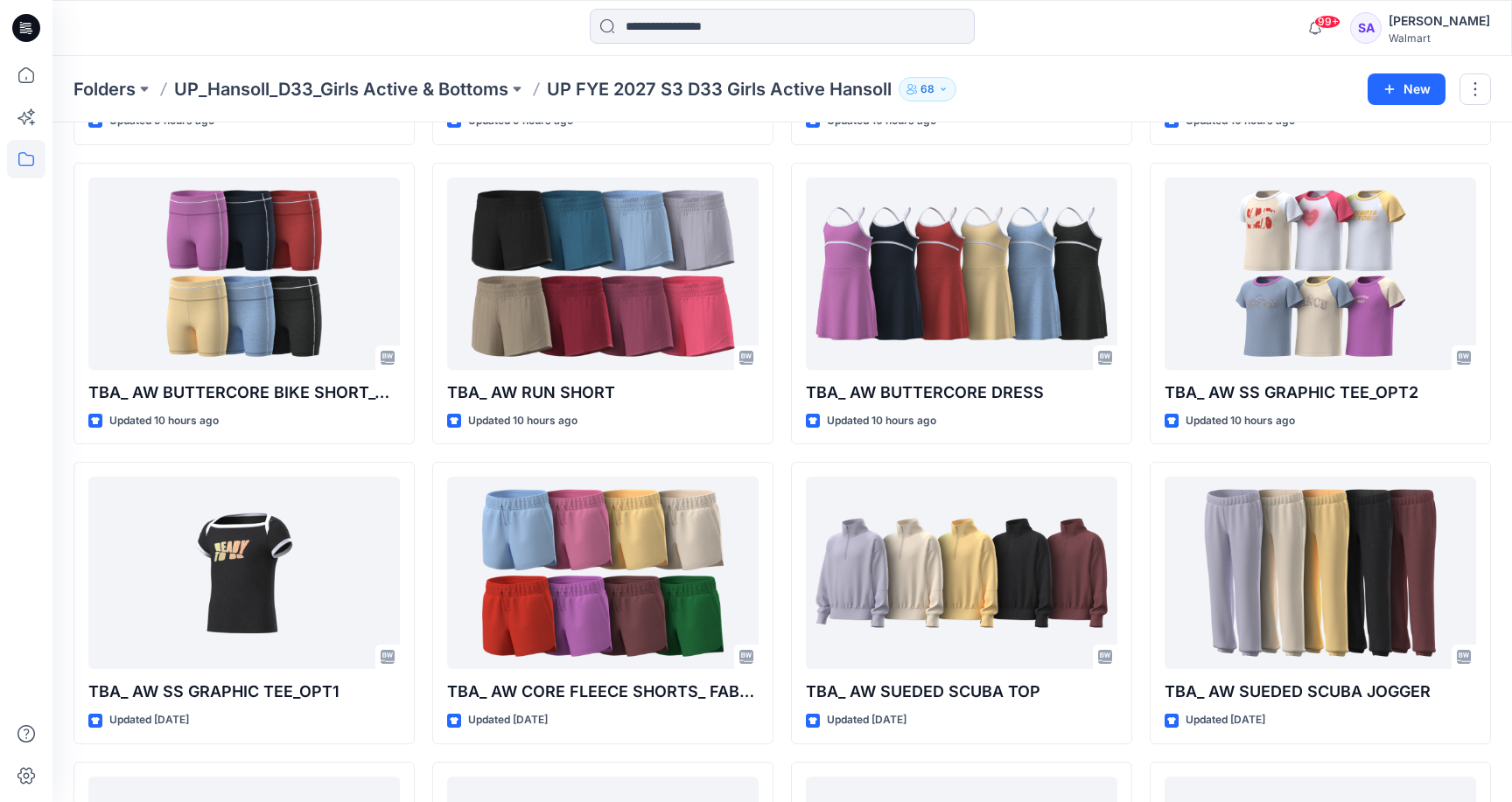
scroll to position [335, 0]
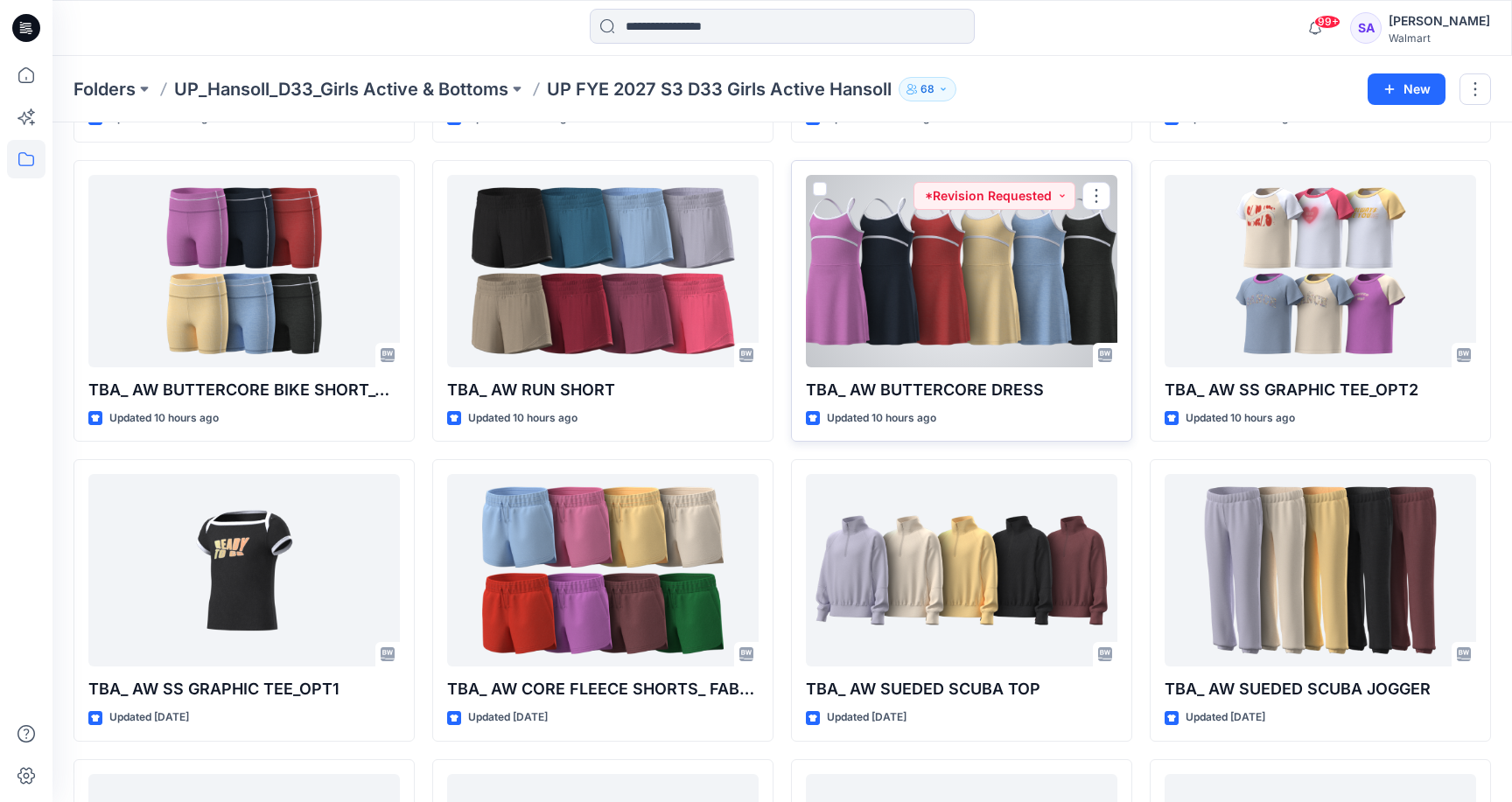
click at [1071, 289] on div at bounding box center [962, 270] width 312 height 192
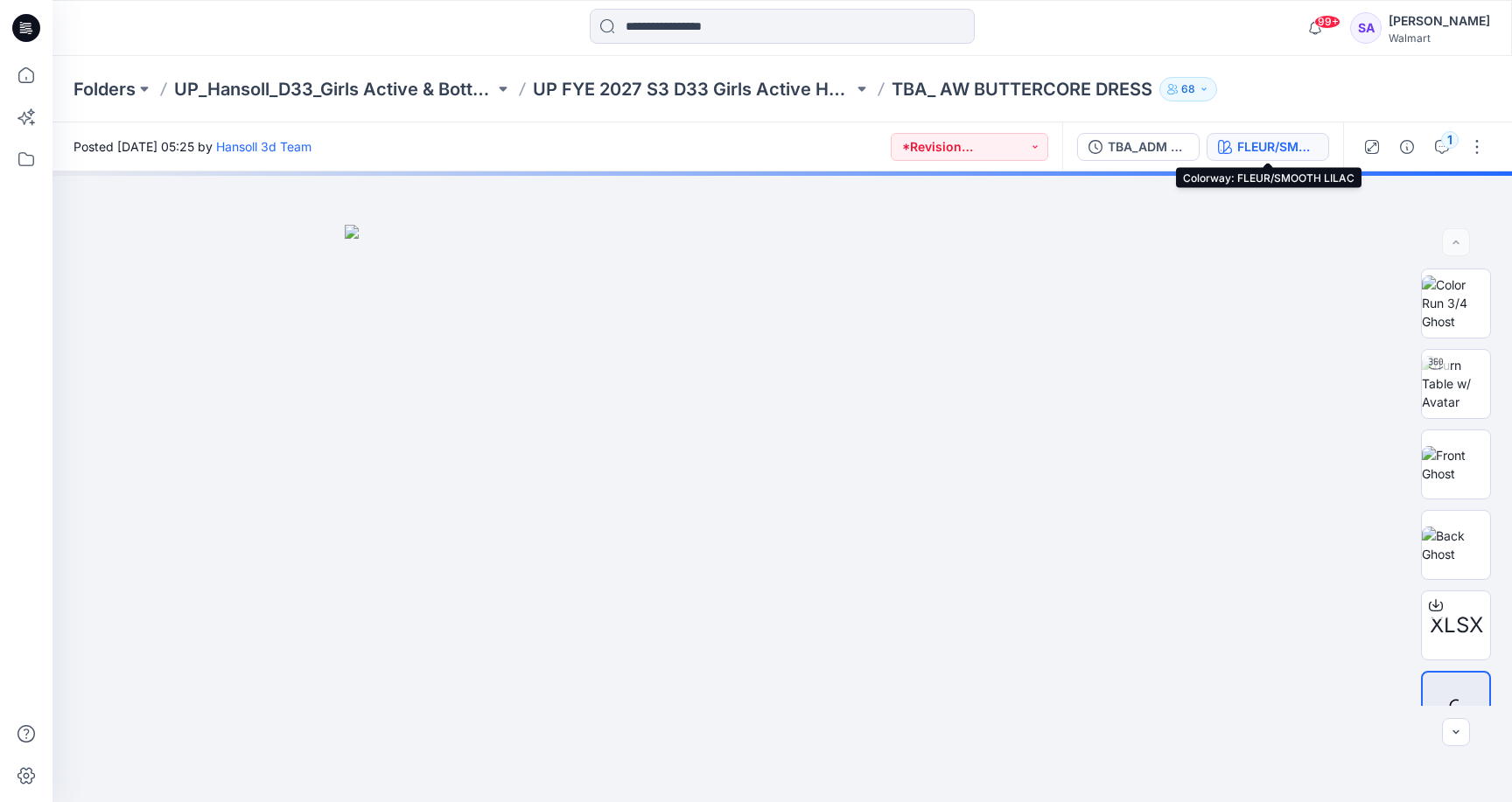
click at [1237, 149] on button "FLEUR/SMOOTH LILAC" at bounding box center [1268, 147] width 122 height 28
